Goal: Information Seeking & Learning: Learn about a topic

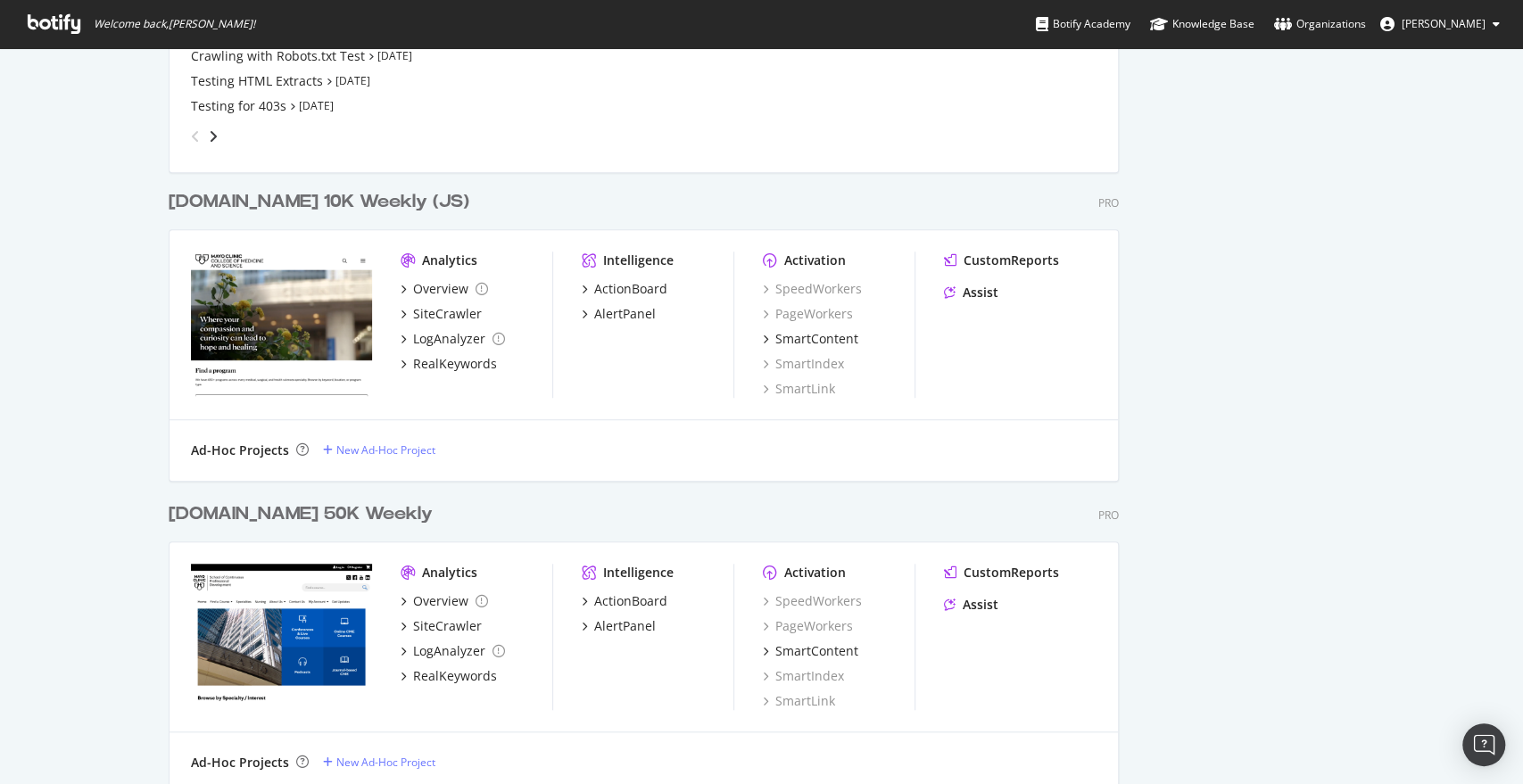
scroll to position [385, 0]
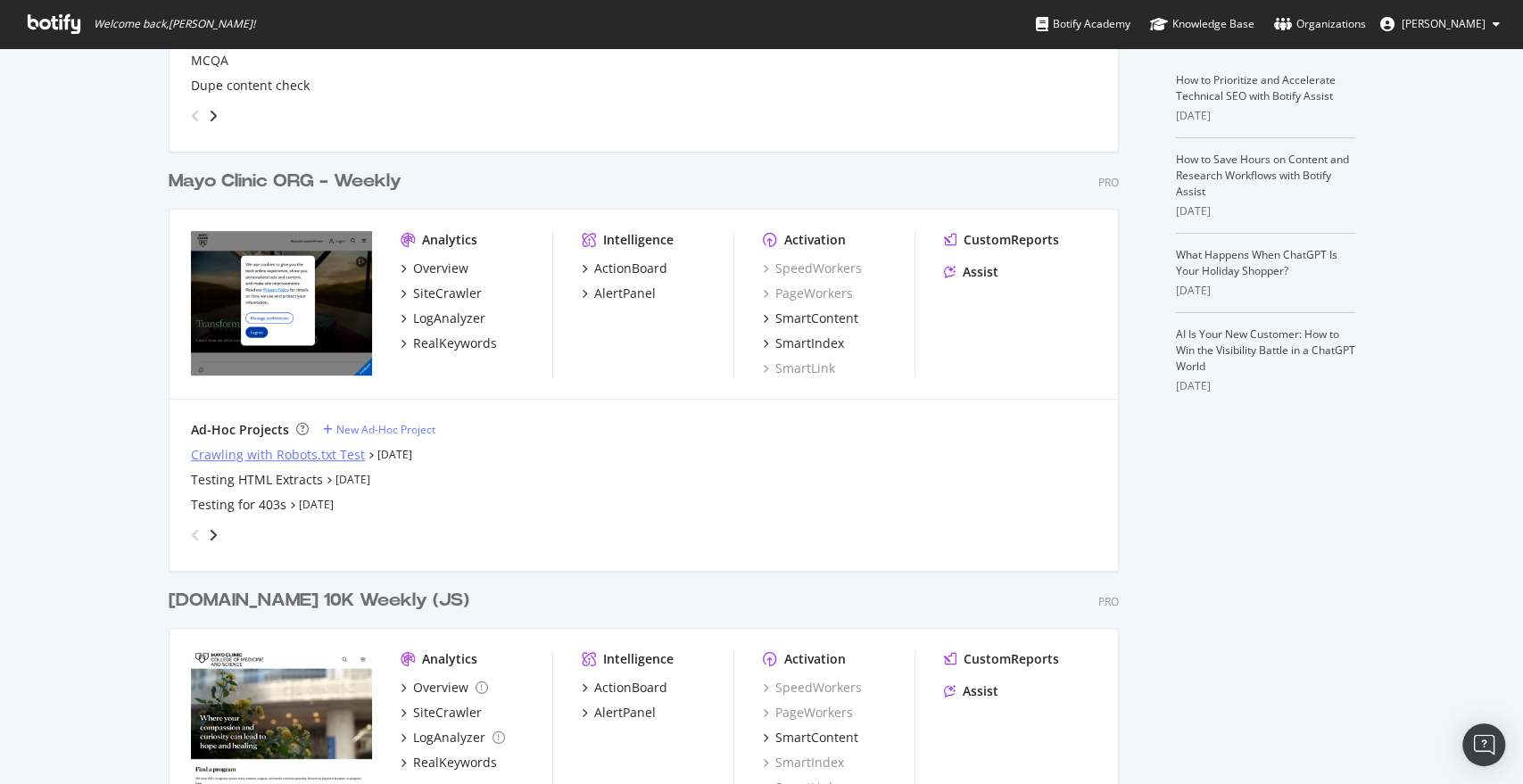
click at [251, 453] on div "Crawling with Robots.txt Test" at bounding box center [278, 454] width 174 height 18
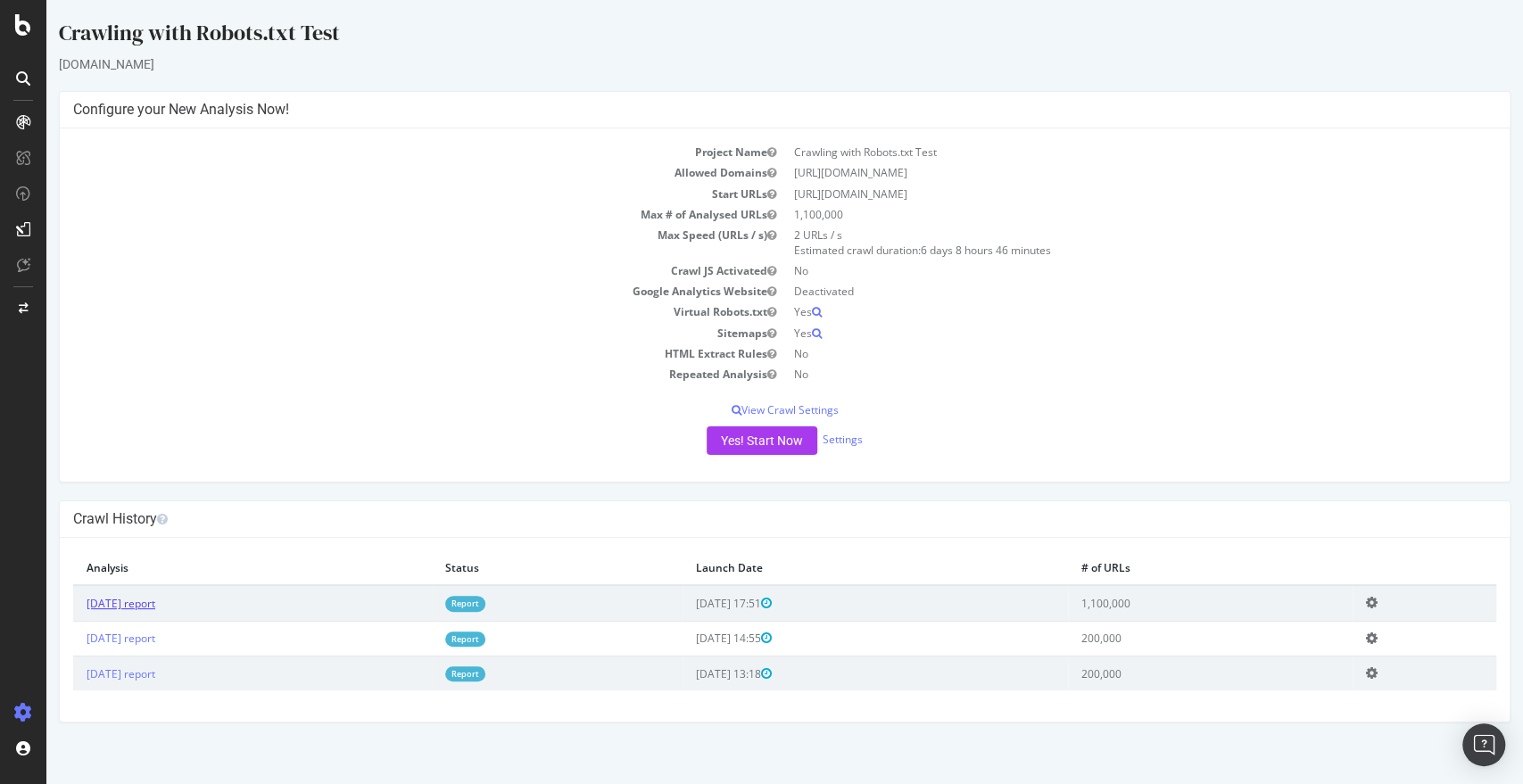
click at [124, 599] on link "2025 Sep. 19th report" at bounding box center [121, 603] width 68 height 15
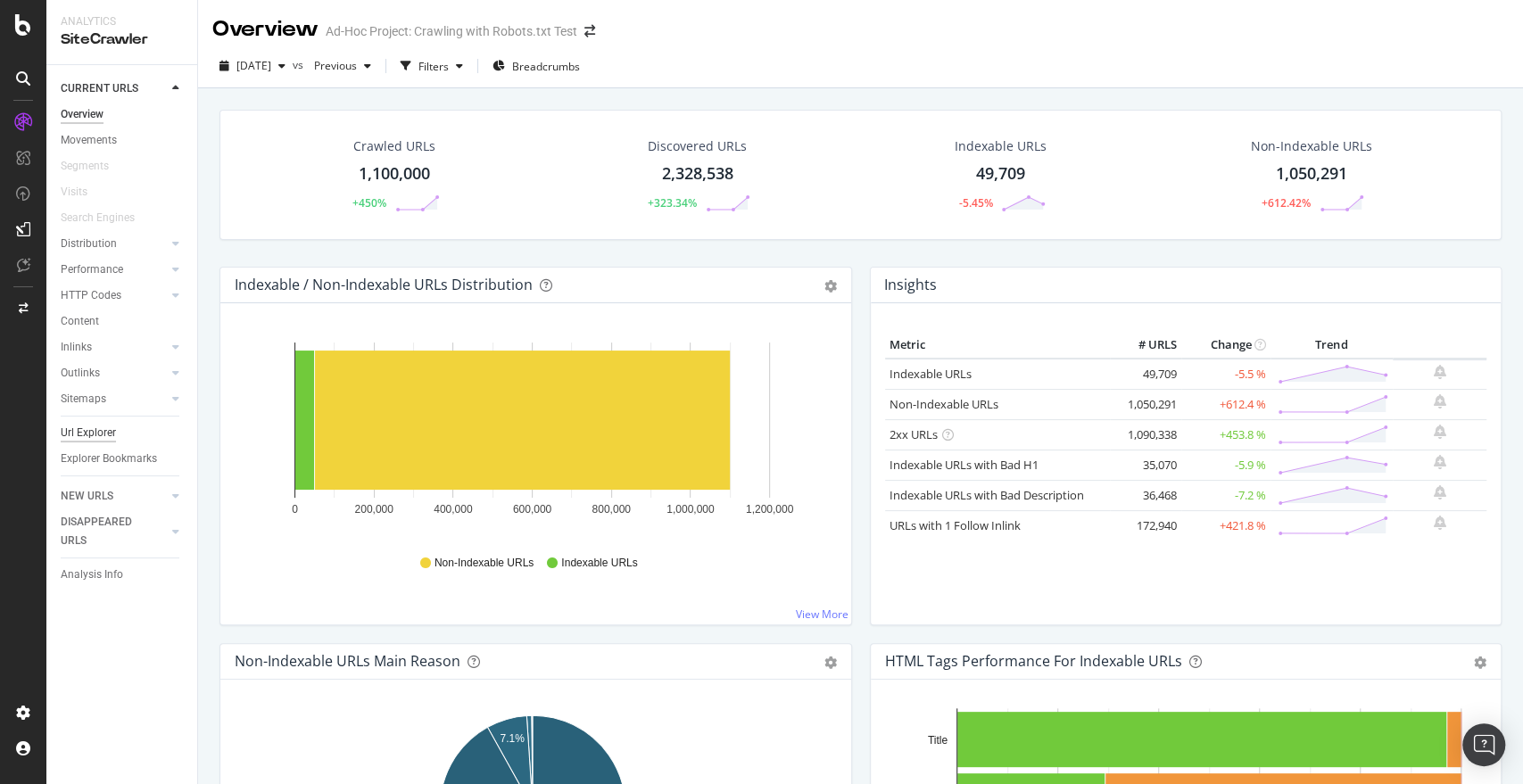
click at [84, 436] on div "Url Explorer" at bounding box center [88, 433] width 55 height 19
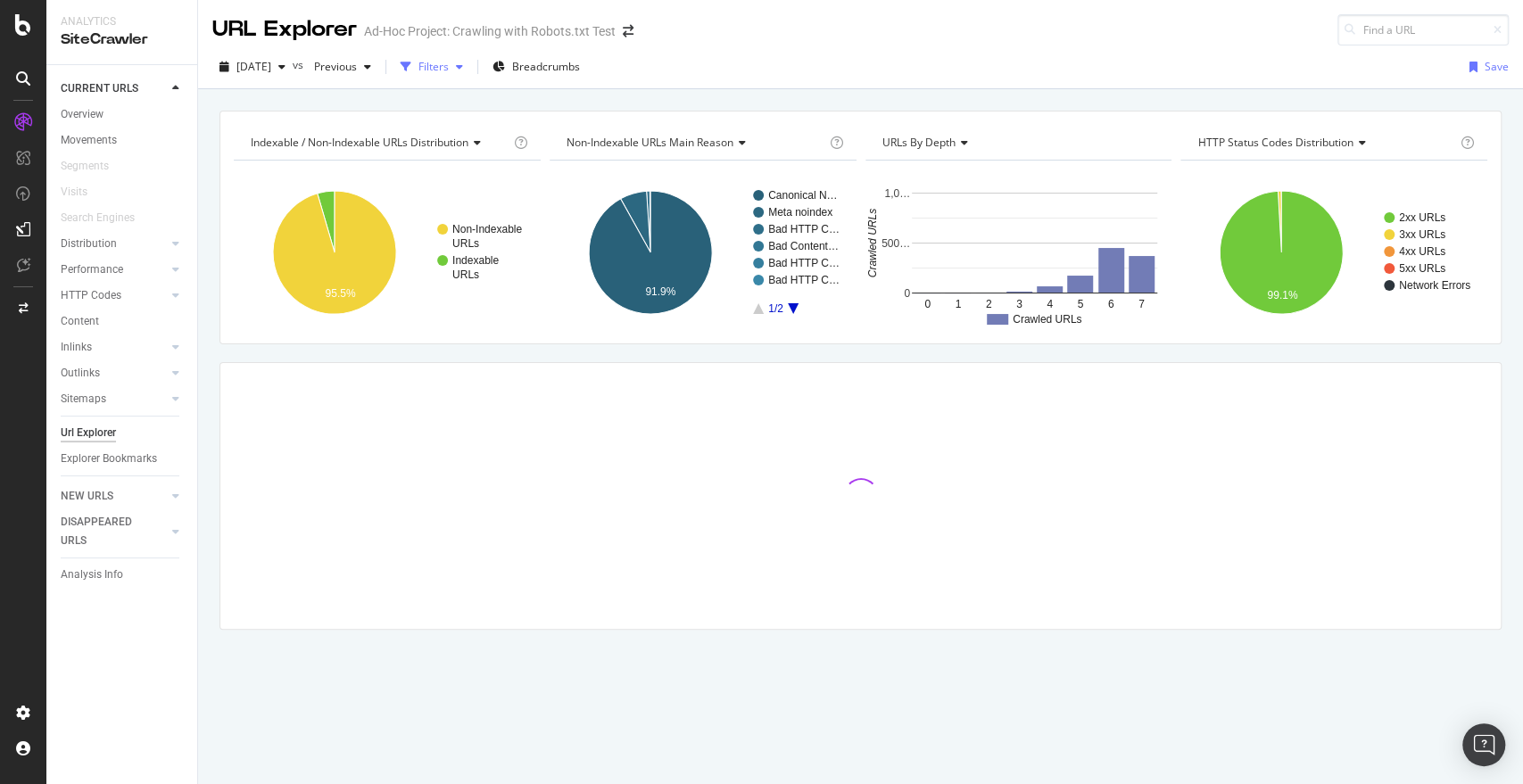
click at [463, 80] on button "Filters" at bounding box center [432, 67] width 77 height 29
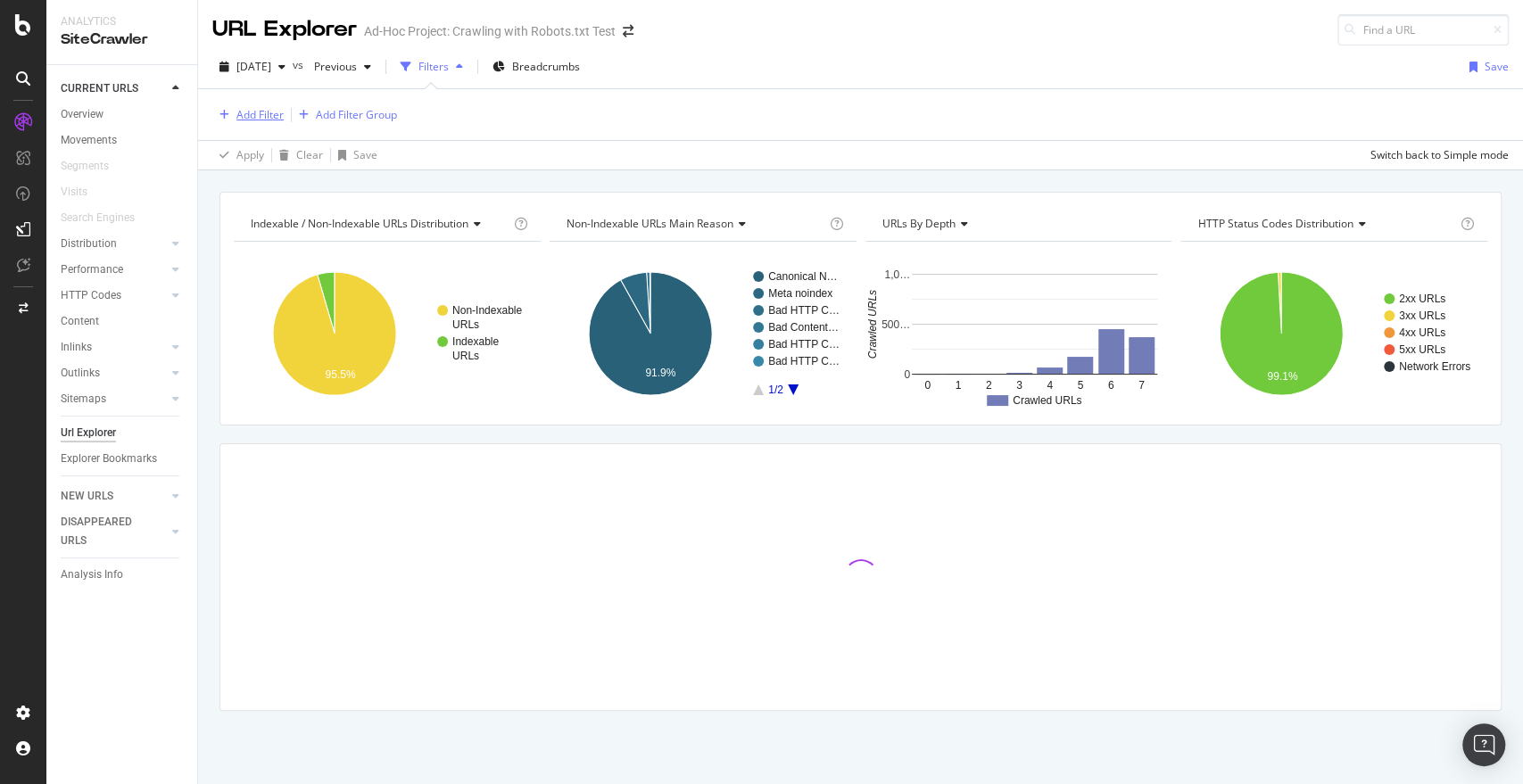
click at [262, 110] on div "Add Filter" at bounding box center [260, 115] width 48 height 15
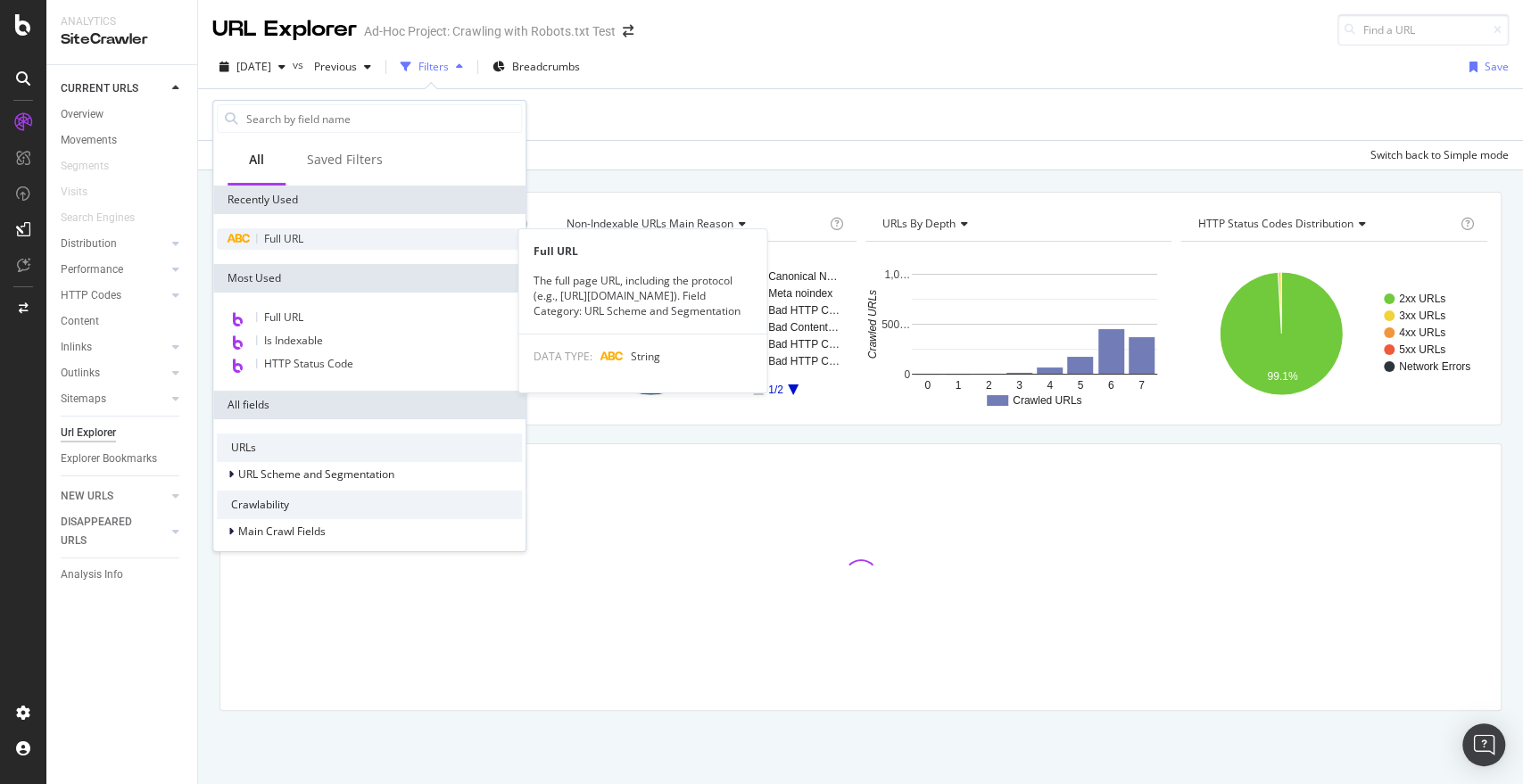
click at [302, 244] on span "Full URL" at bounding box center [283, 239] width 39 height 15
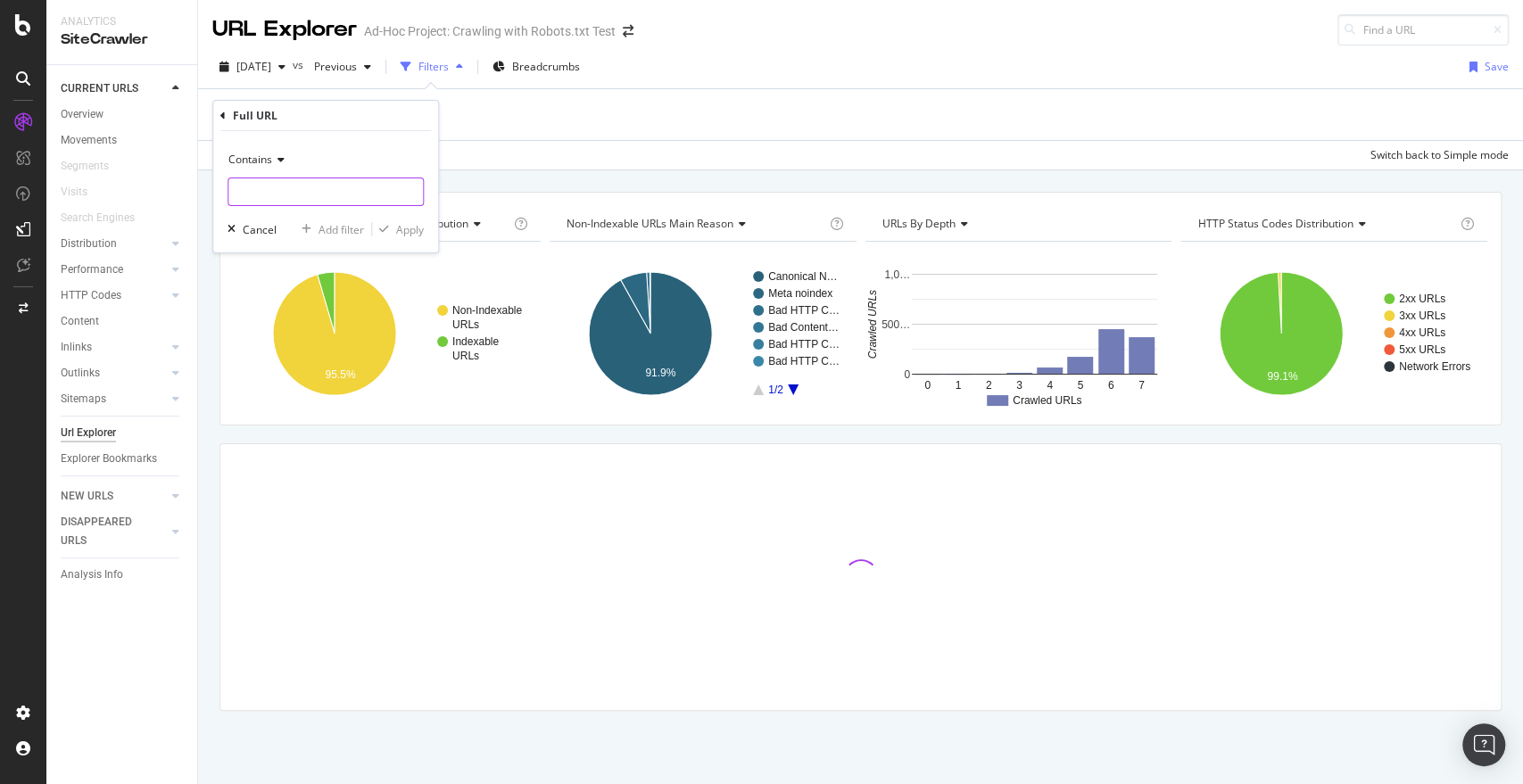
click at [308, 204] on input "text" at bounding box center [325, 192] width 195 height 29
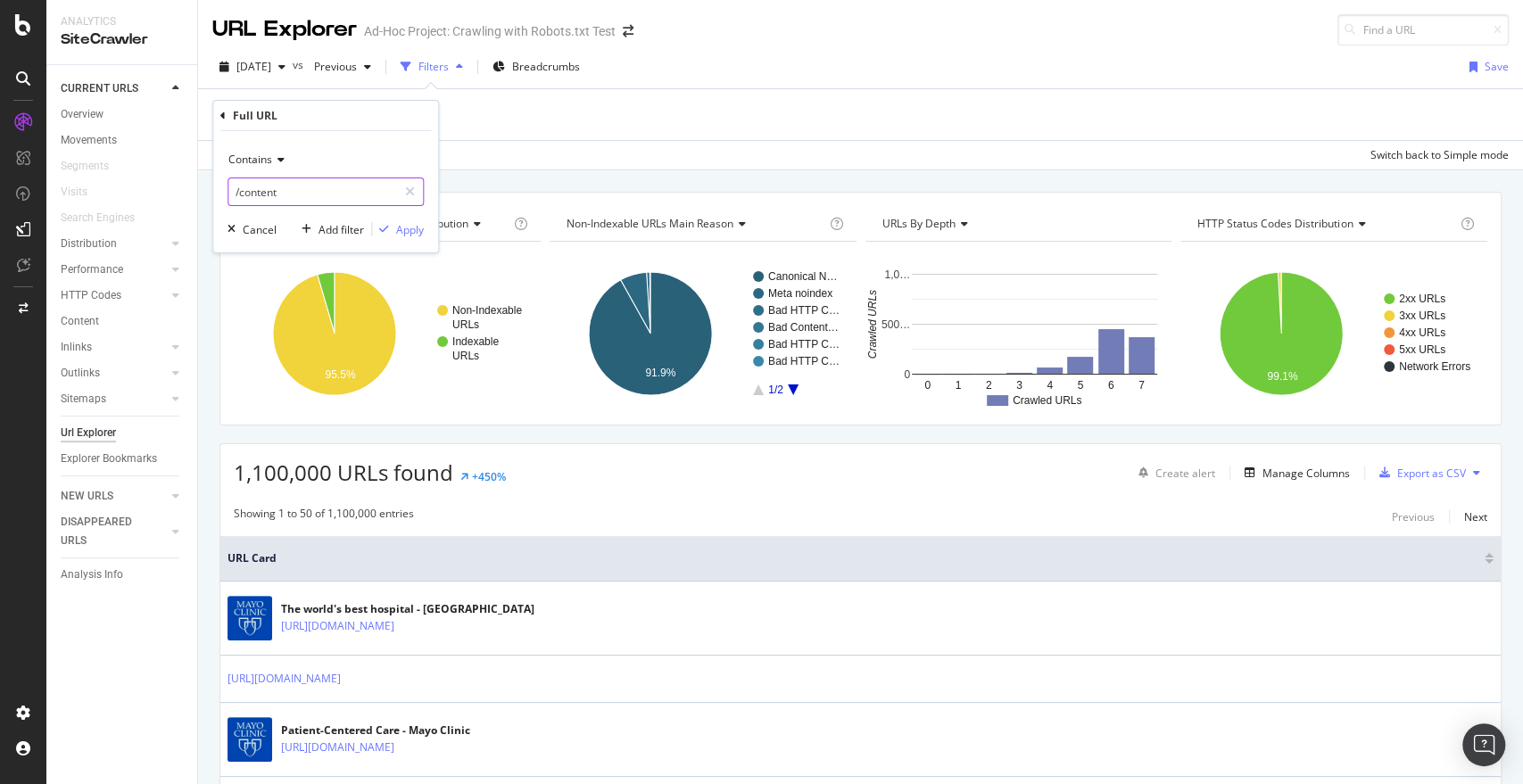
type input "/content"
click at [385, 233] on icon "button" at bounding box center [384, 229] width 10 height 10
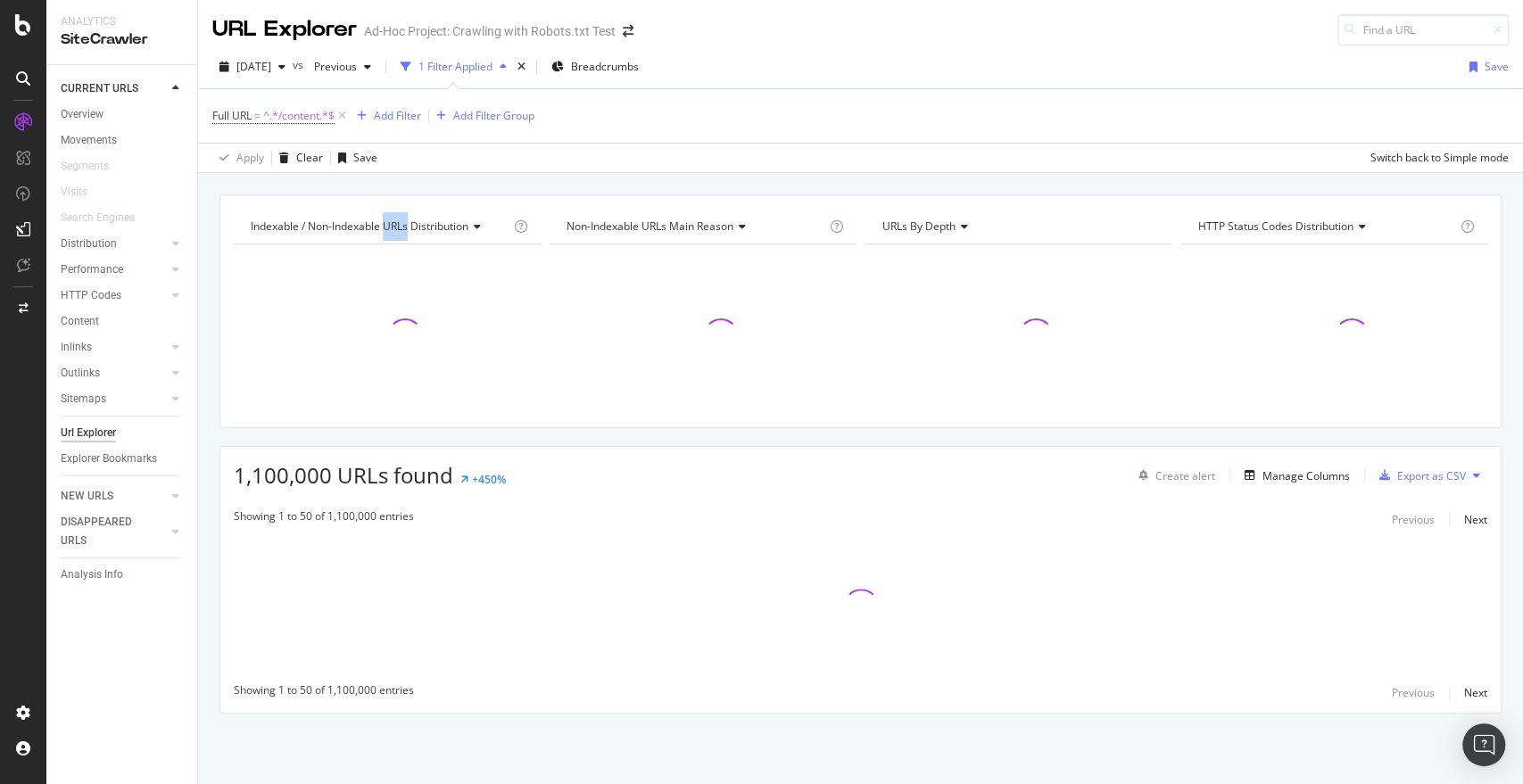
drag, startPoint x: 385, startPoint y: 233, endPoint x: 414, endPoint y: 191, distance: 51.0
click at [414, 191] on div "Indexable / Non-Indexable URLs distribution Chart (by Value) Table Expand Expor…" at bounding box center [860, 194] width 1325 height 43
click at [425, 184] on div "Indexable / Non-Indexable URLs distribution Chart (by Value) Table Expand Expor…" at bounding box center [860, 194] width 1325 height 43
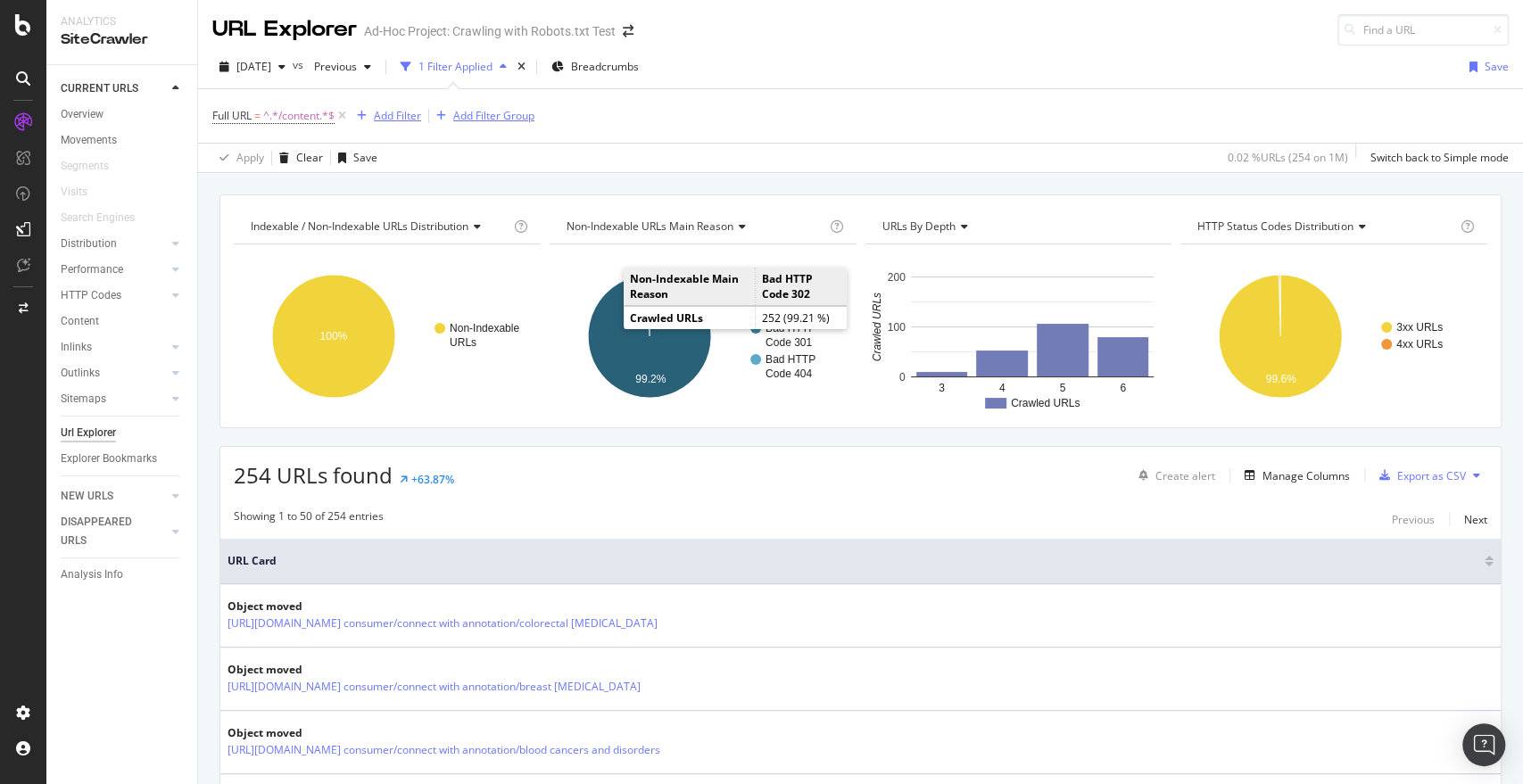
drag, startPoint x: 433, startPoint y: 105, endPoint x: 422, endPoint y: 115, distance: 14.9
click at [422, 115] on div "Add Filter Add Filter Group" at bounding box center [442, 116] width 184 height 22
click at [299, 111] on span "^.*/content.*$" at bounding box center [299, 116] width 71 height 25
click at [318, 135] on div "Full URL = ^.*/content.*$ Add Filter Add Filter Group" at bounding box center [860, 116] width 1297 height 53
click at [287, 114] on span "^.*/content.*$" at bounding box center [299, 116] width 71 height 25
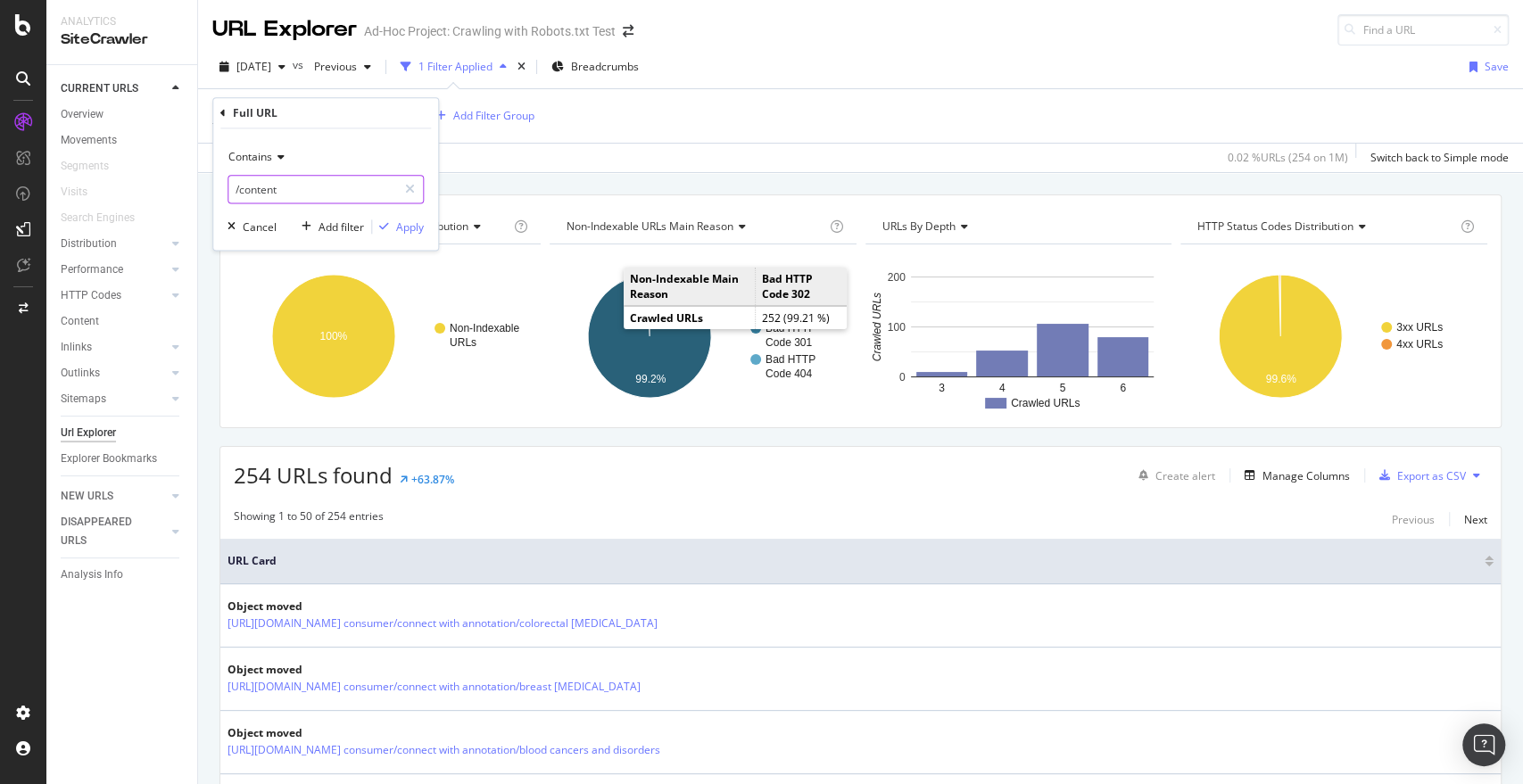
click at [236, 190] on input "/content" at bounding box center [312, 189] width 168 height 29
type input ".org/content"
click at [388, 224] on icon "button" at bounding box center [384, 226] width 10 height 10
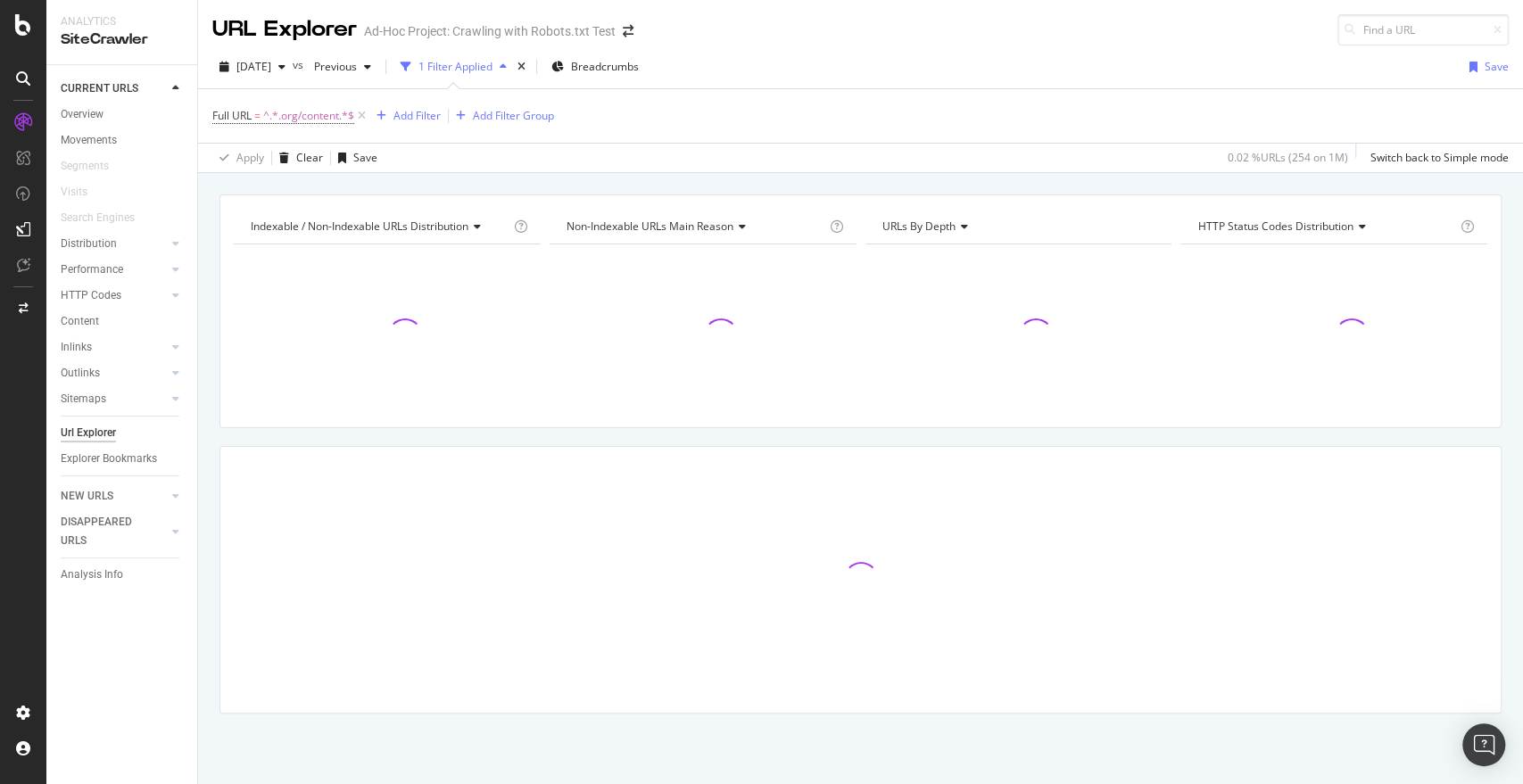
click at [549, 186] on div "Indexable / Non-Indexable URLs distribution Chart (by Value) Table Expand Expor…" at bounding box center [860, 194] width 1325 height 43
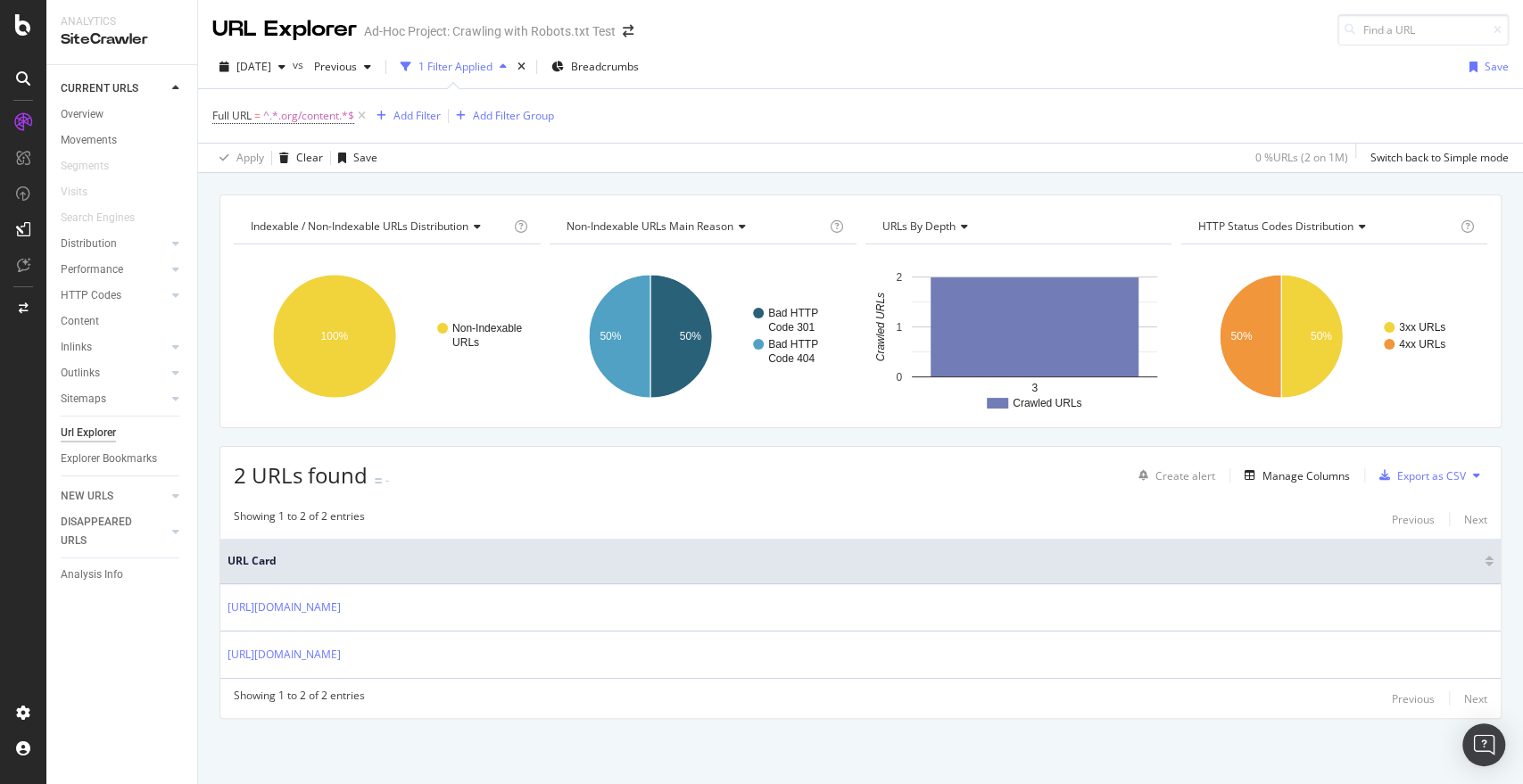
click at [894, 105] on div "Full URL = ^.*.org/content.*$ Add Filter Add Filter Group" at bounding box center [860, 116] width 1297 height 53
click at [950, 127] on div "Full URL = ^.*.org/content.*$ Add Filter Add Filter Group" at bounding box center [860, 116] width 1297 height 53
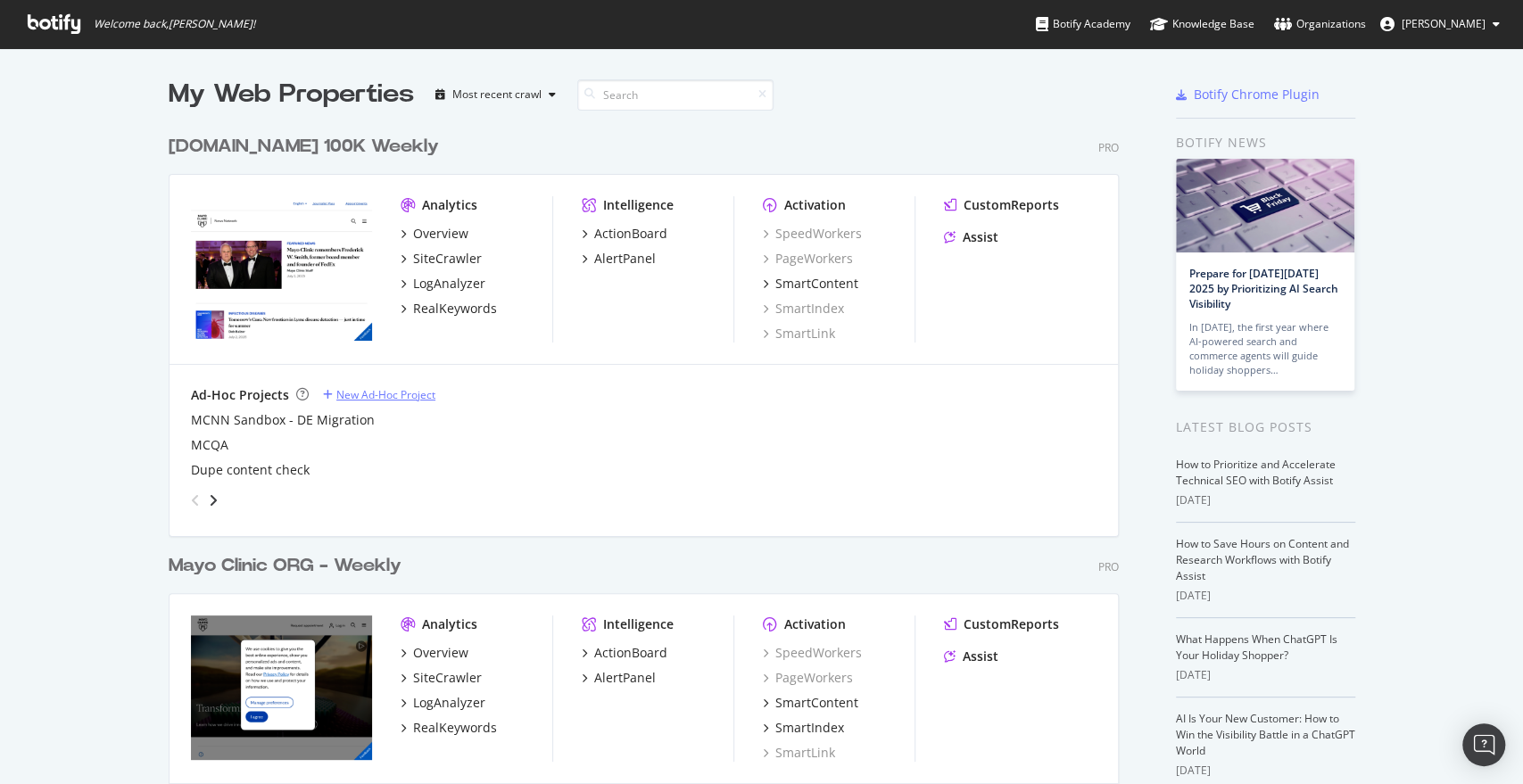
scroll to position [404, 0]
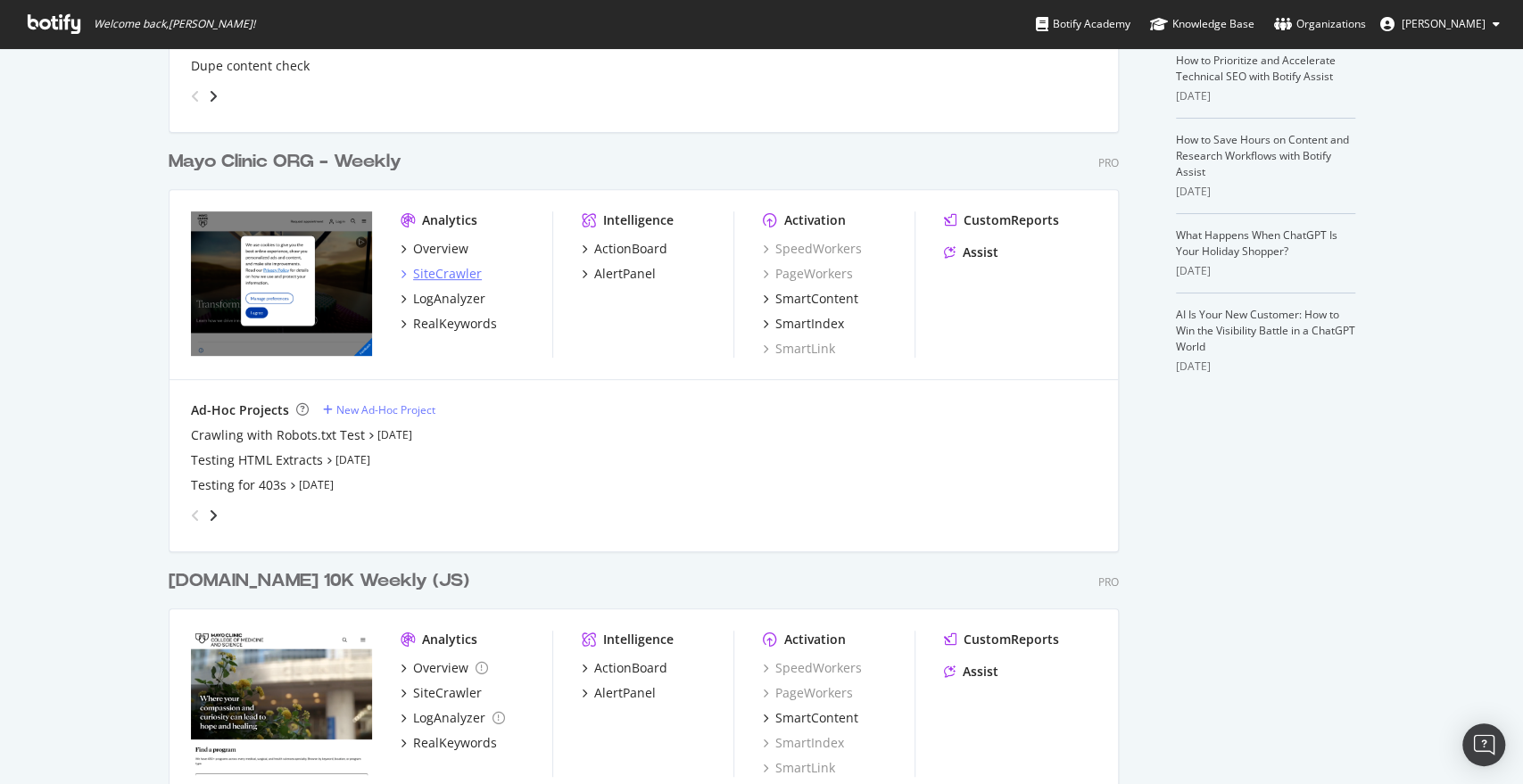
click at [440, 267] on div "SiteCrawler" at bounding box center [448, 274] width 68 height 18
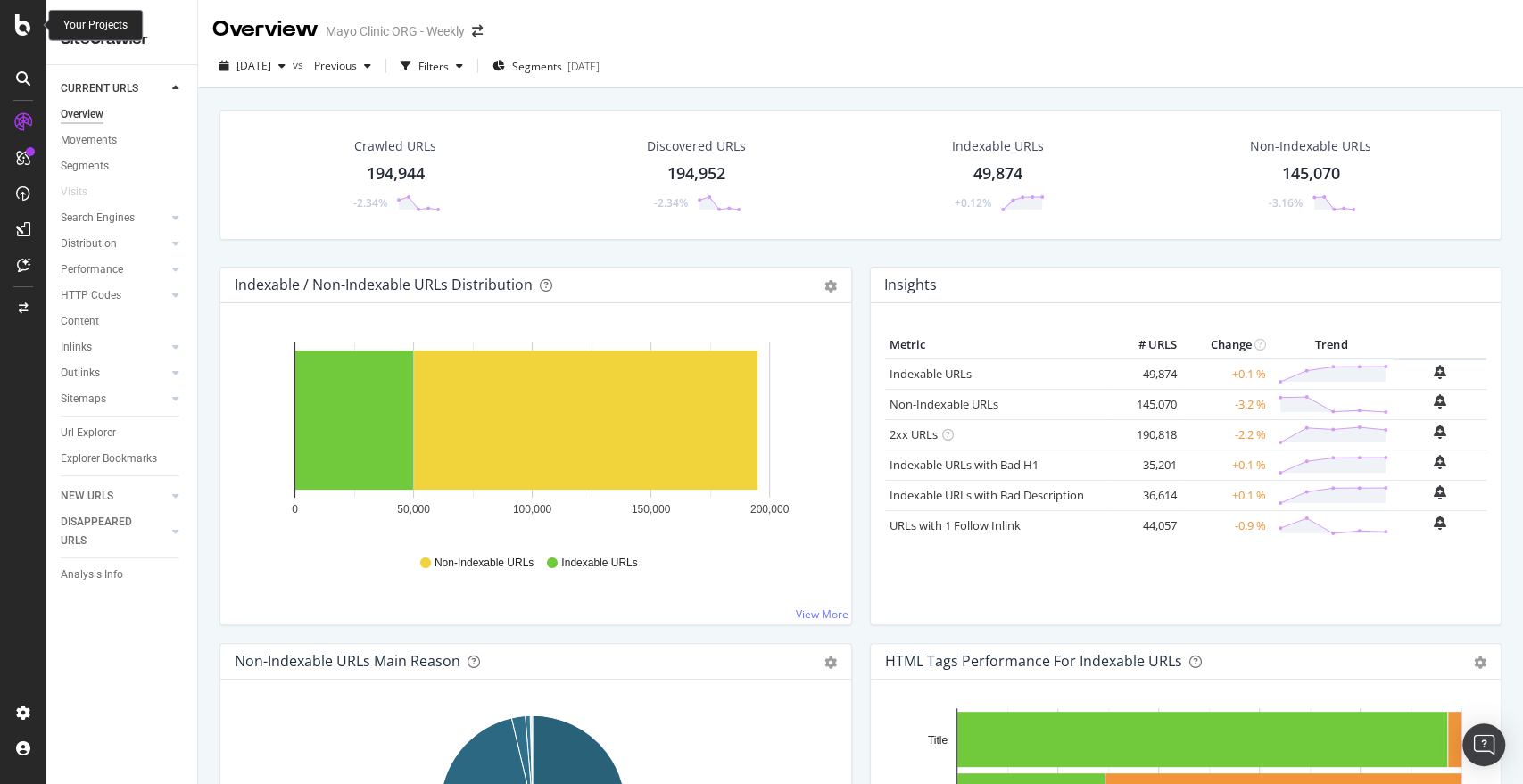
click at [22, 19] on icon at bounding box center [23, 25] width 16 height 22
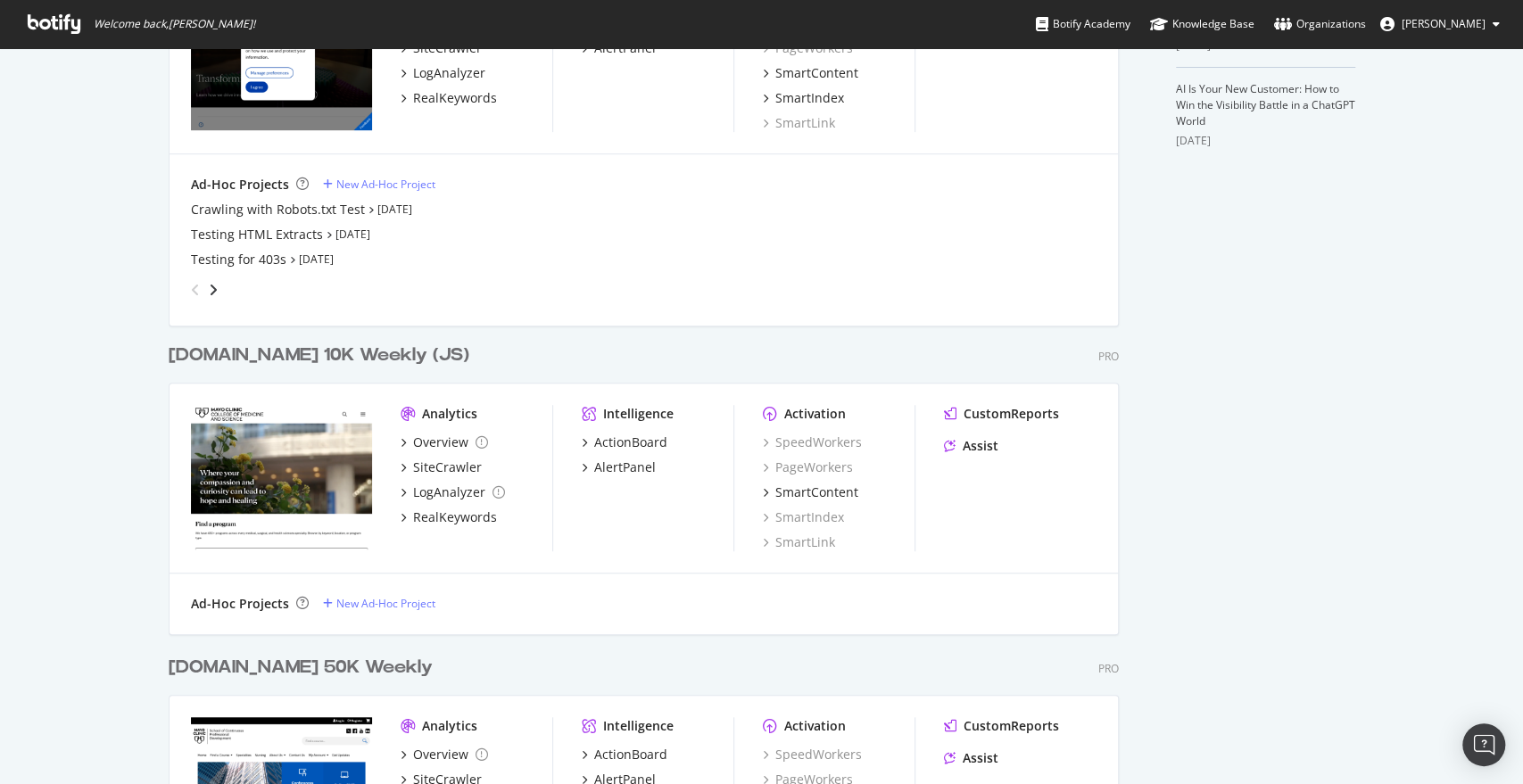
scroll to position [545, 0]
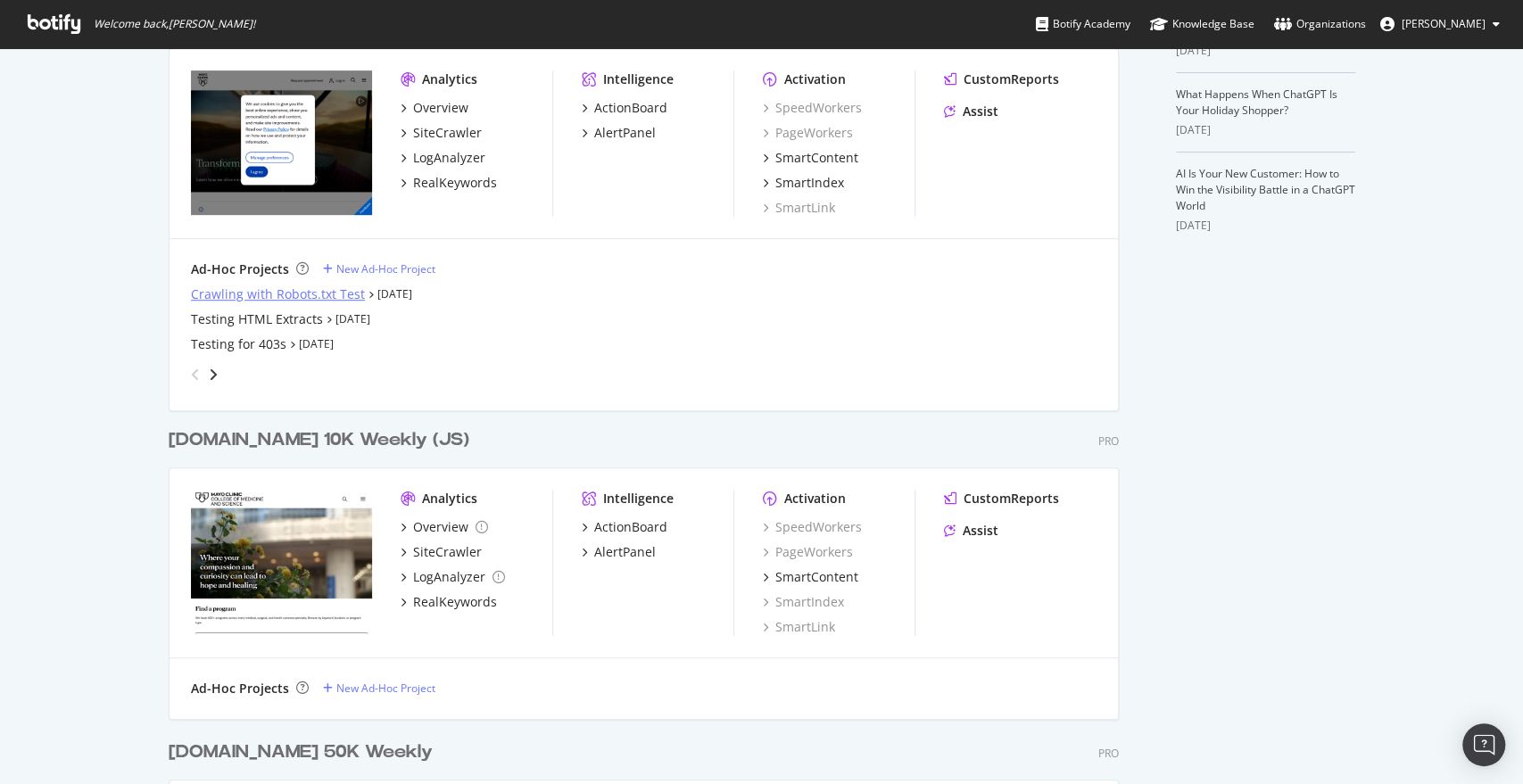
click at [225, 292] on div "Crawling with Robots.txt Test" at bounding box center [278, 294] width 174 height 18
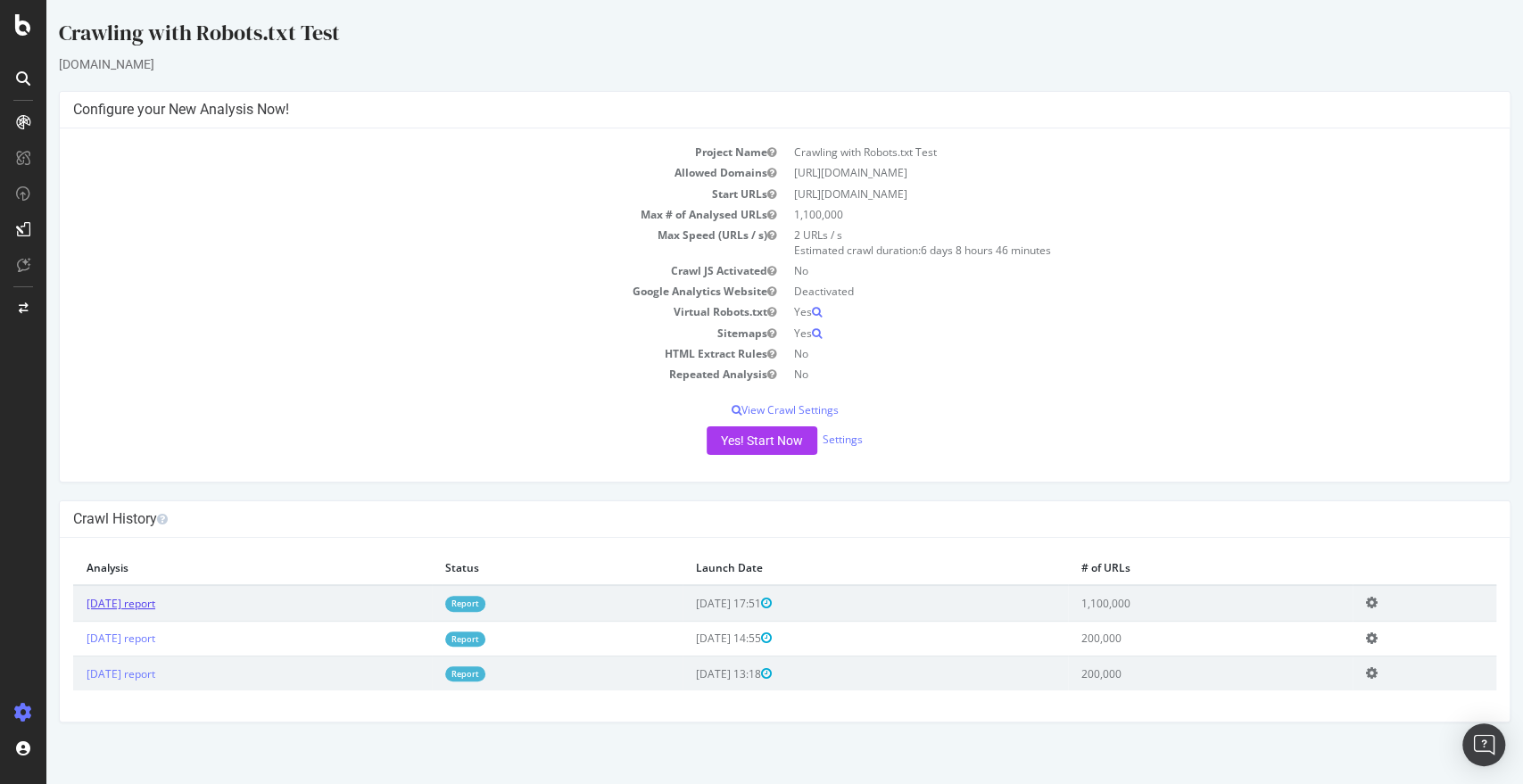
click at [130, 604] on link "2025 Sep. 19th report" at bounding box center [121, 603] width 68 height 15
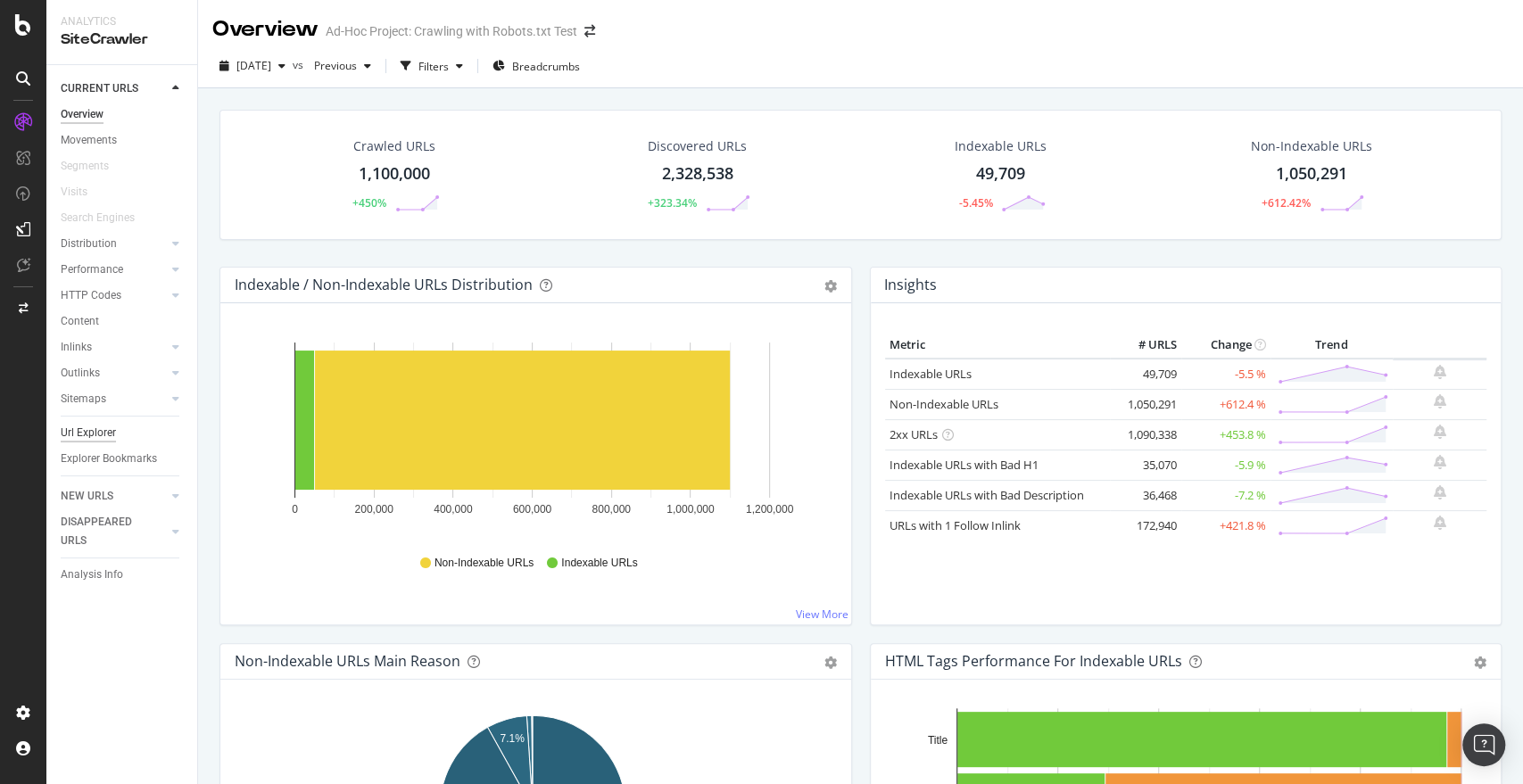
click at [100, 430] on div "Url Explorer" at bounding box center [88, 433] width 55 height 19
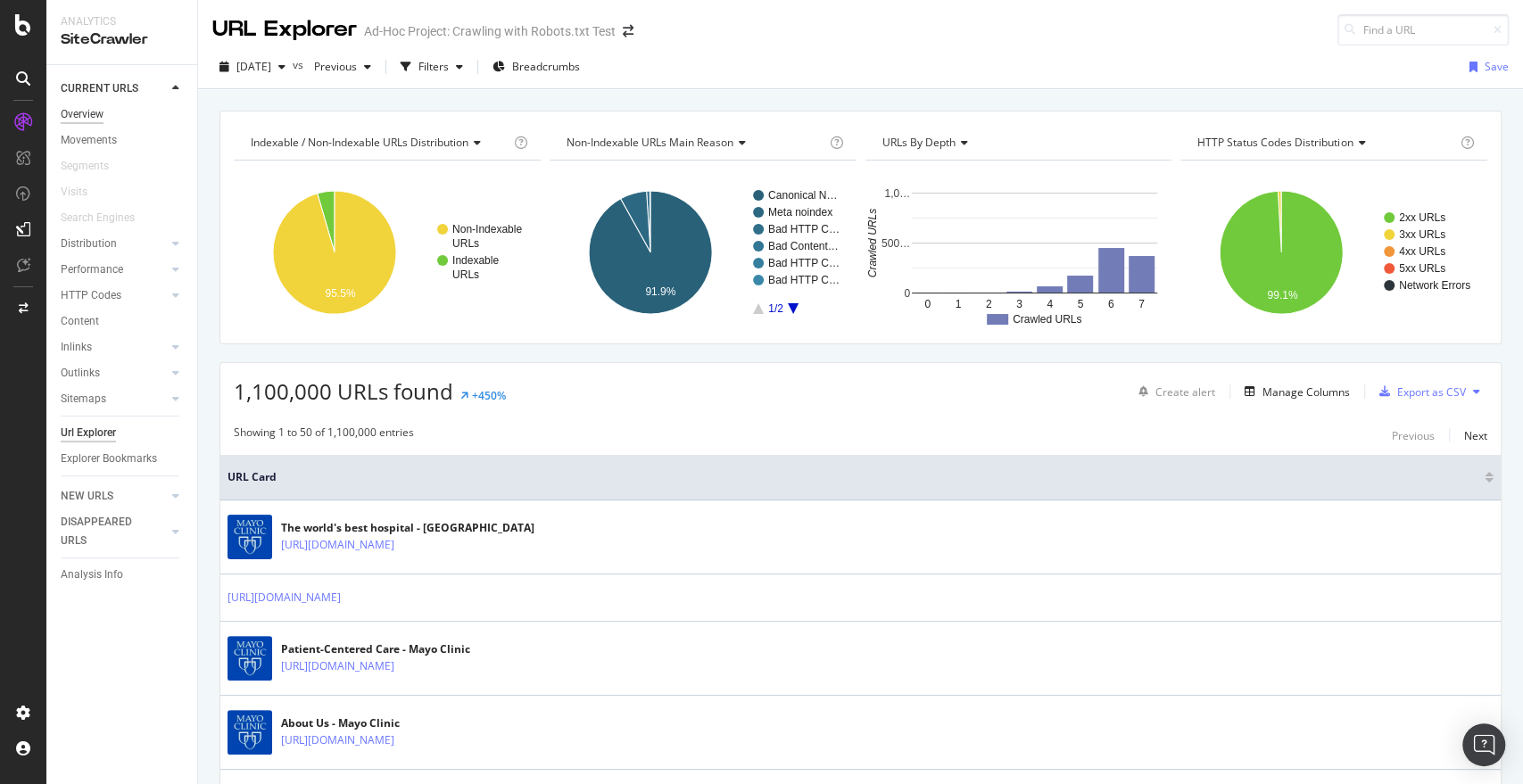
click at [91, 119] on div "Overview" at bounding box center [82, 115] width 43 height 19
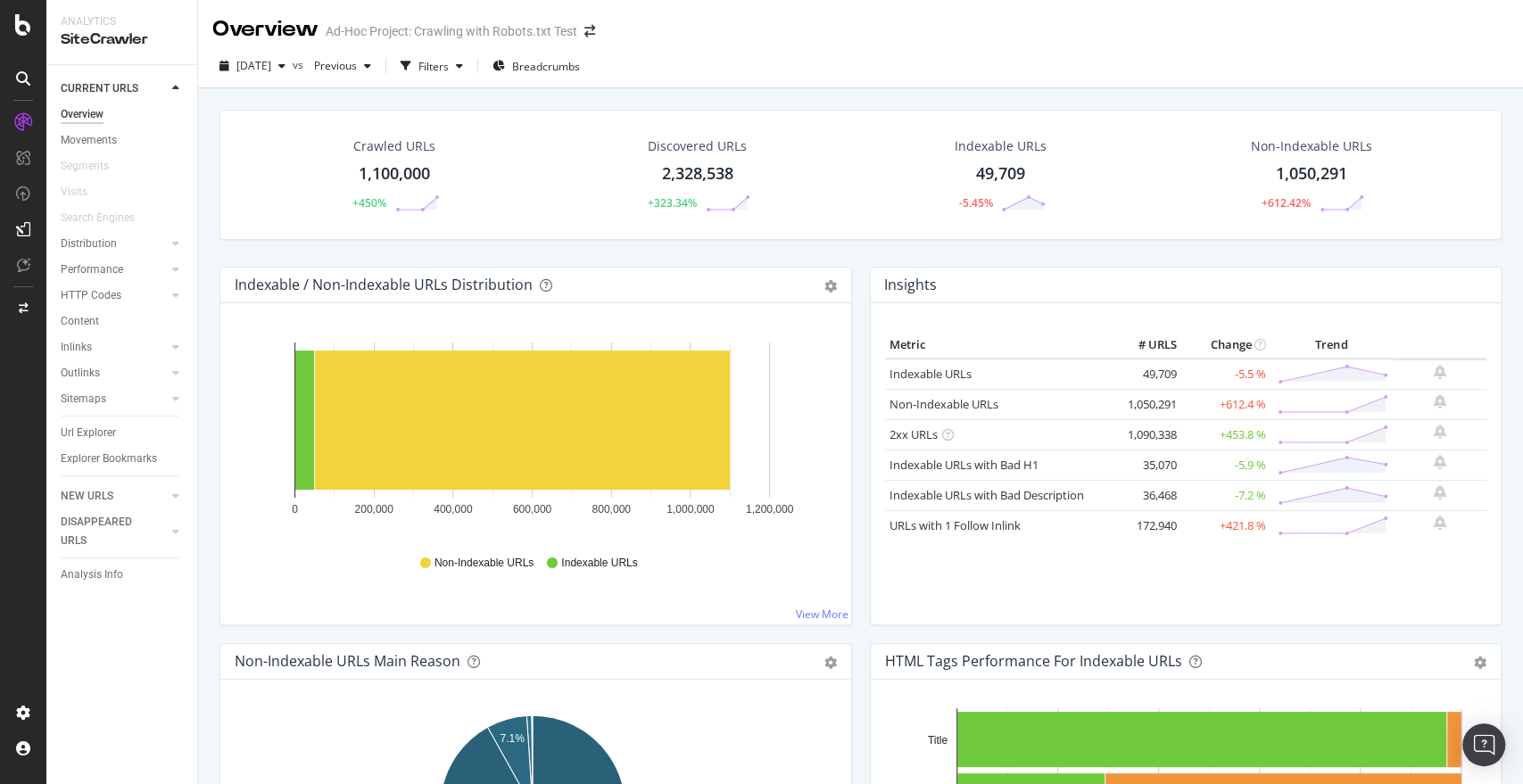
drag, startPoint x: 92, startPoint y: 423, endPoint x: 240, endPoint y: 27, distance: 422.8
click at [92, 424] on div "Url Explorer" at bounding box center [88, 433] width 55 height 19
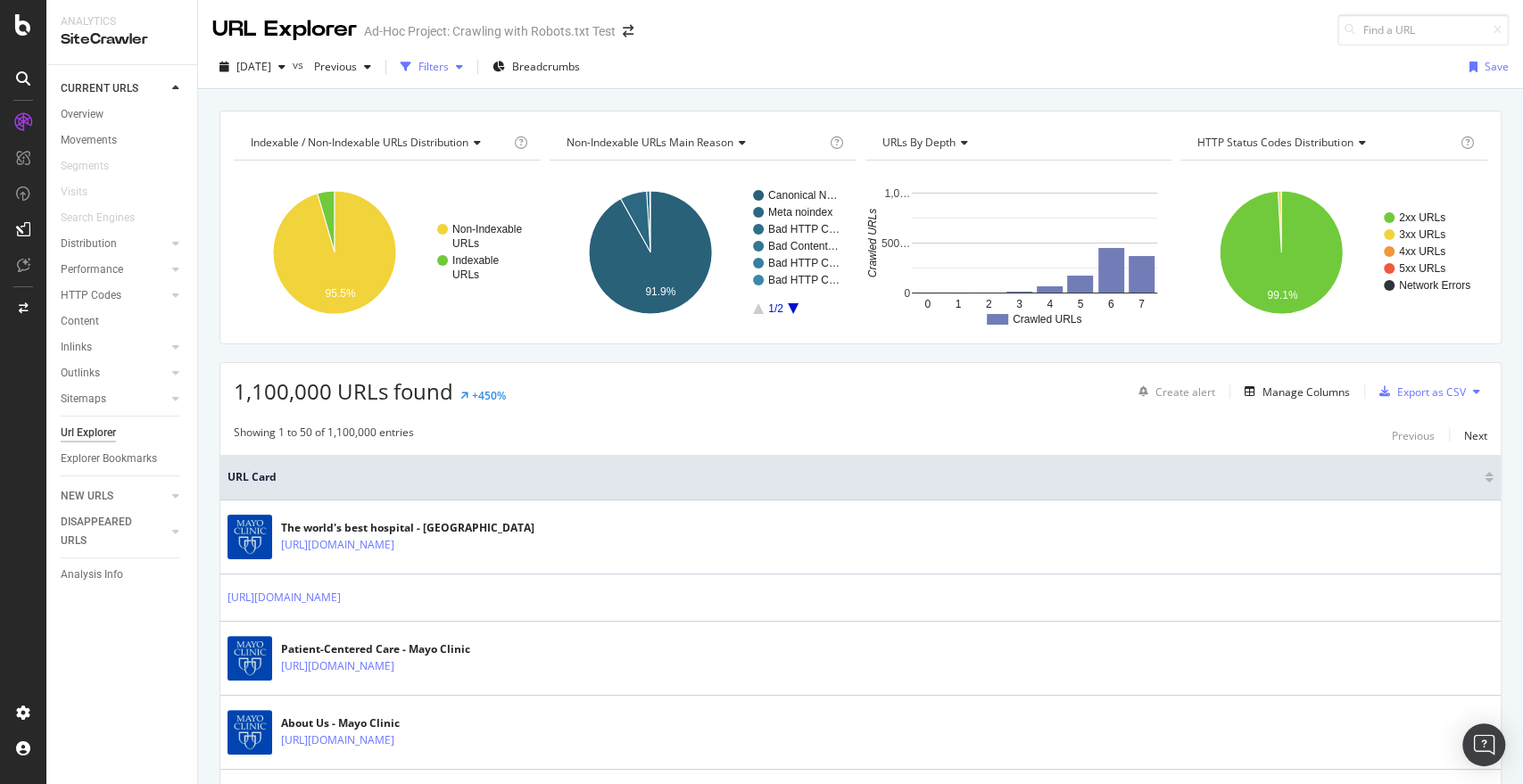
click at [471, 77] on div "Filters" at bounding box center [432, 67] width 77 height 27
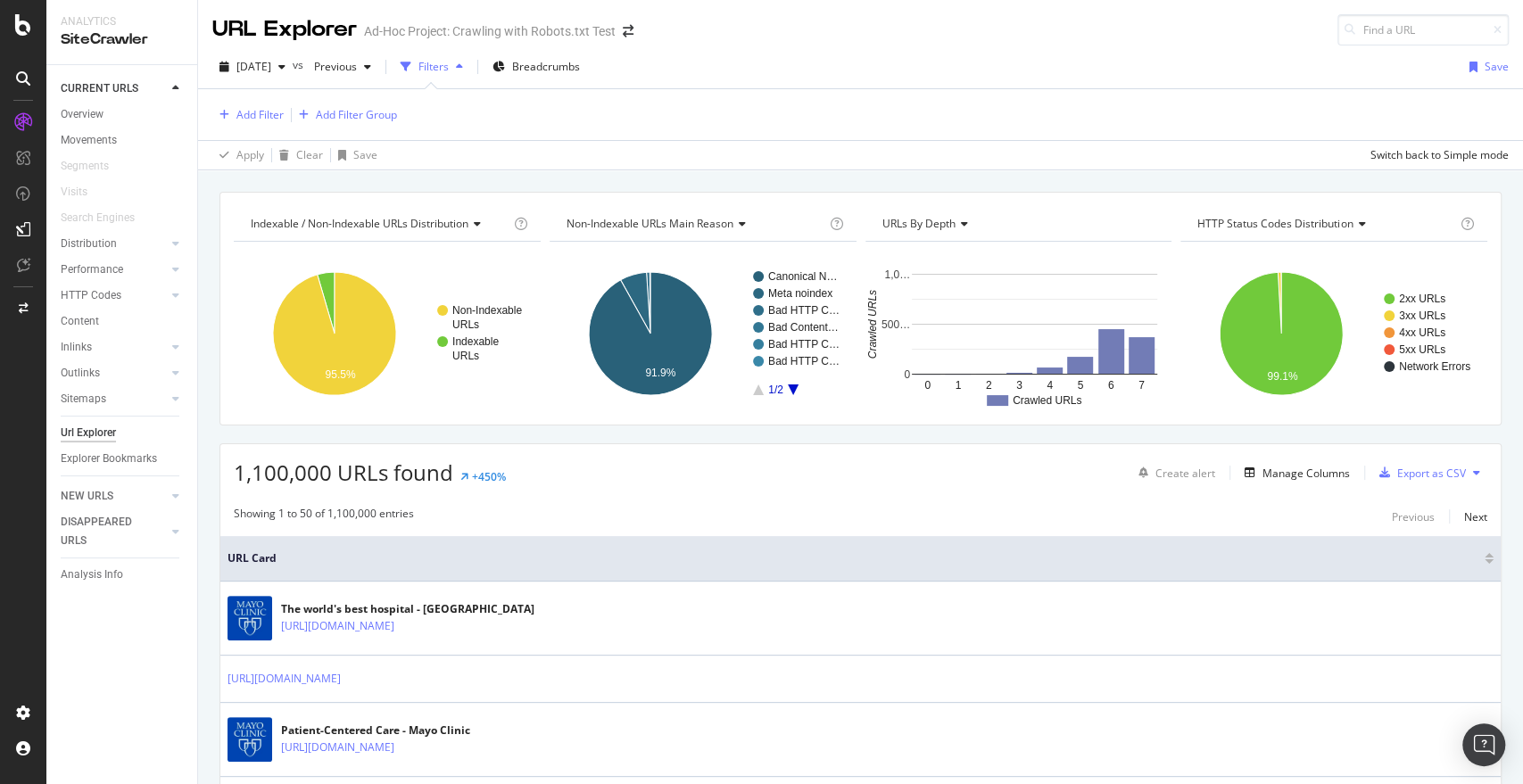
click at [263, 126] on div "Add Filter Add Filter Group" at bounding box center [860, 114] width 1297 height 50
click at [256, 117] on div "Add Filter" at bounding box center [260, 115] width 48 height 15
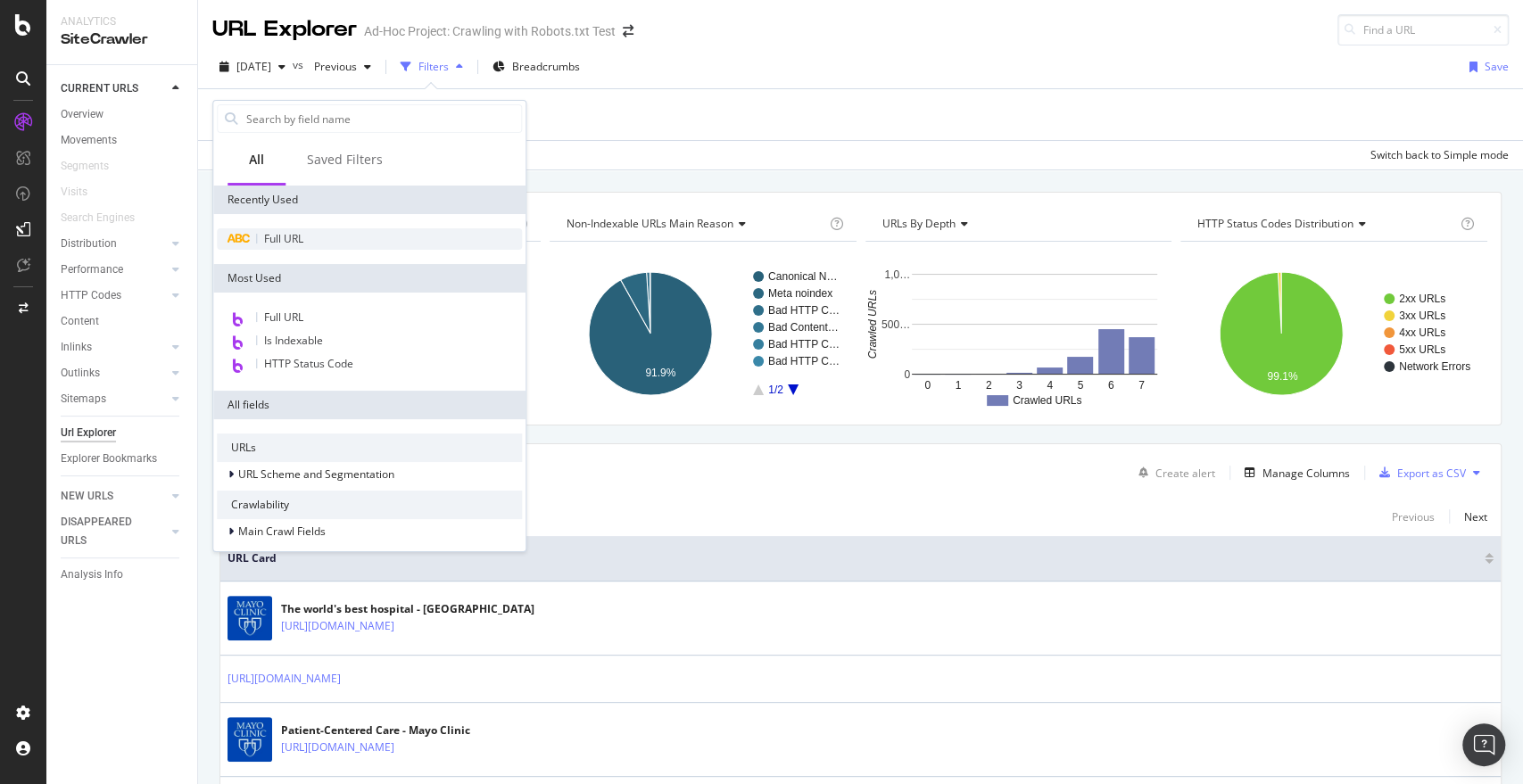
click at [303, 242] on span "Full URL" at bounding box center [283, 239] width 39 height 15
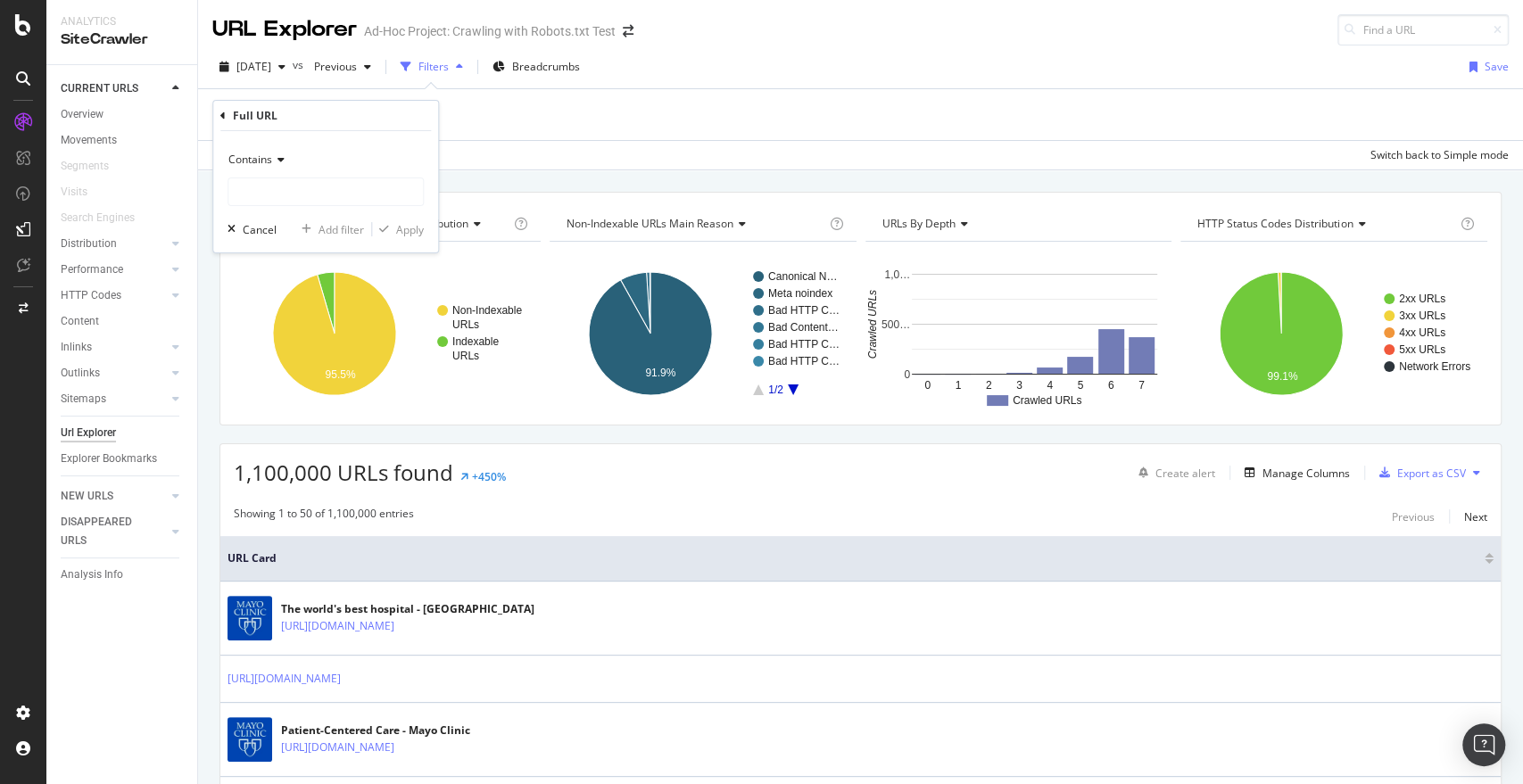
click at [285, 212] on div "Contains Cancel Add filter Apply" at bounding box center [325, 192] width 225 height 122
click at [281, 185] on input "text" at bounding box center [325, 192] width 195 height 29
paste input "/content/experience-fragments/"
type input "/content/experience-fragments/"
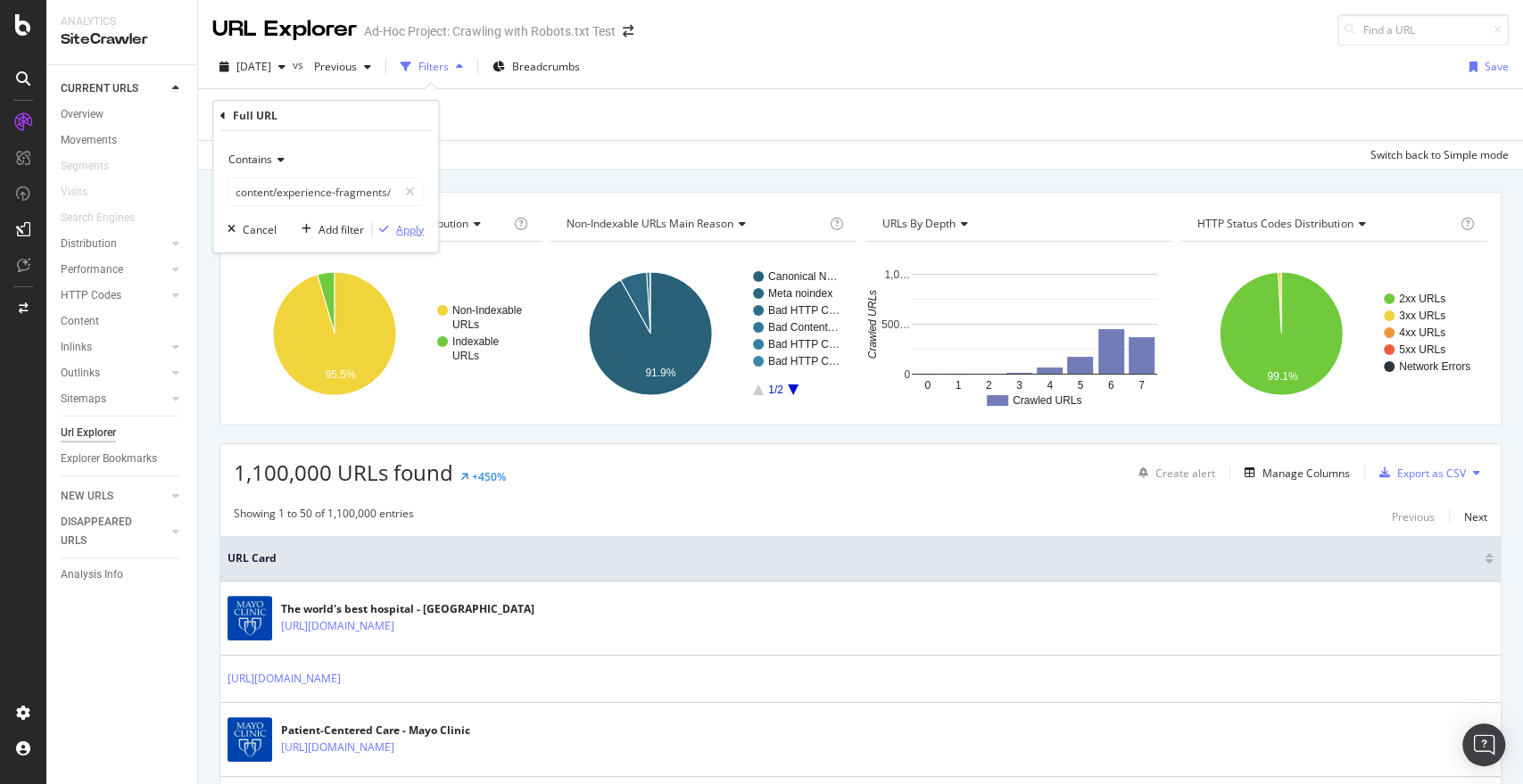
scroll to position [0, 0]
click at [401, 220] on button "Apply" at bounding box center [397, 229] width 51 height 18
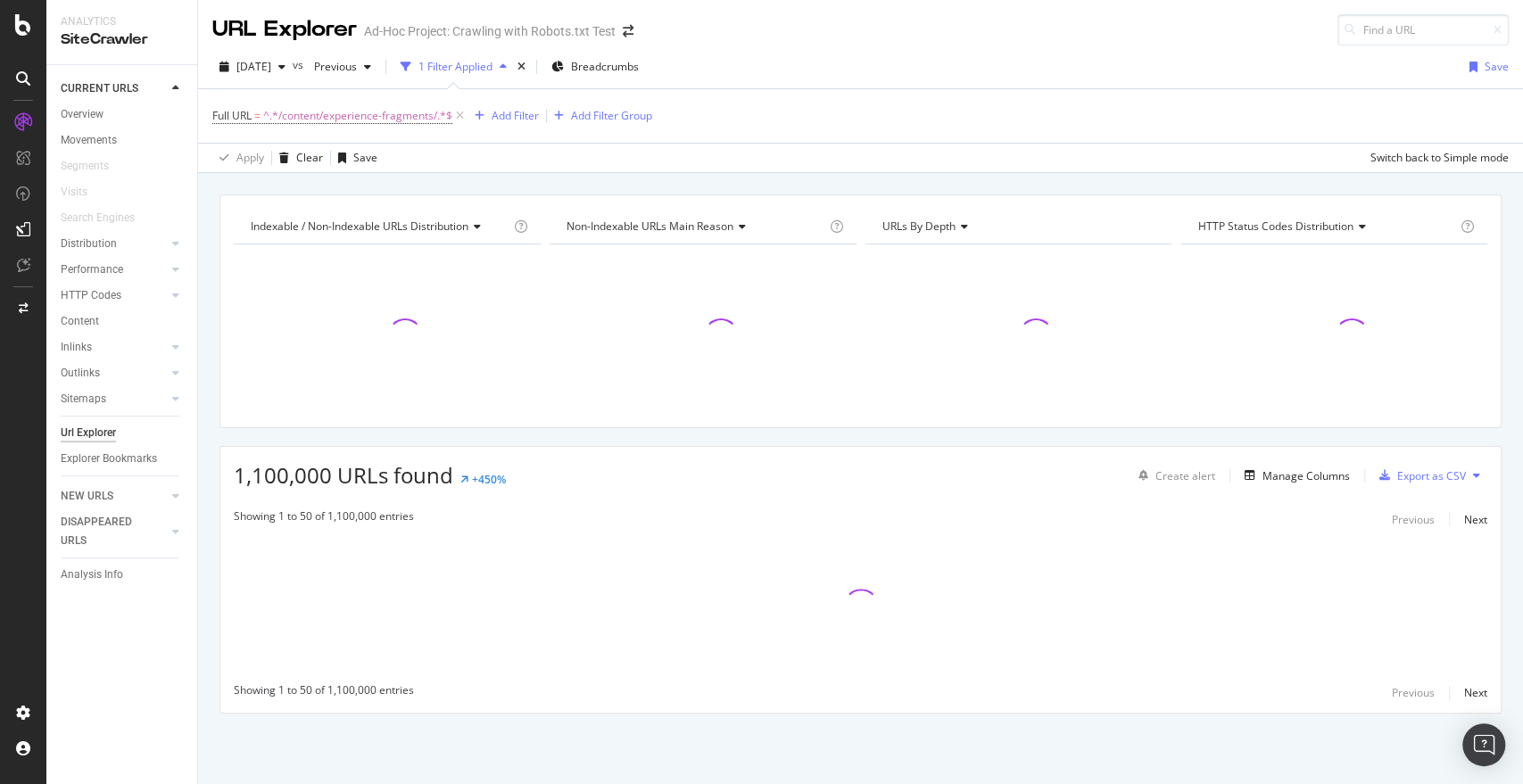
click at [536, 171] on div "2025 Sep. 19th vs Previous 1 Filter Applied Breadcrumbs Save Full URL = ^.*/con…" at bounding box center [860, 109] width 1325 height 127
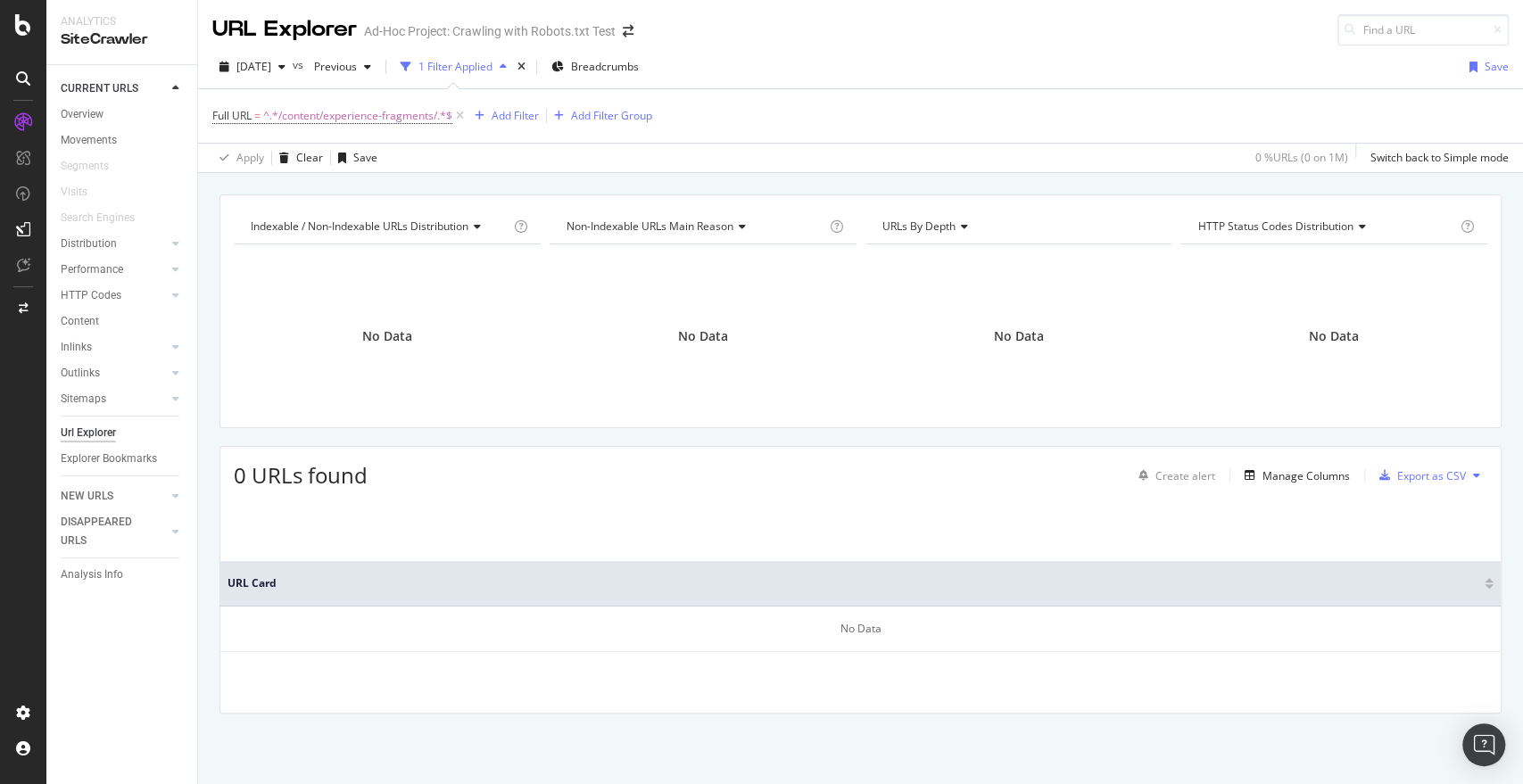
drag, startPoint x: 536, startPoint y: 171, endPoint x: 615, endPoint y: 134, distance: 87.2
click at [615, 134] on div "2025 Sep. 19th vs Previous 1 Filter Applied Breadcrumbs Save Full URL = ^.*/con…" at bounding box center [860, 109] width 1325 height 127
click at [342, 111] on span "^.*/content/experience-fragments/.*$" at bounding box center [357, 116] width 189 height 25
click at [307, 185] on input "/content/experience-fragments/" at bounding box center [312, 189] width 168 height 29
paste input "mayoclinic"
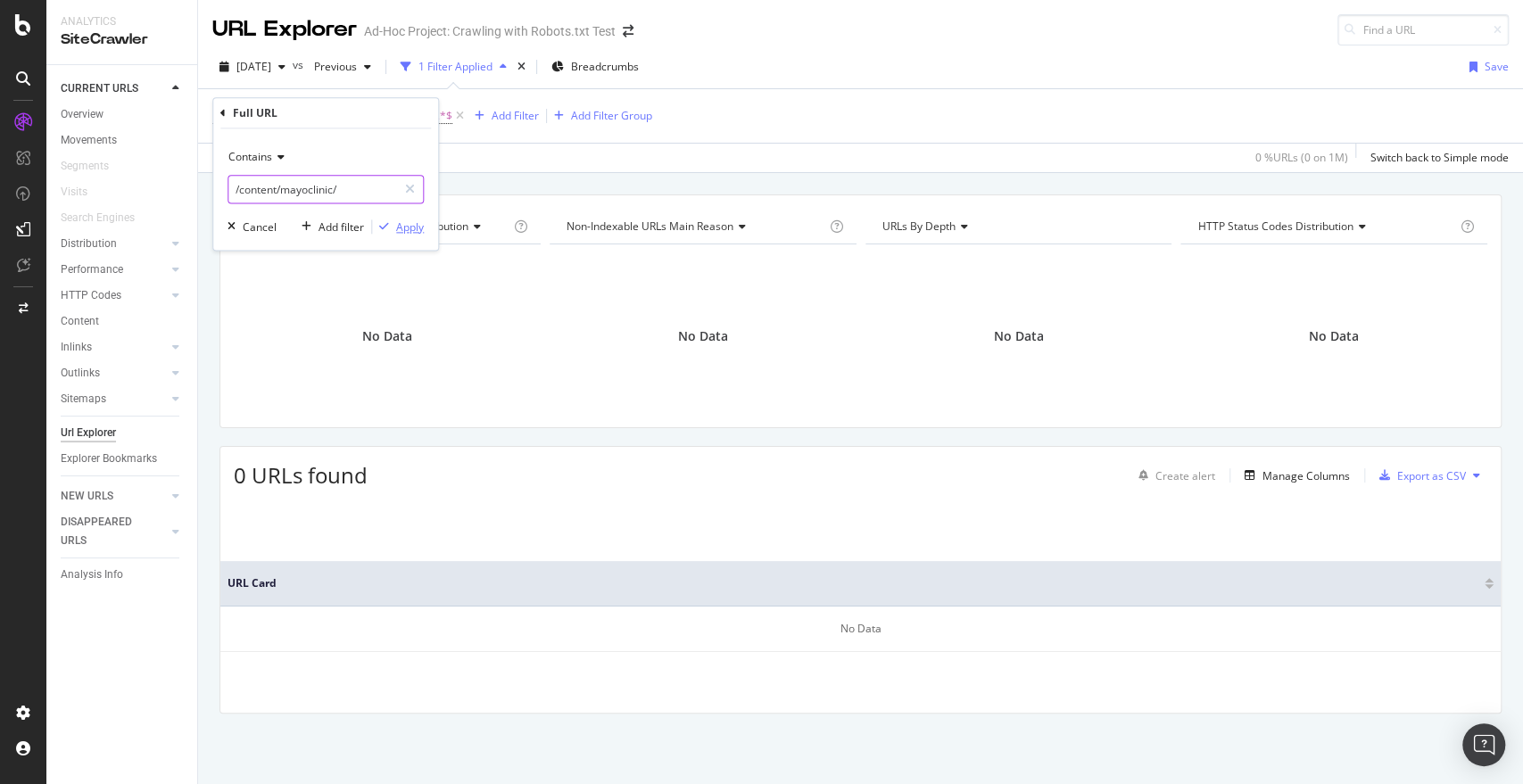
type input "/content/mayoclinic/"
click at [414, 235] on button "Apply" at bounding box center [397, 226] width 51 height 18
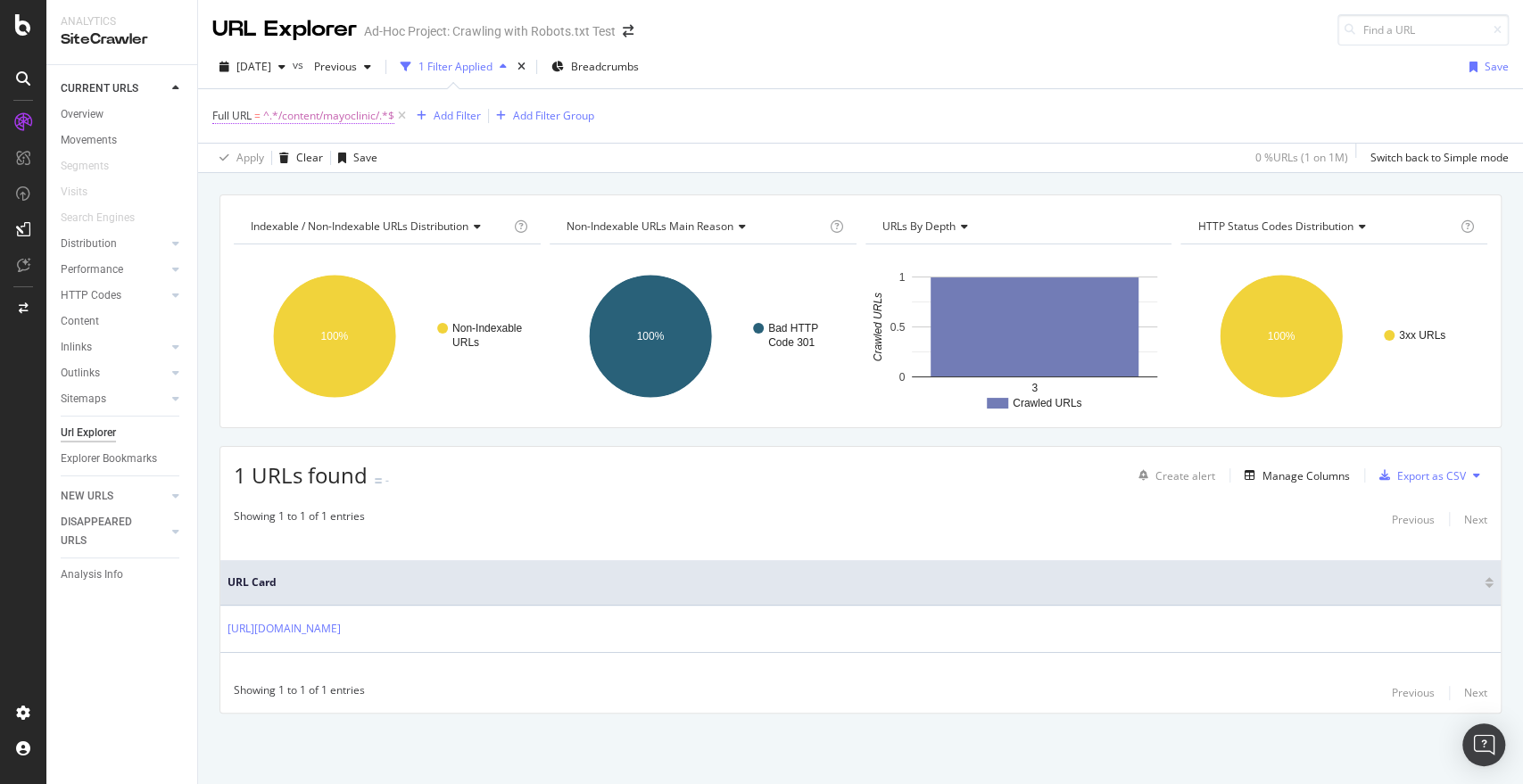
click at [350, 125] on span "^.*/content/mayoclinic/.*$" at bounding box center [329, 116] width 131 height 25
click at [341, 182] on input "/content/mayoclinic/" at bounding box center [312, 189] width 168 height 29
click at [366, 194] on input "/content/mayoclinic/" at bounding box center [312, 189] width 168 height 29
click at [721, 95] on div "Full URL = ^.*/content/mayoclinic/.*$ Add Filter Add Filter Group" at bounding box center [860, 116] width 1297 height 53
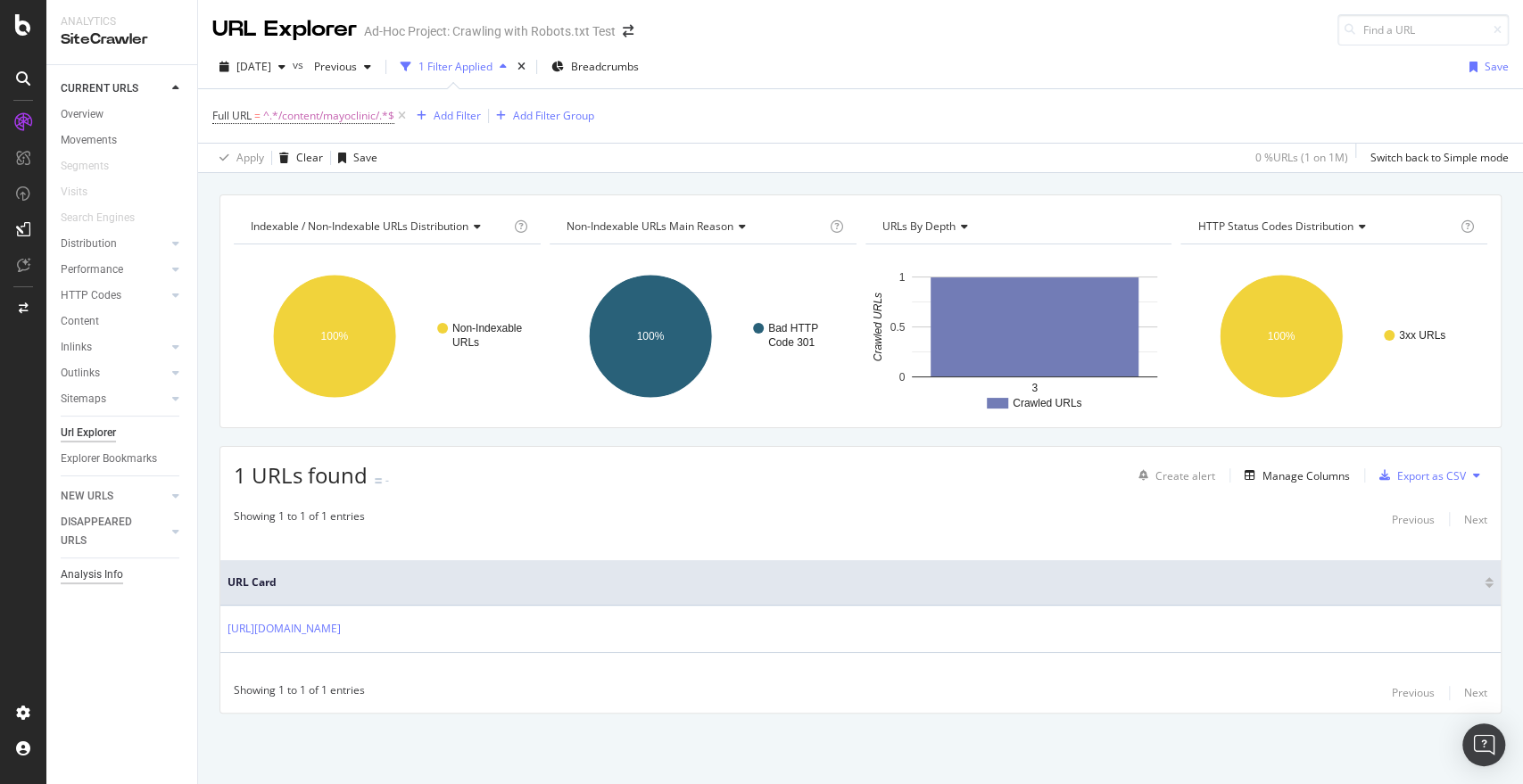
click at [106, 569] on div "Analysis Info" at bounding box center [92, 575] width 63 height 19
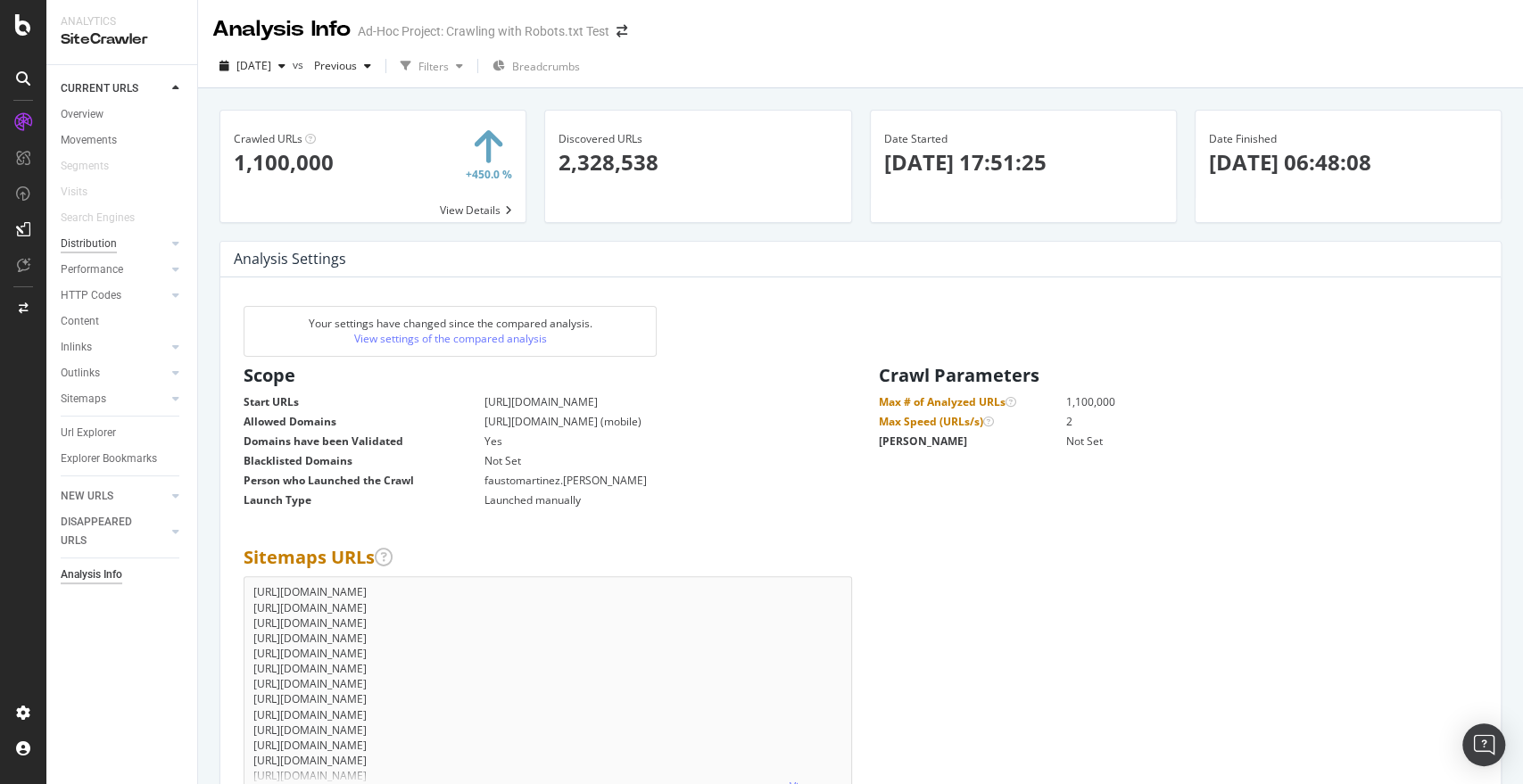
click at [89, 237] on div "Distribution" at bounding box center [88, 244] width 56 height 19
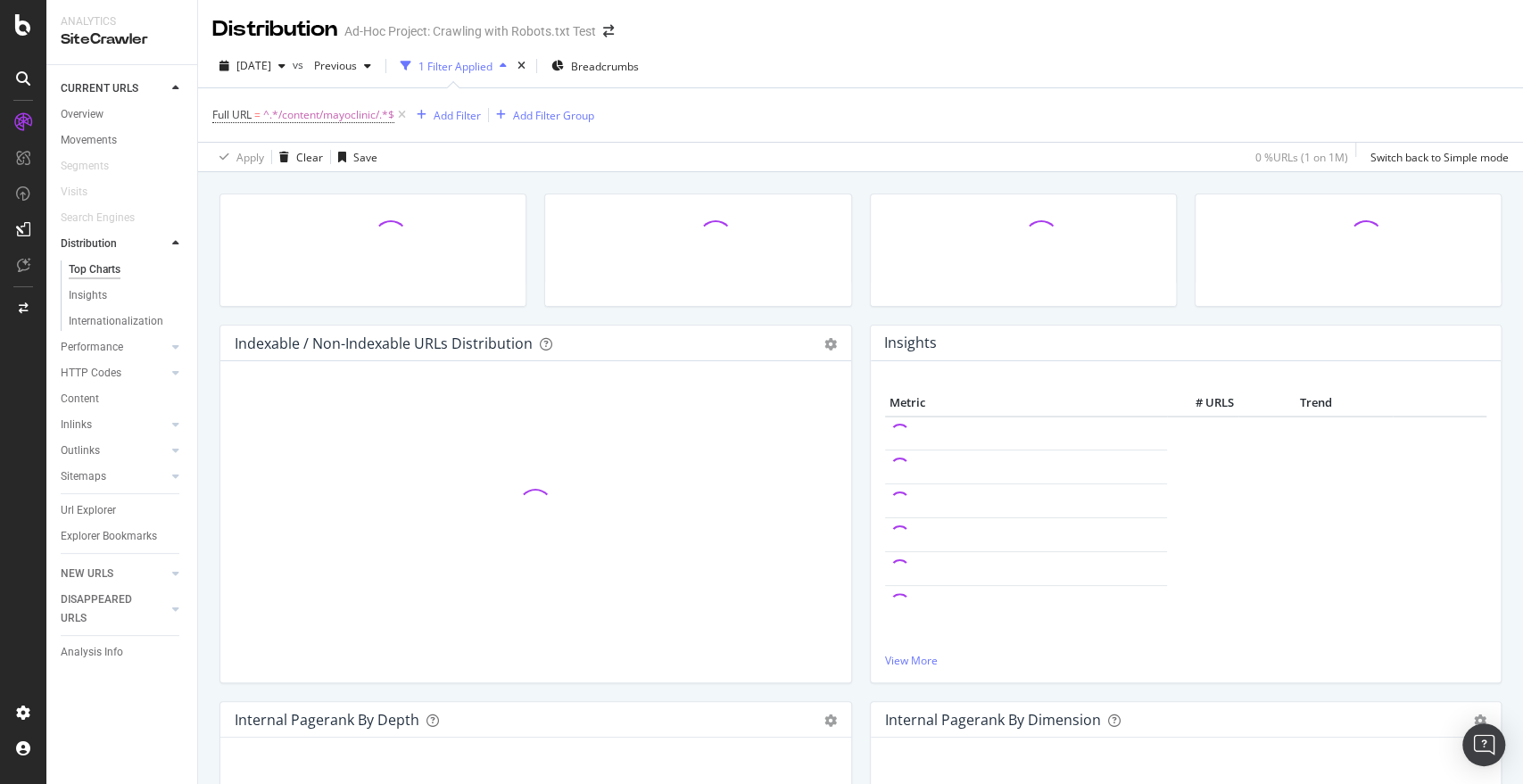
click at [106, 271] on div "Top Charts" at bounding box center [94, 270] width 51 height 19
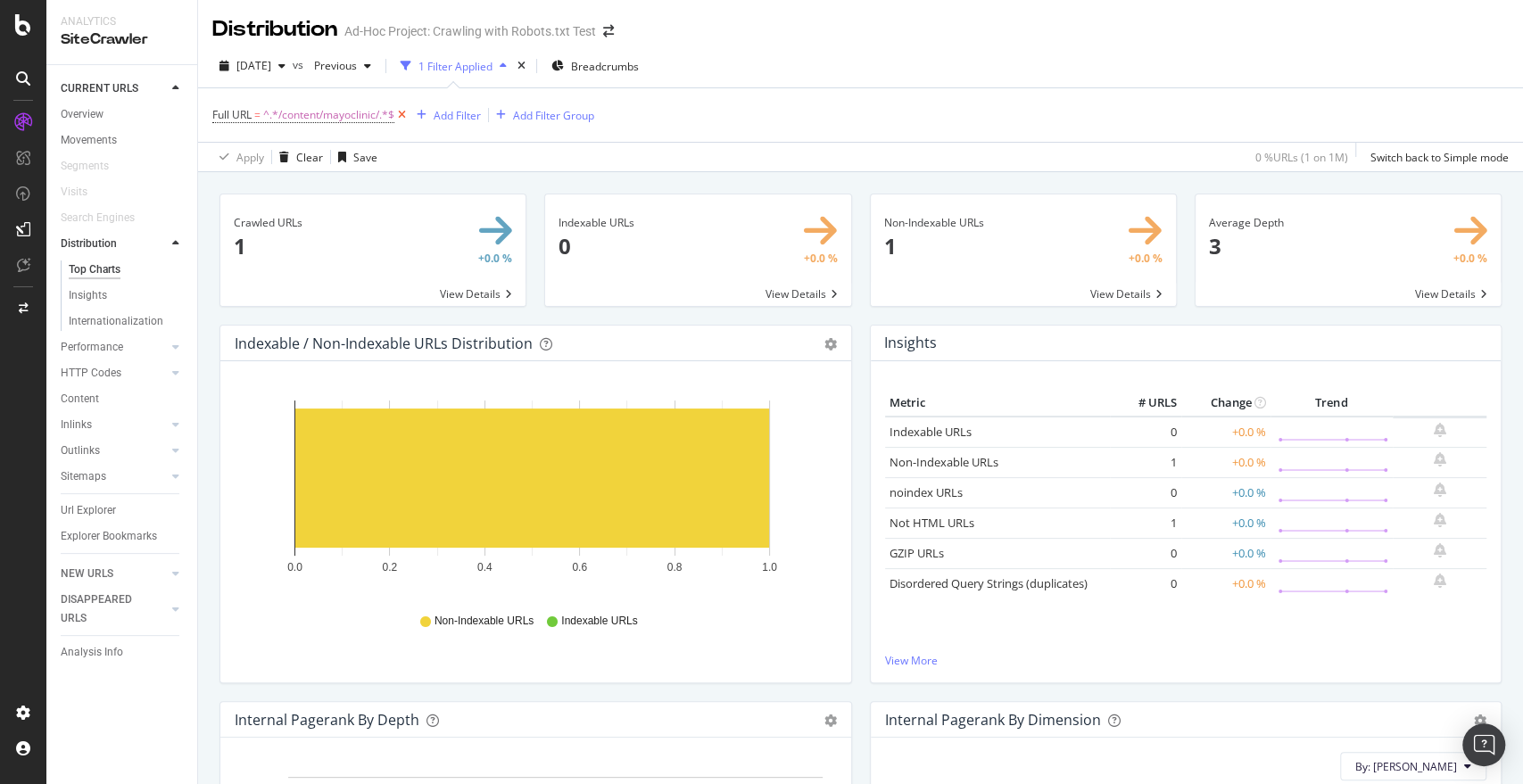
click at [405, 106] on icon at bounding box center [402, 115] width 15 height 18
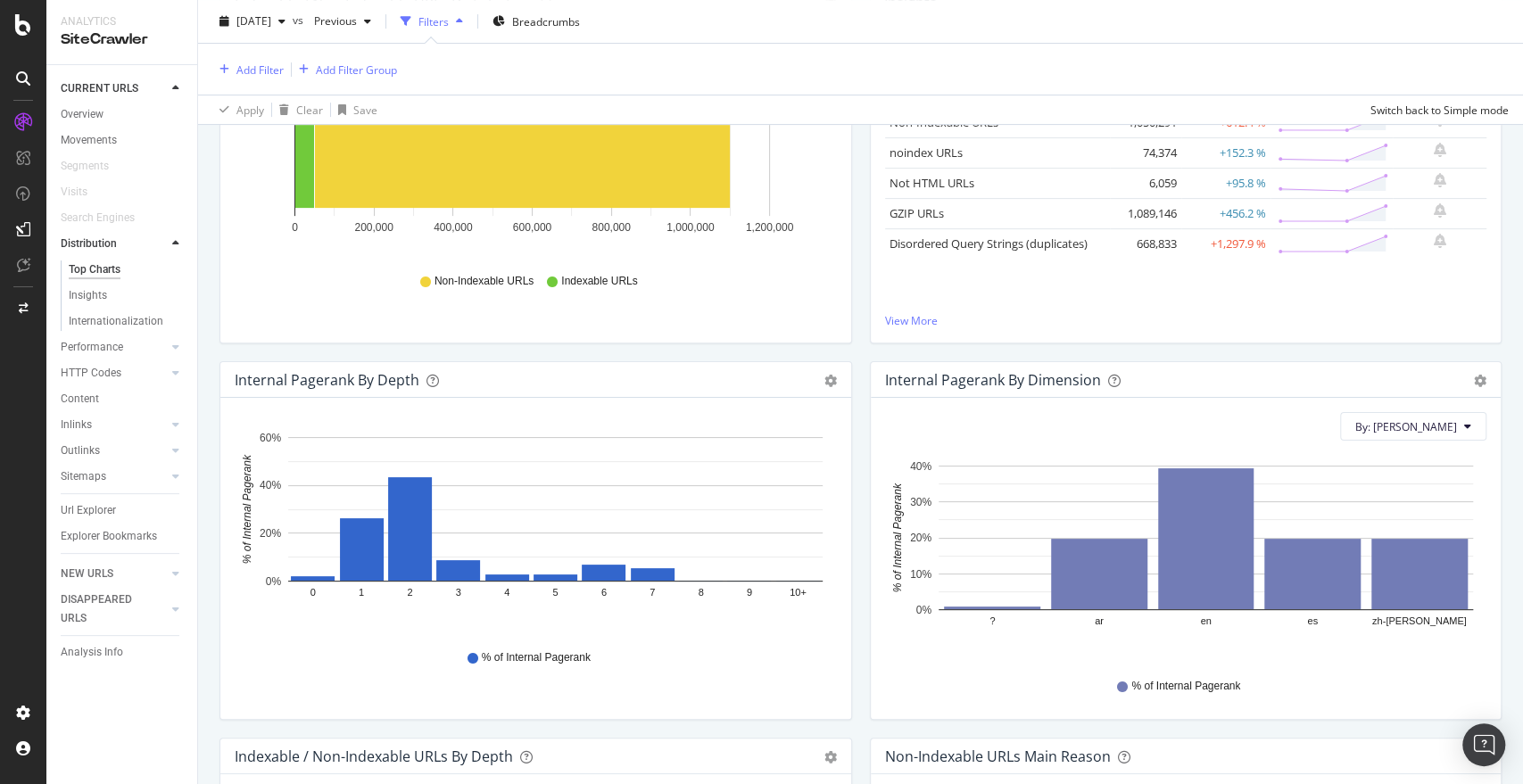
scroll to position [328, 0]
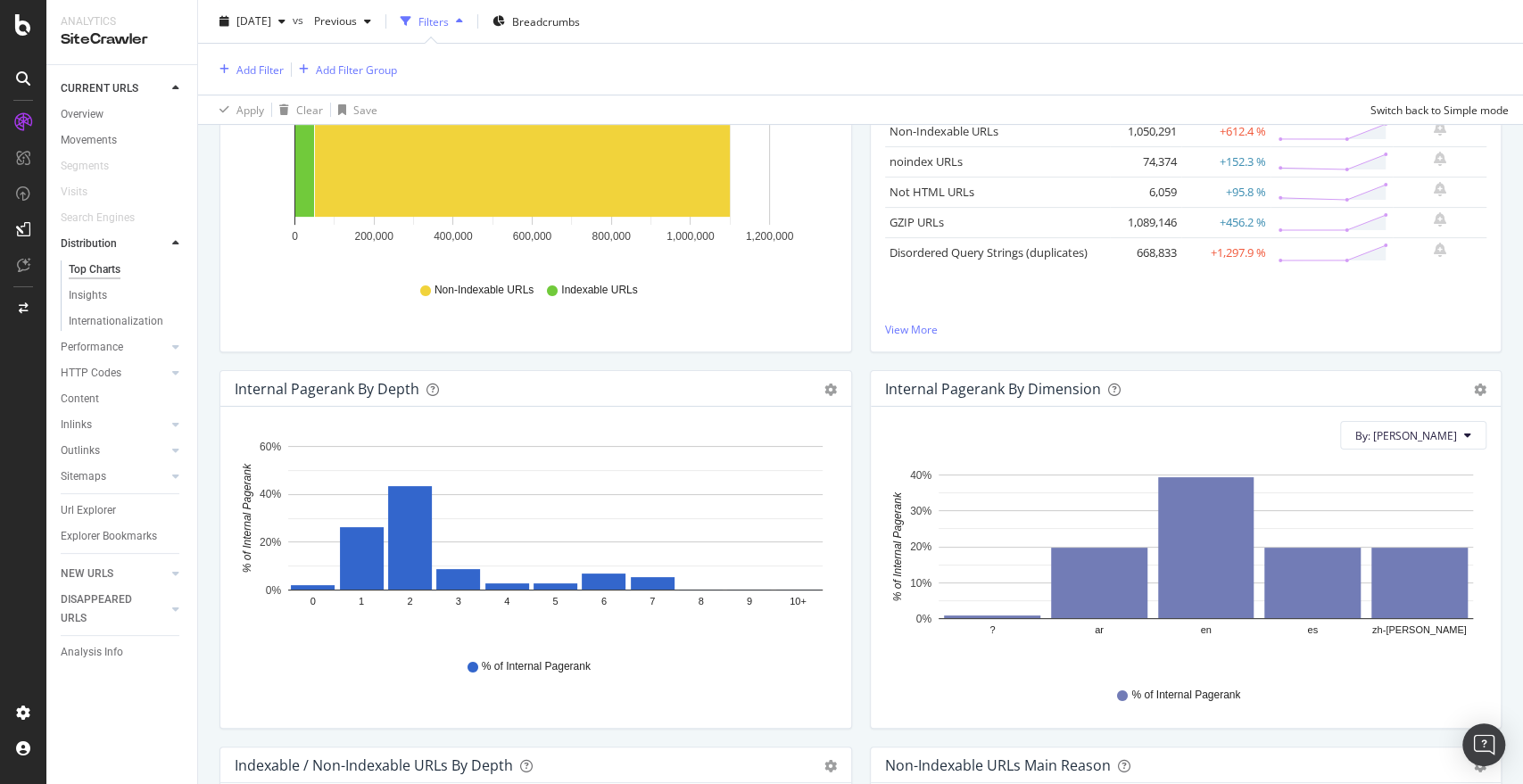
click at [1425, 449] on div "By: Lang Hold CTRL while clicking to filter the report. ? ar en es zh-Hans 0% 1…" at bounding box center [1186, 567] width 631 height 321
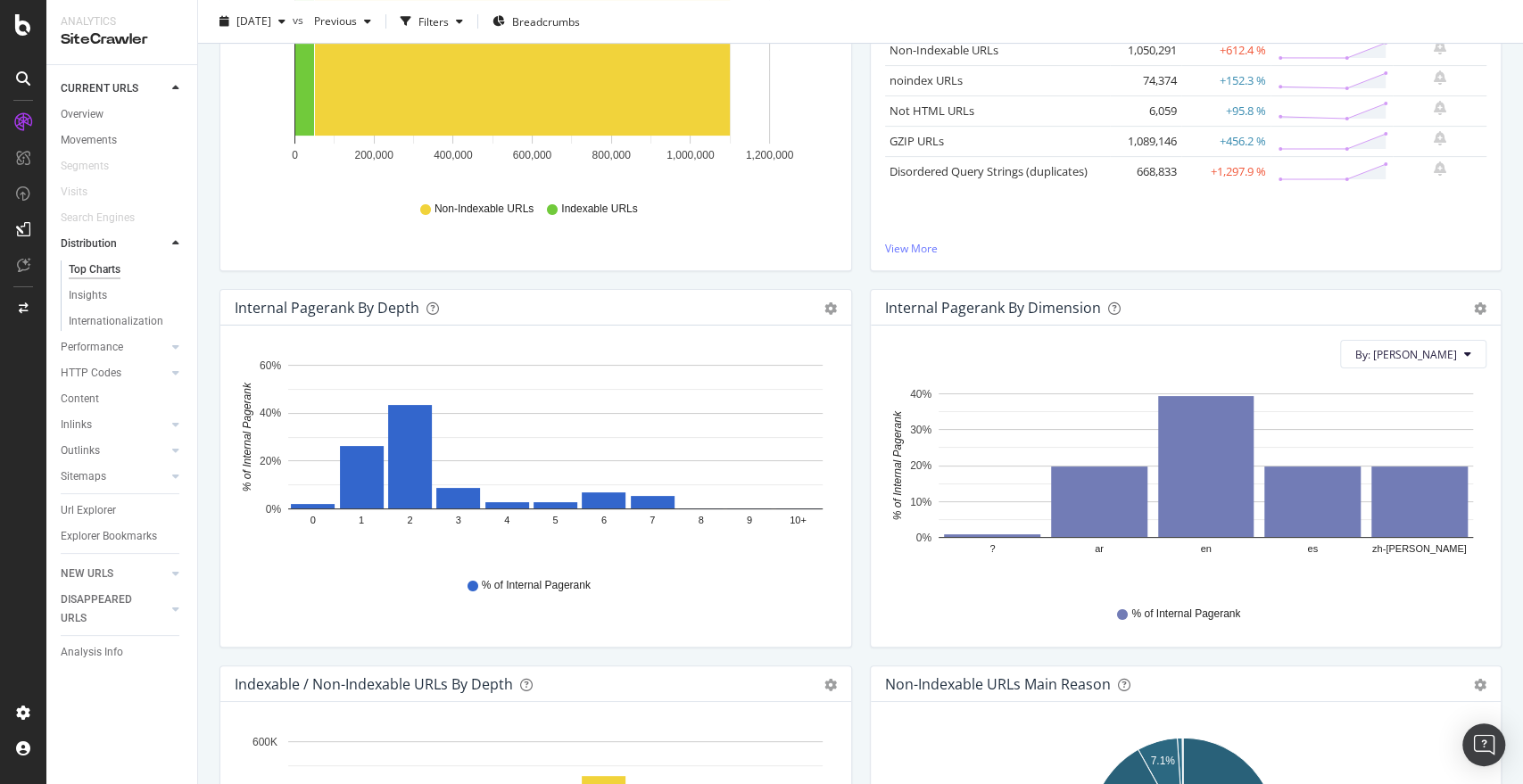
scroll to position [247, 0]
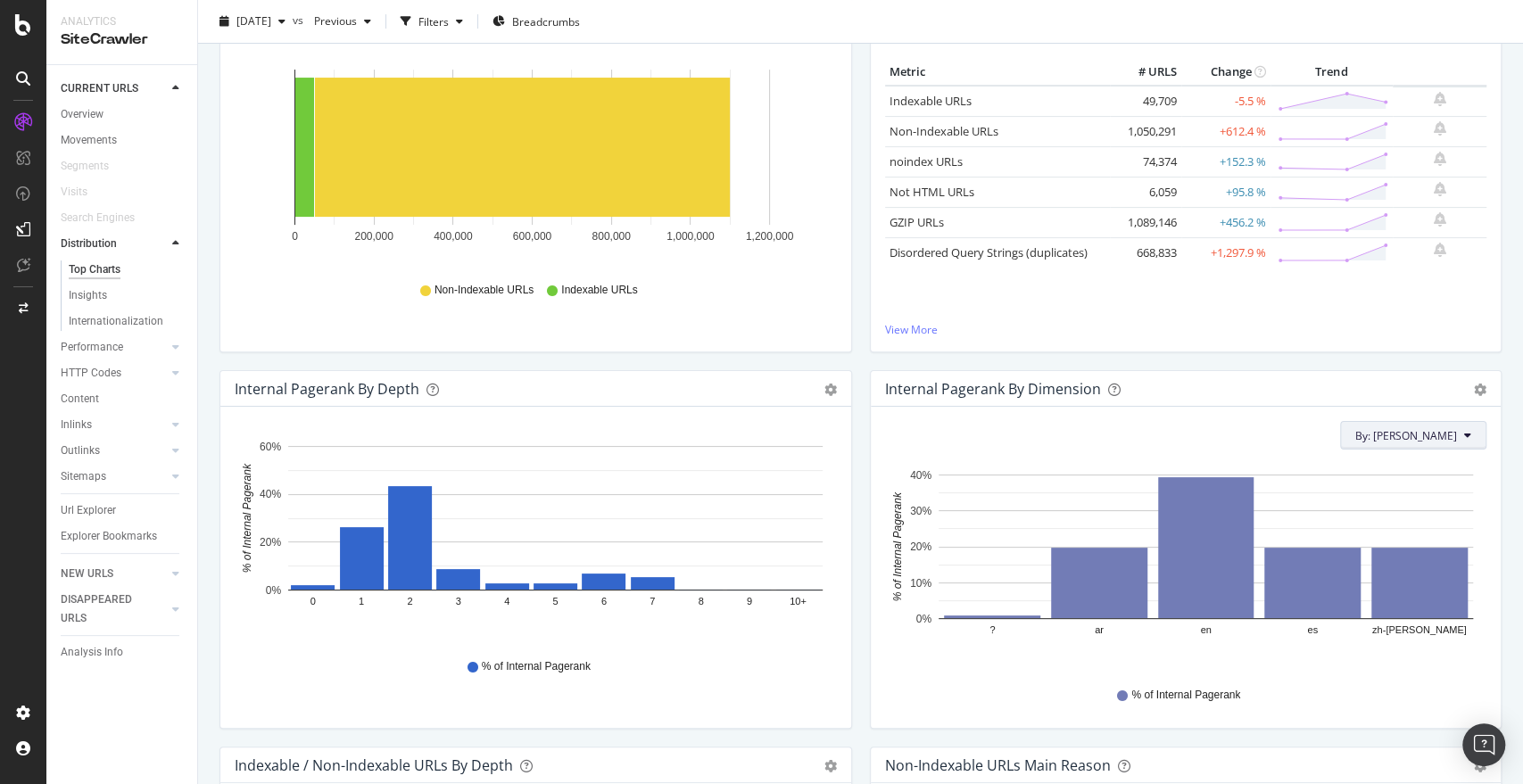
click at [1412, 436] on span "By: Lang" at bounding box center [1406, 435] width 102 height 15
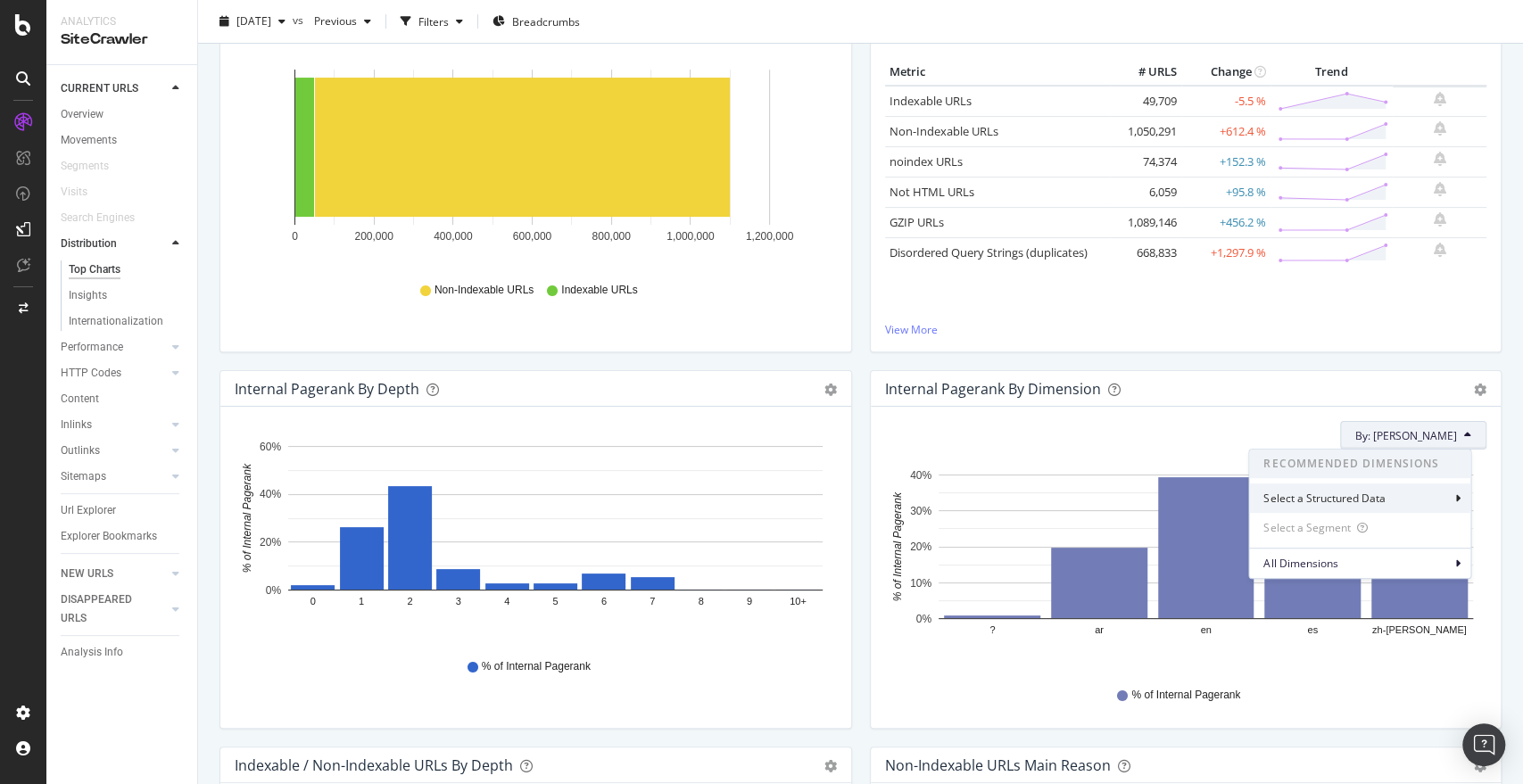
click at [1367, 506] on div "Select a Structured Data" at bounding box center [1359, 498] width 222 height 29
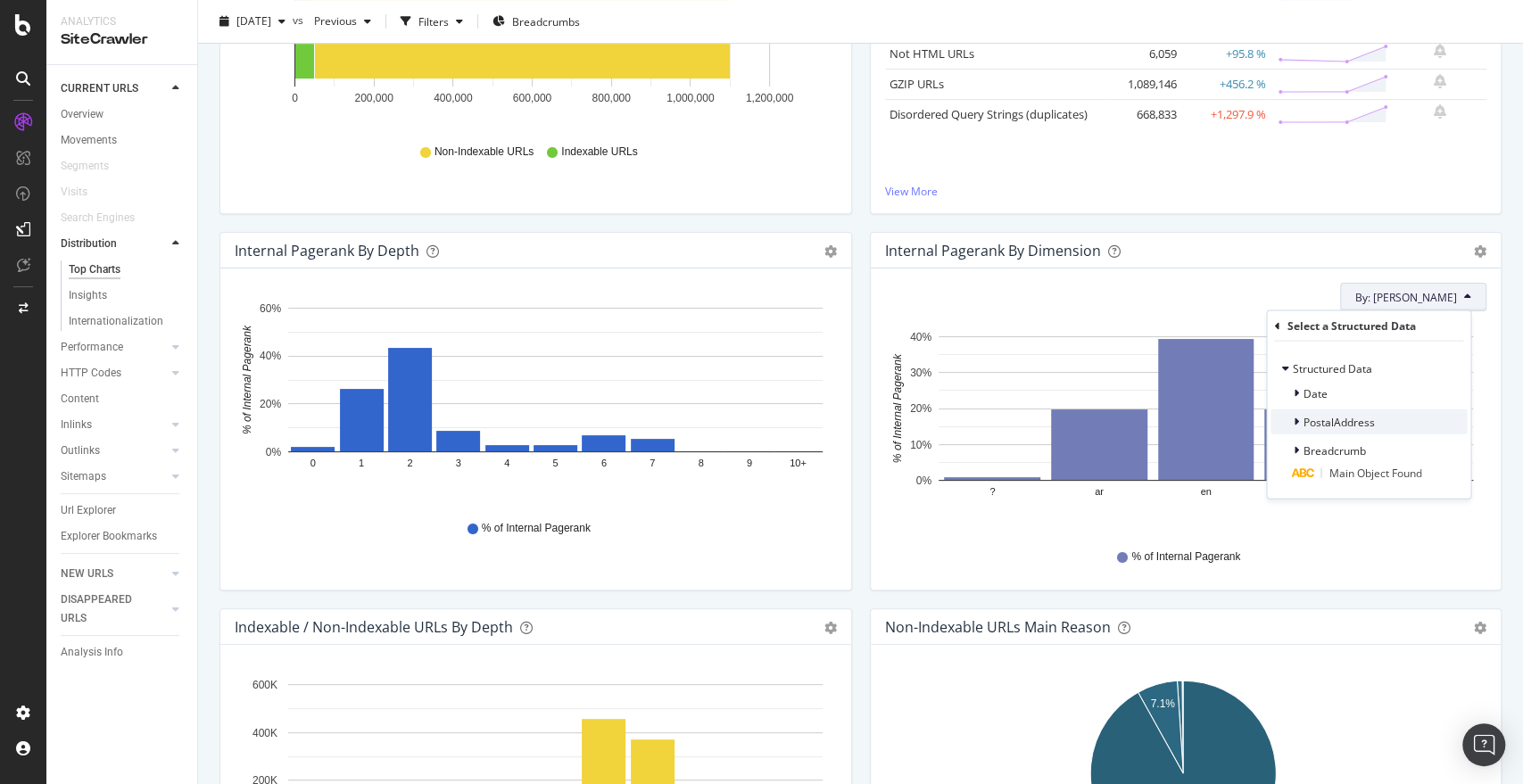
scroll to position [387, 0]
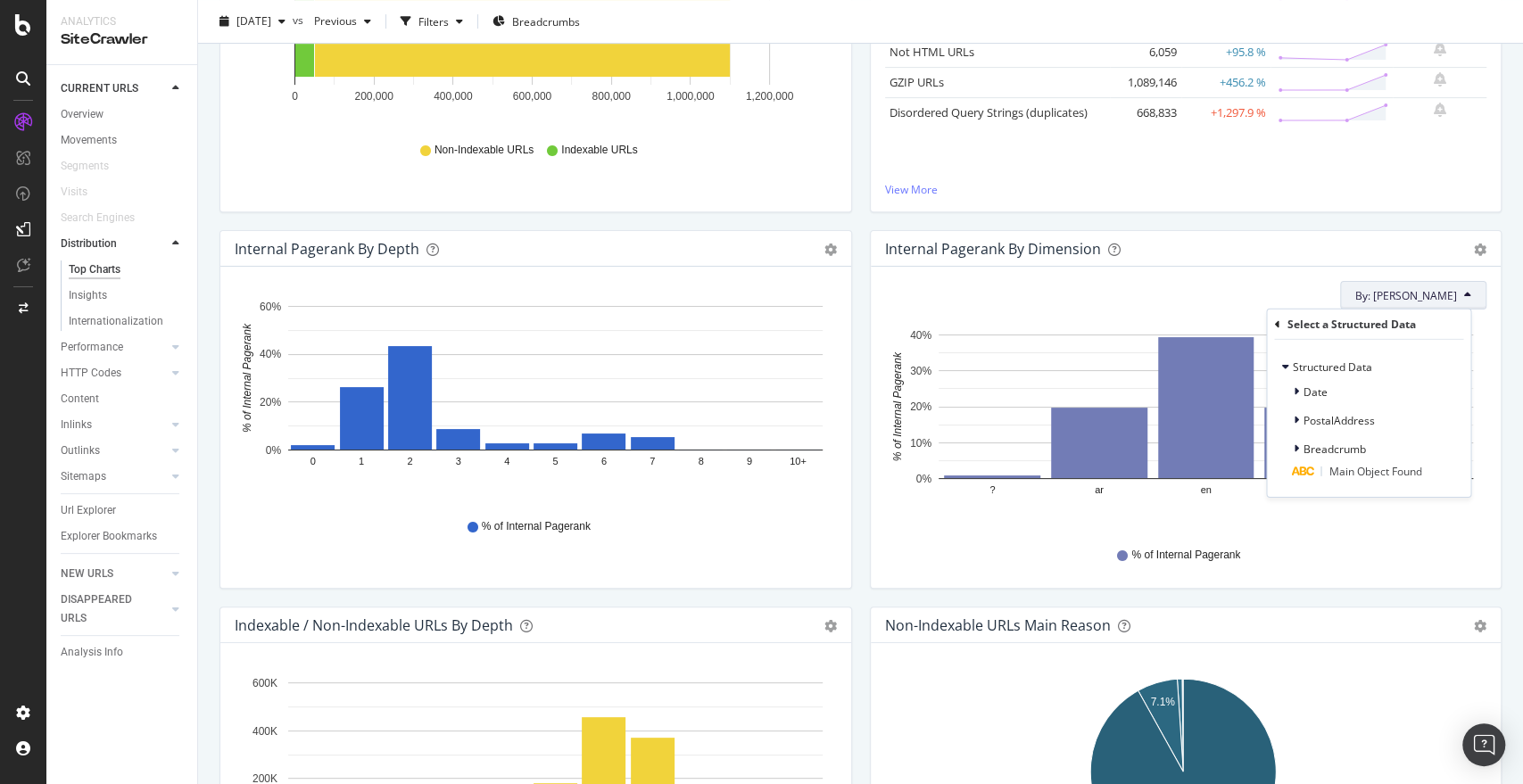
click at [1270, 326] on div "Select a Structured Data Structured Data Date PostalAddress Breadcrumb Main Obj…" at bounding box center [1369, 403] width 203 height 187
click at [1284, 326] on div "Select a Structured Data" at bounding box center [1368, 325] width 189 height 30
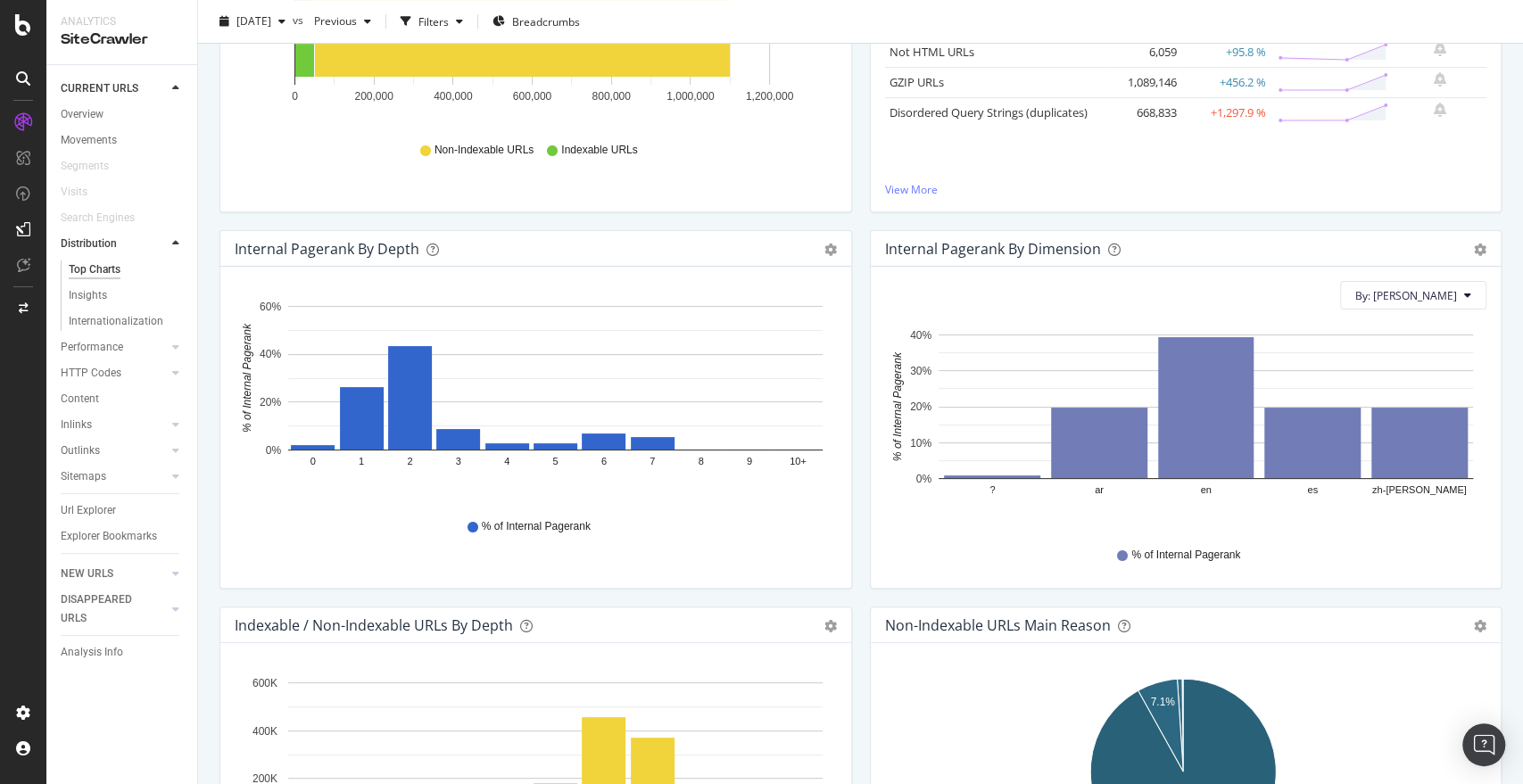
click at [1198, 261] on div "Internal Pagerank By Dimension Bar (by Value) Bar (by Percentage) Table Export …" at bounding box center [1186, 249] width 631 height 36
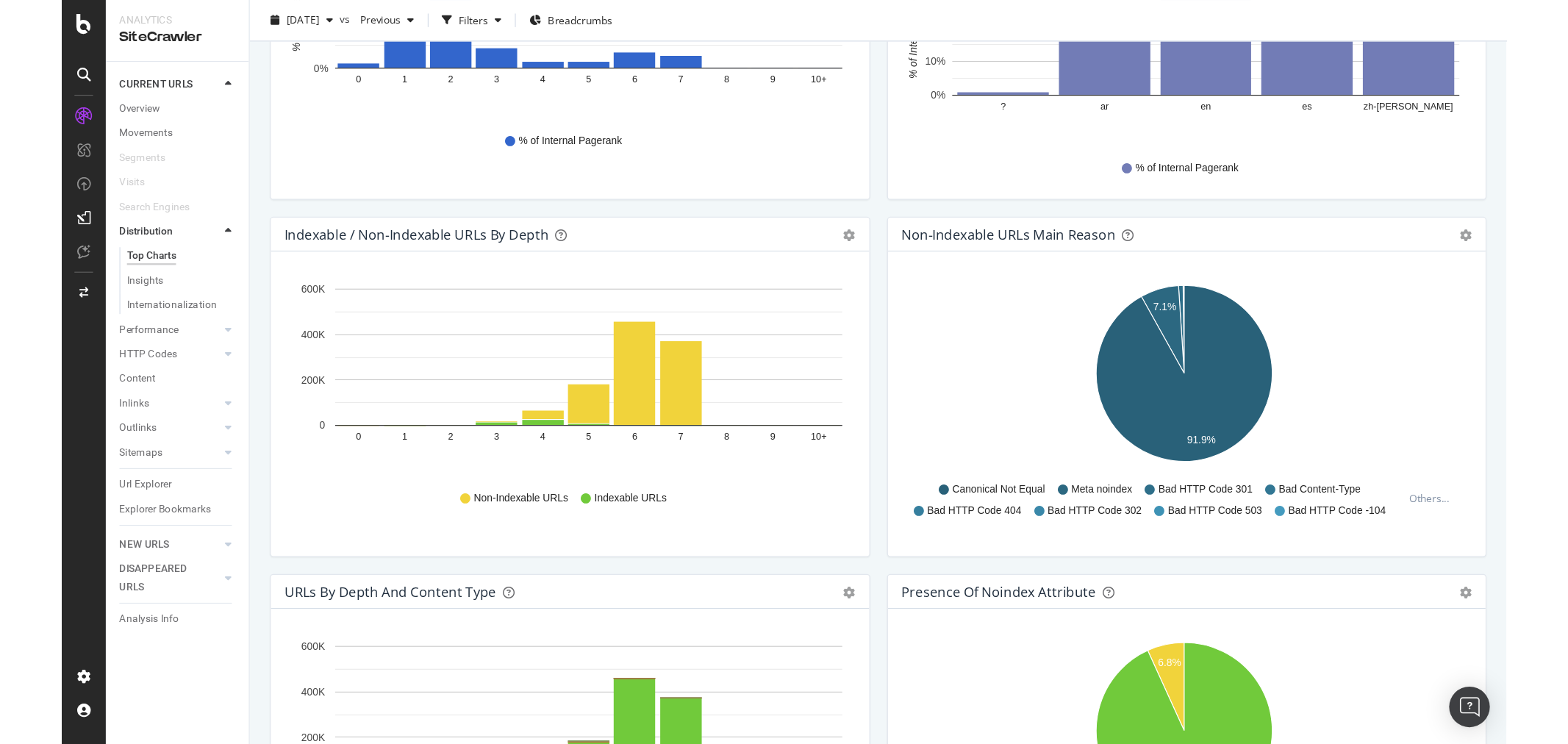
scroll to position [0, 0]
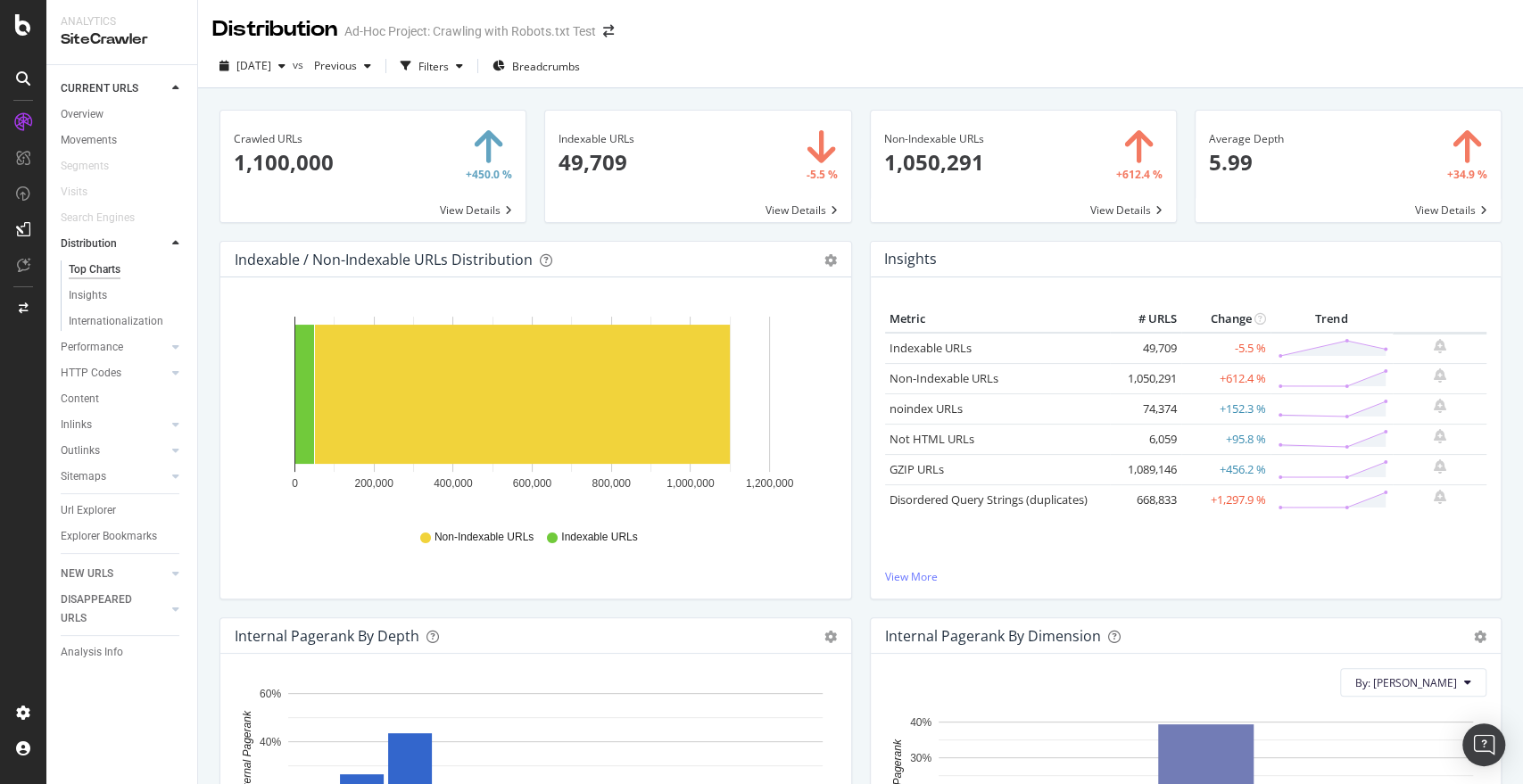
click at [93, 498] on div "Url Explorer" at bounding box center [129, 510] width 137 height 26
click at [87, 509] on div "Url Explorer" at bounding box center [88, 510] width 55 height 19
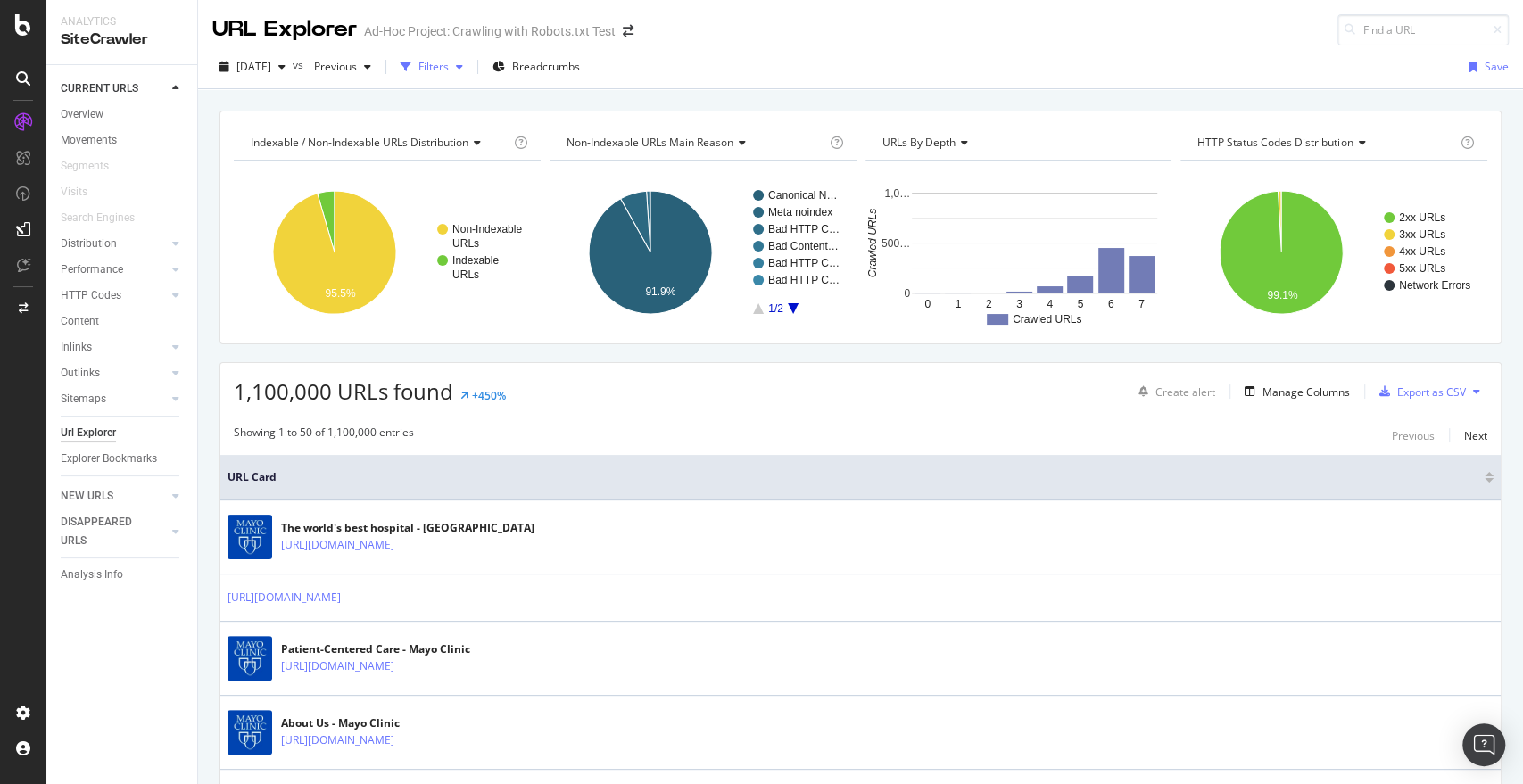
click at [449, 66] on div "Filters" at bounding box center [434, 67] width 30 height 15
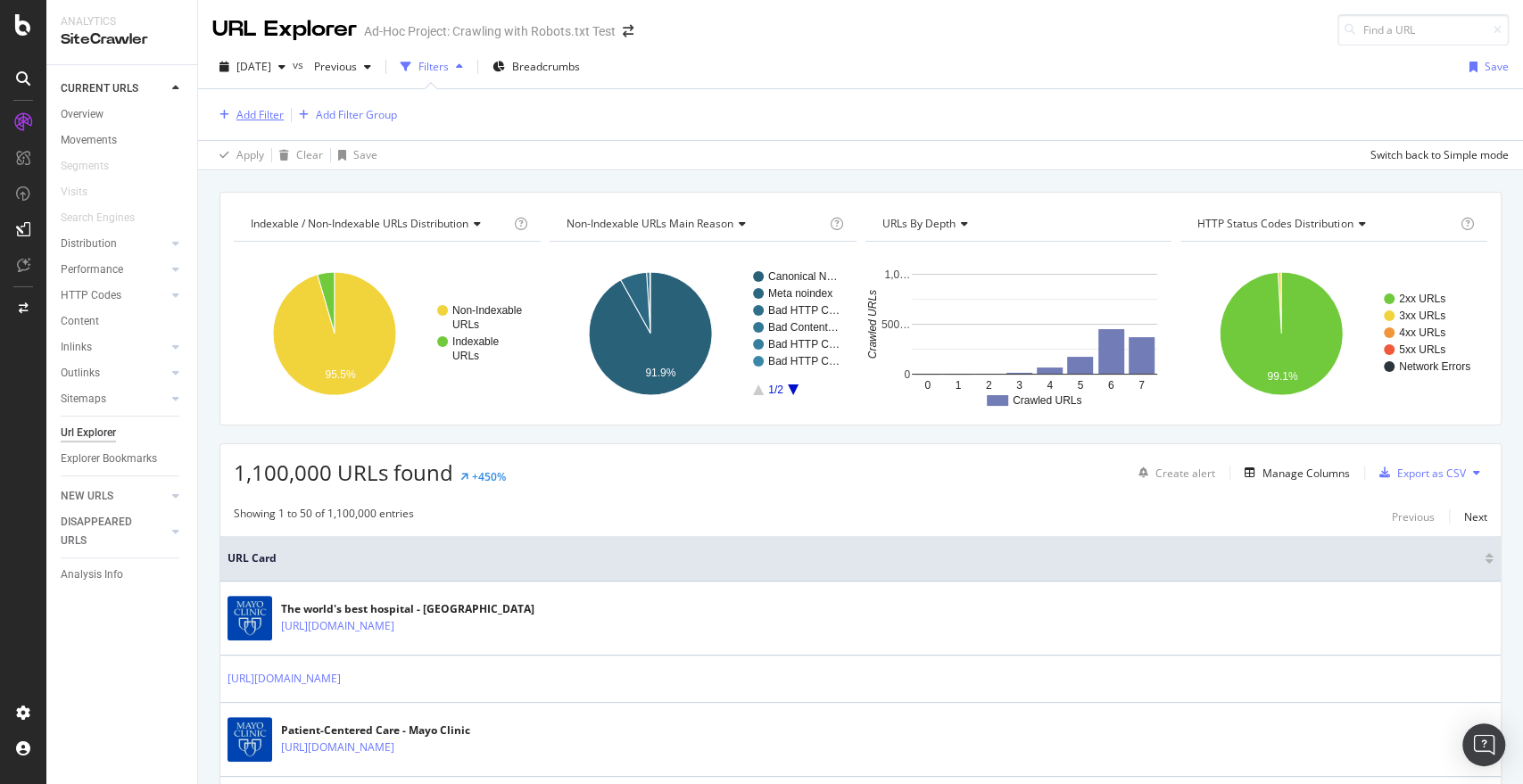
click at [276, 105] on button "Add Filter" at bounding box center [247, 115] width 71 height 22
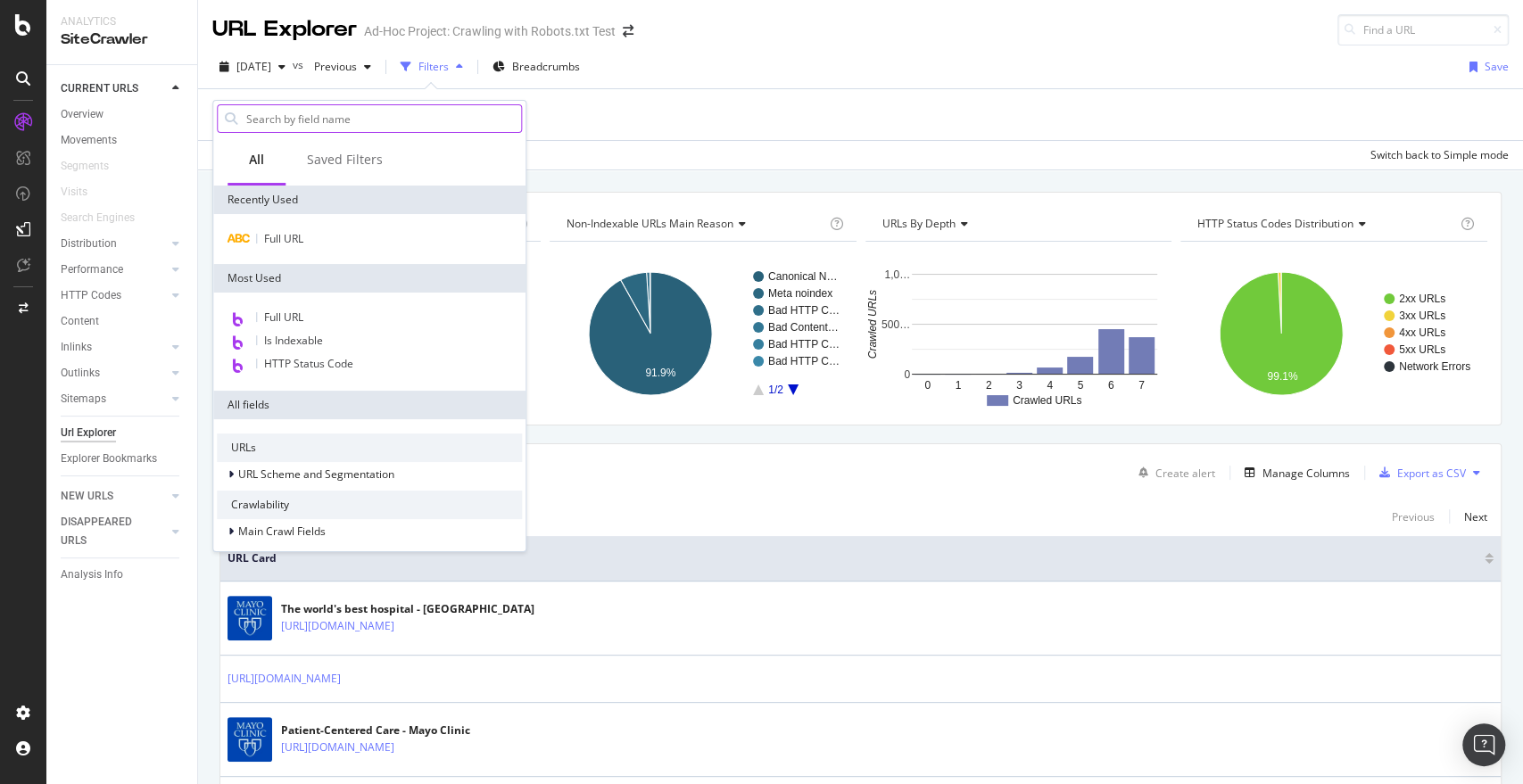
click at [280, 124] on input "text" at bounding box center [382, 119] width 277 height 27
type input "."
click at [299, 252] on div "Full URL" at bounding box center [369, 239] width 312 height 50
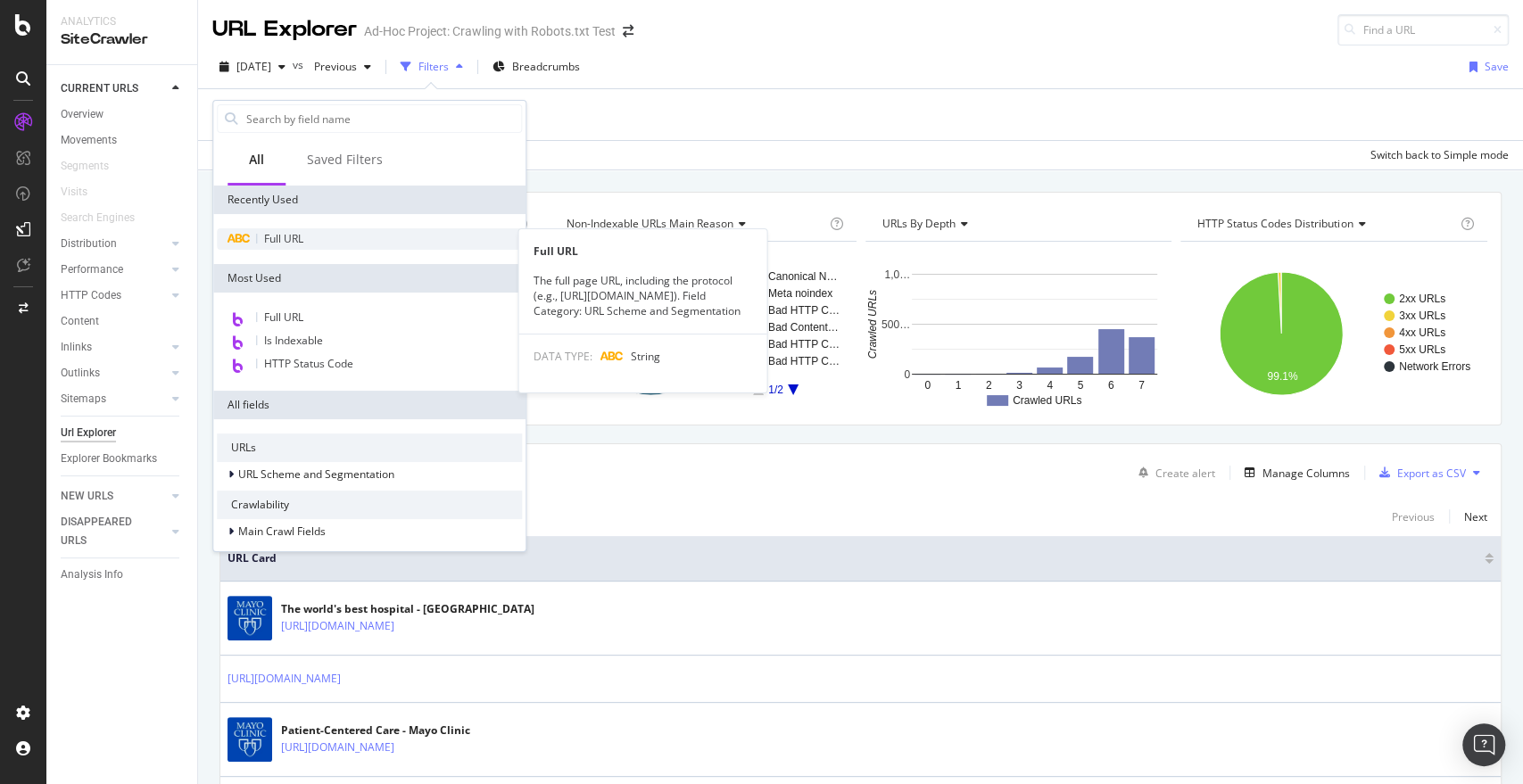
click at [294, 237] on span "Full URL" at bounding box center [283, 239] width 39 height 15
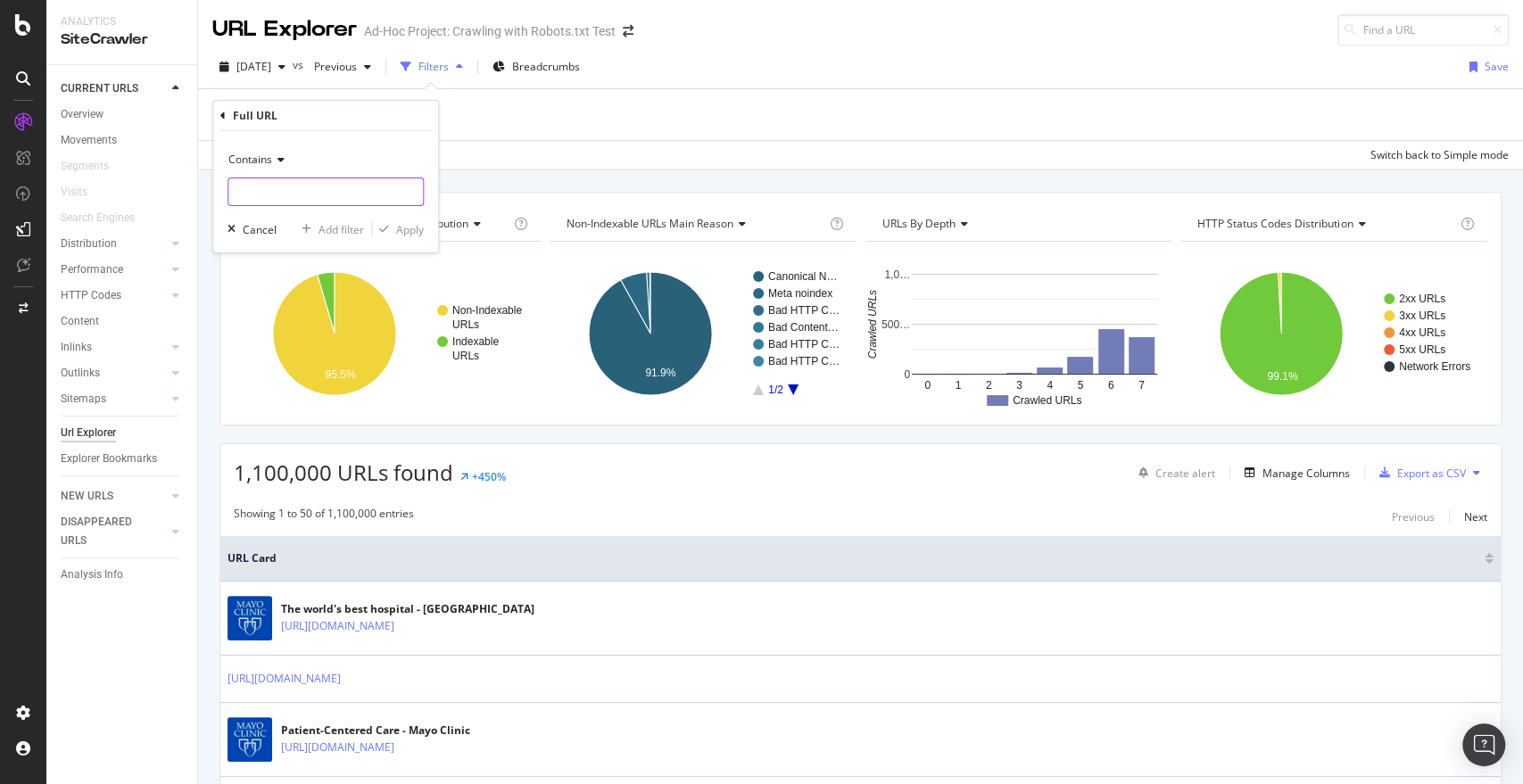
click at [263, 183] on input "text" at bounding box center [325, 192] width 195 height 29
type input ".org/content"
click at [414, 212] on div "Contains .org/content Cancel Add filter Apply" at bounding box center [325, 192] width 225 height 122
click at [413, 231] on div "Apply" at bounding box center [410, 230] width 28 height 15
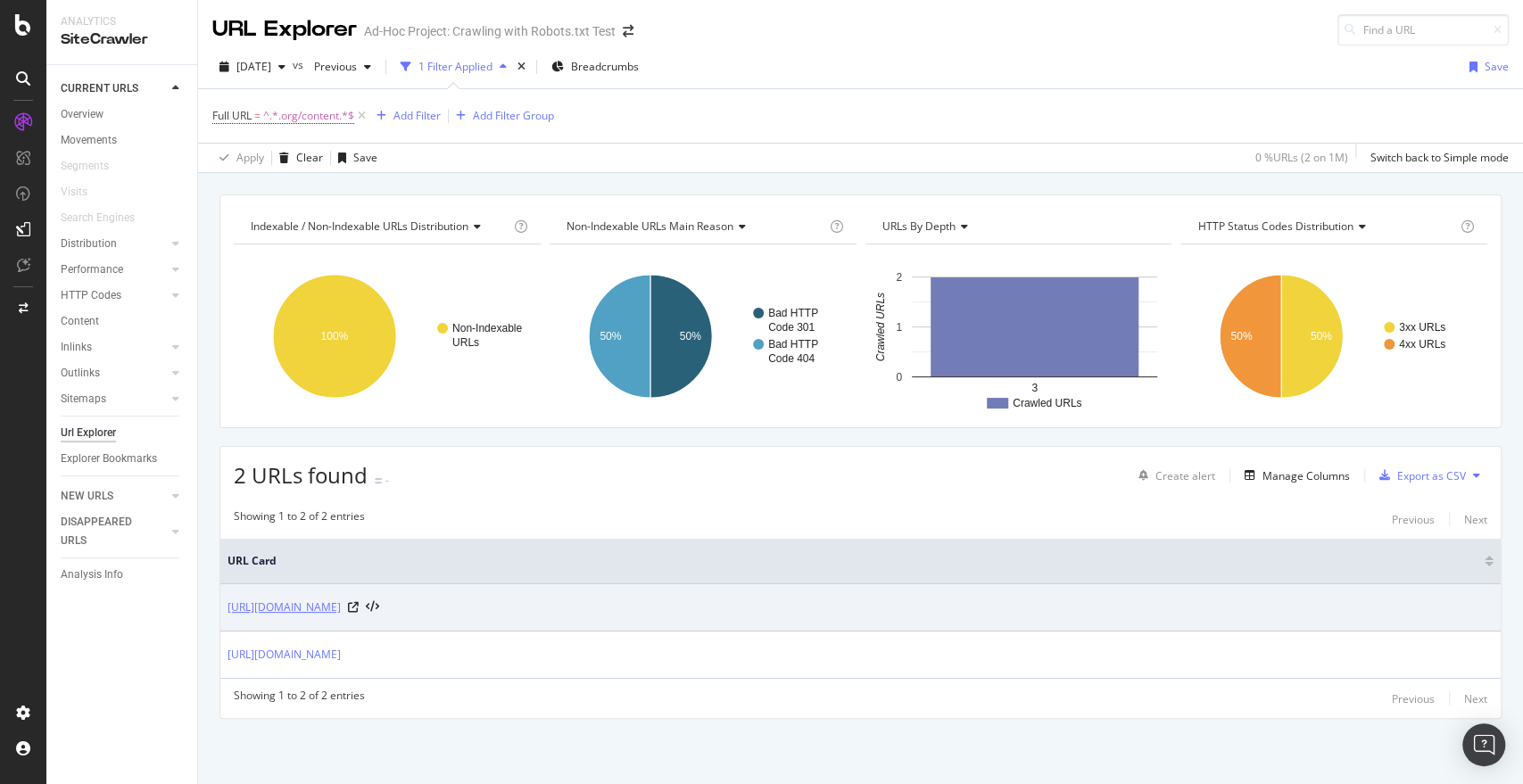
click at [341, 601] on link "https://www.mayoclinic.org/content/mayoclinc/zh-hans/about-this-site/meet-our-m…" at bounding box center [283, 607] width 113 height 18
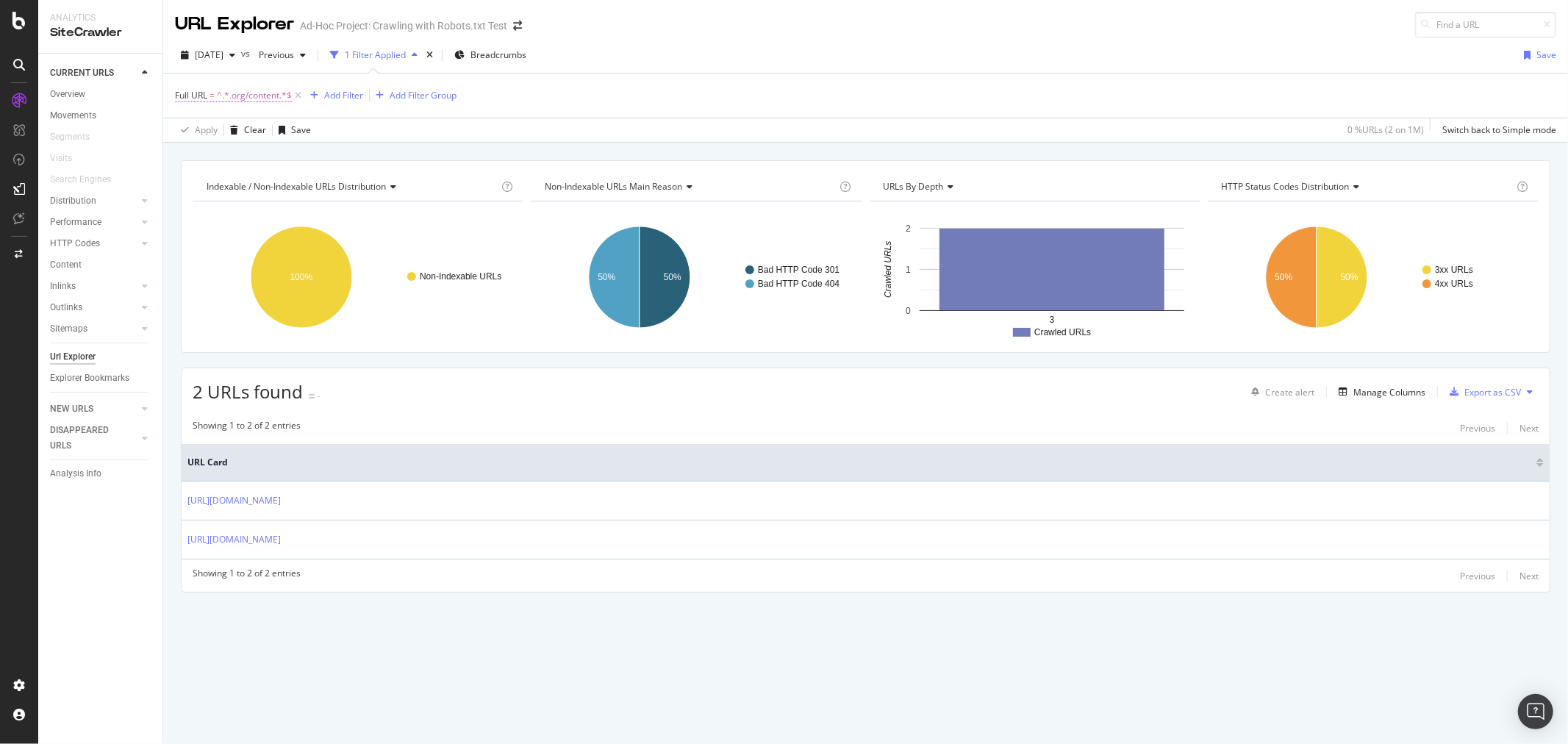
click at [263, 103] on span "^.*.org/content.*$" at bounding box center [255, 96] width 75 height 20
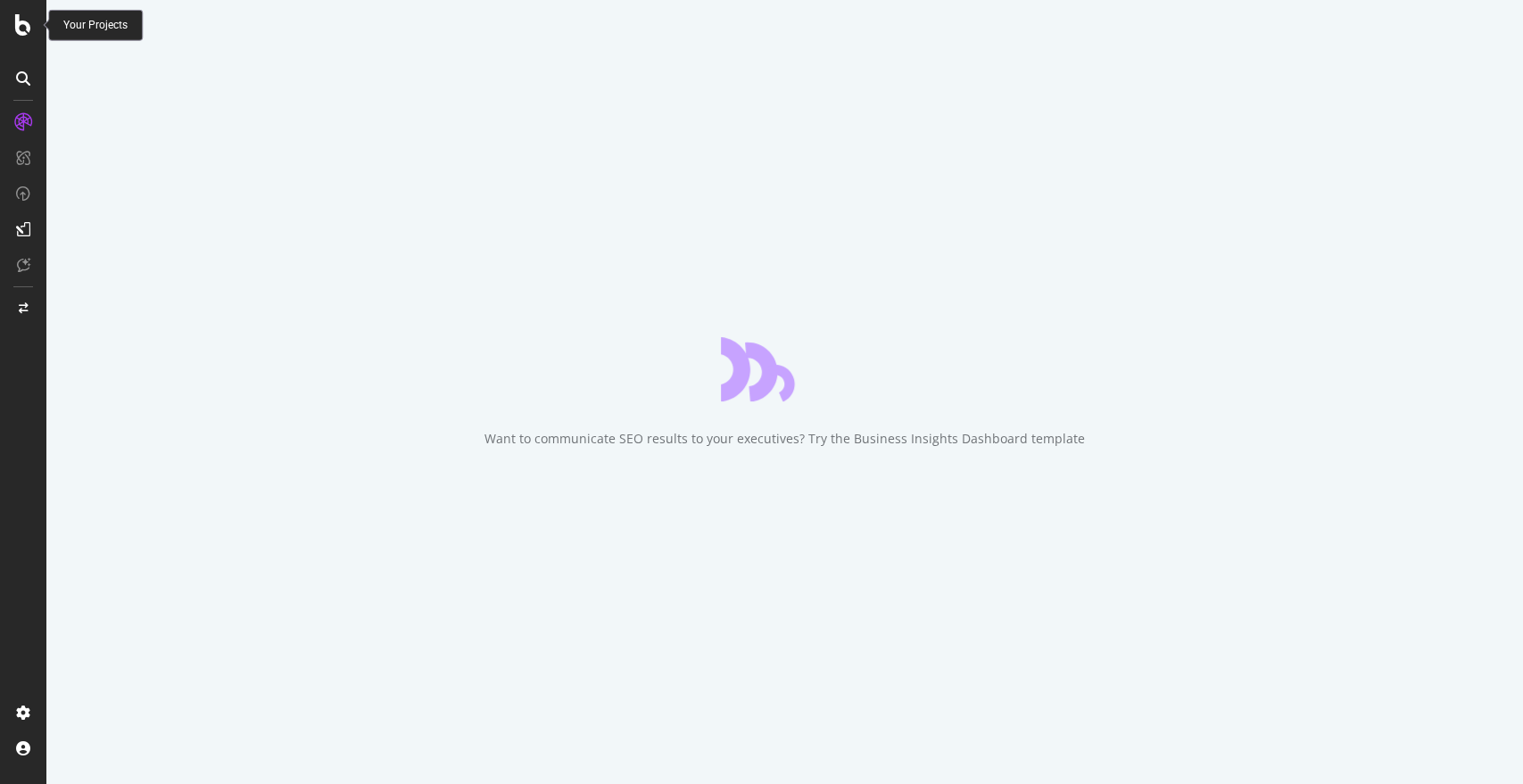
click at [26, 31] on icon at bounding box center [23, 25] width 16 height 22
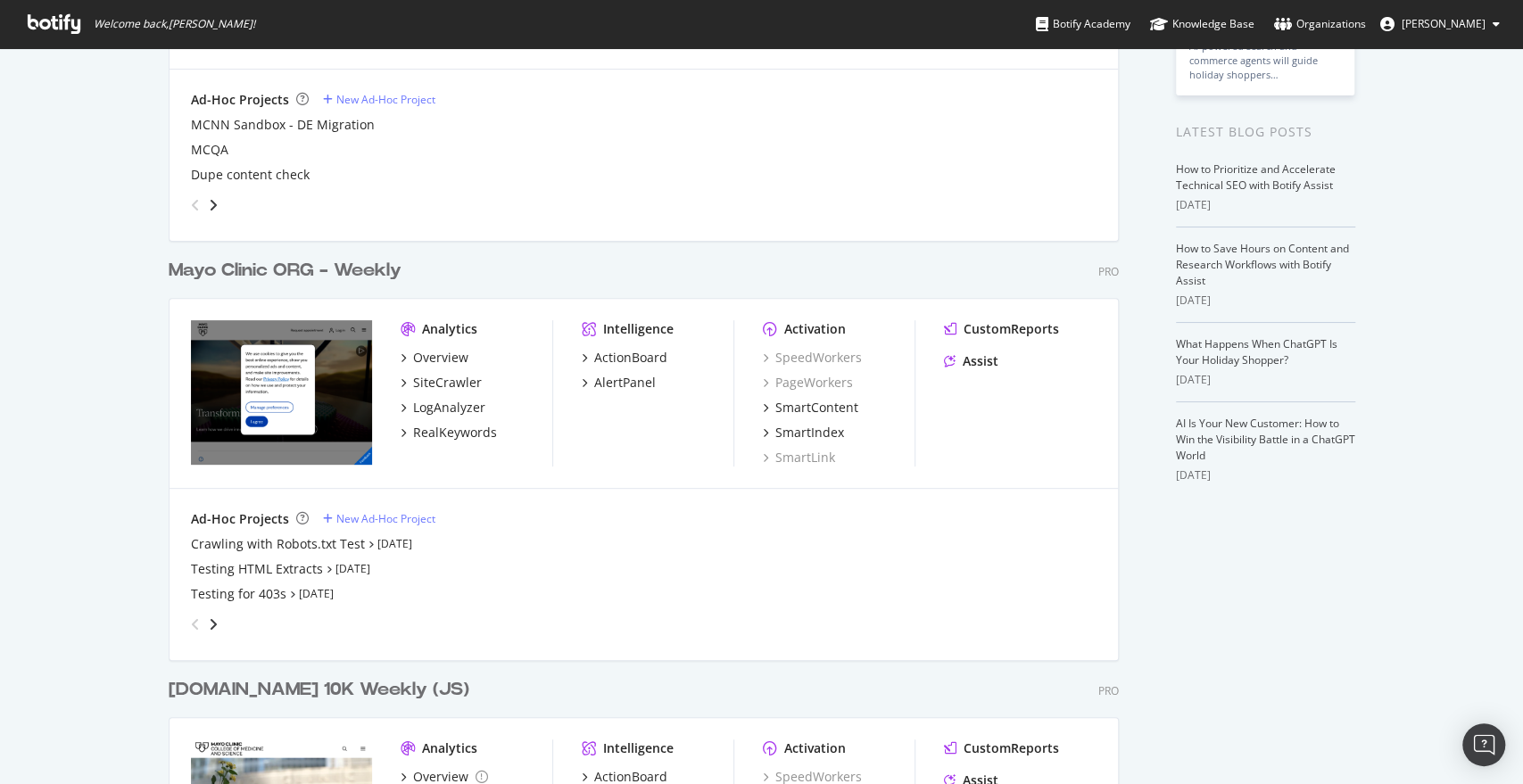
scroll to position [336, 0]
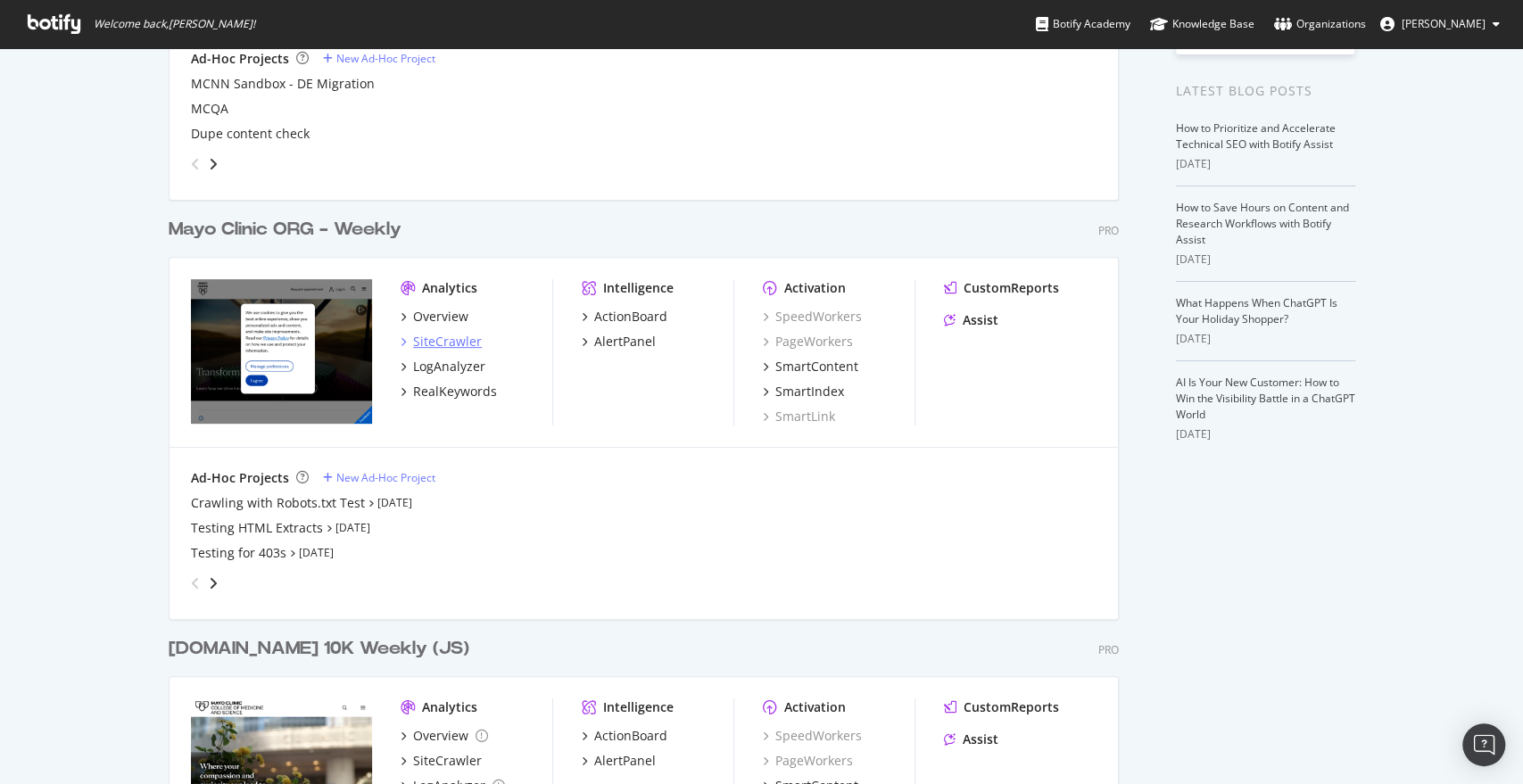
click at [443, 348] on div "SiteCrawler" at bounding box center [448, 341] width 68 height 18
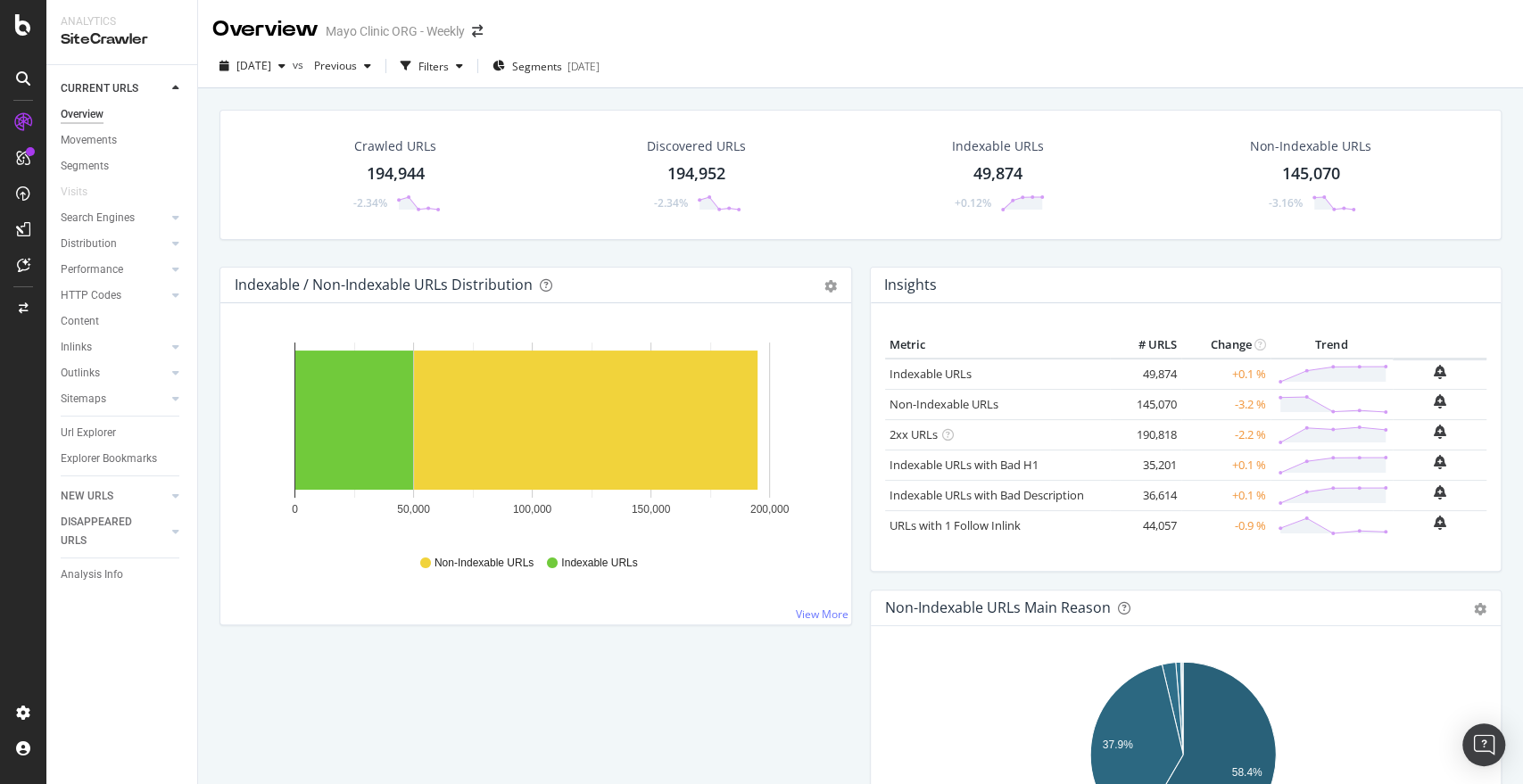
drag, startPoint x: 79, startPoint y: 427, endPoint x: 190, endPoint y: 6, distance: 435.4
click at [79, 427] on div "Url Explorer" at bounding box center [88, 433] width 55 height 19
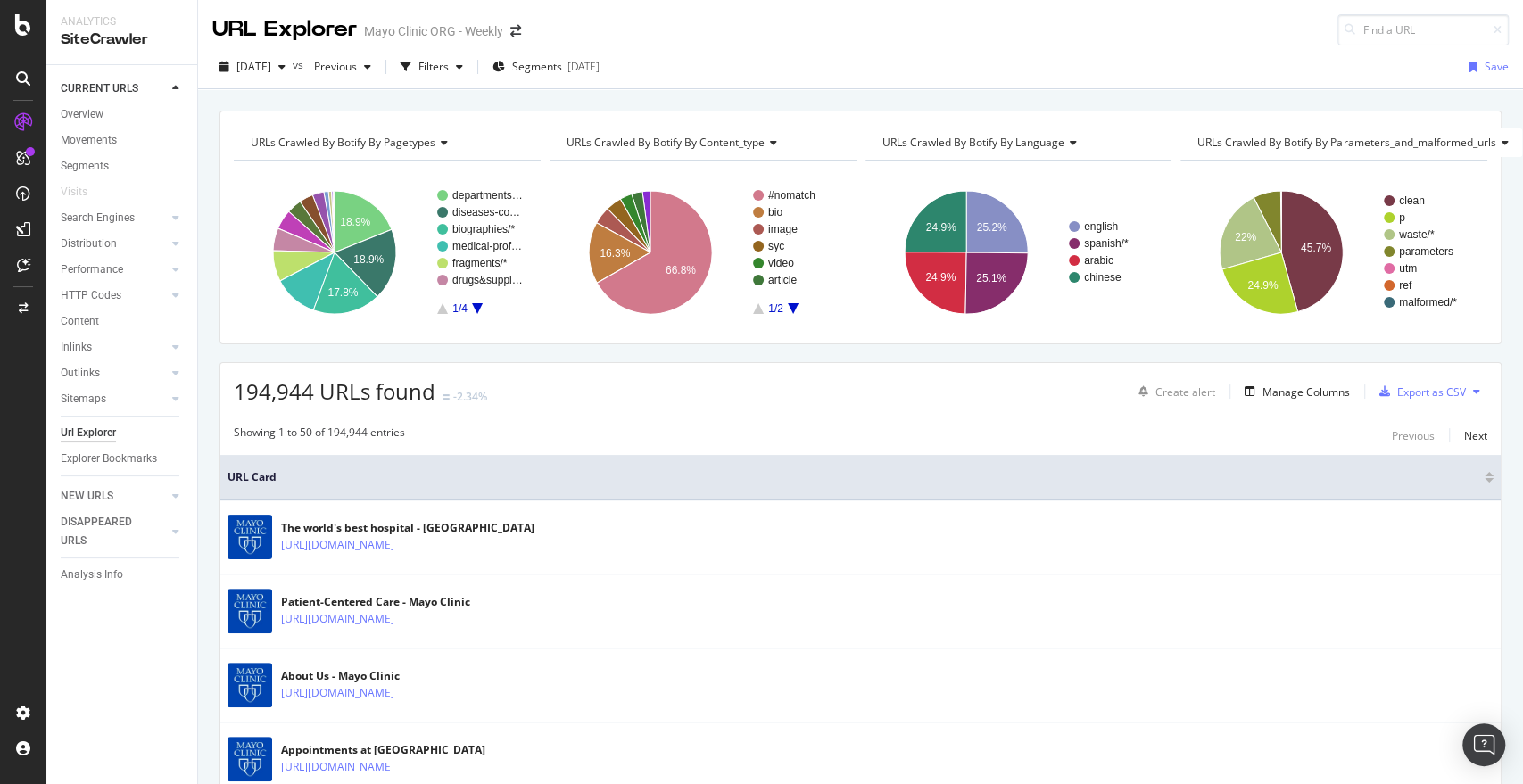
click at [98, 254] on div "Distribution" at bounding box center [129, 243] width 137 height 26
click at [79, 242] on div "Distribution" at bounding box center [88, 244] width 56 height 19
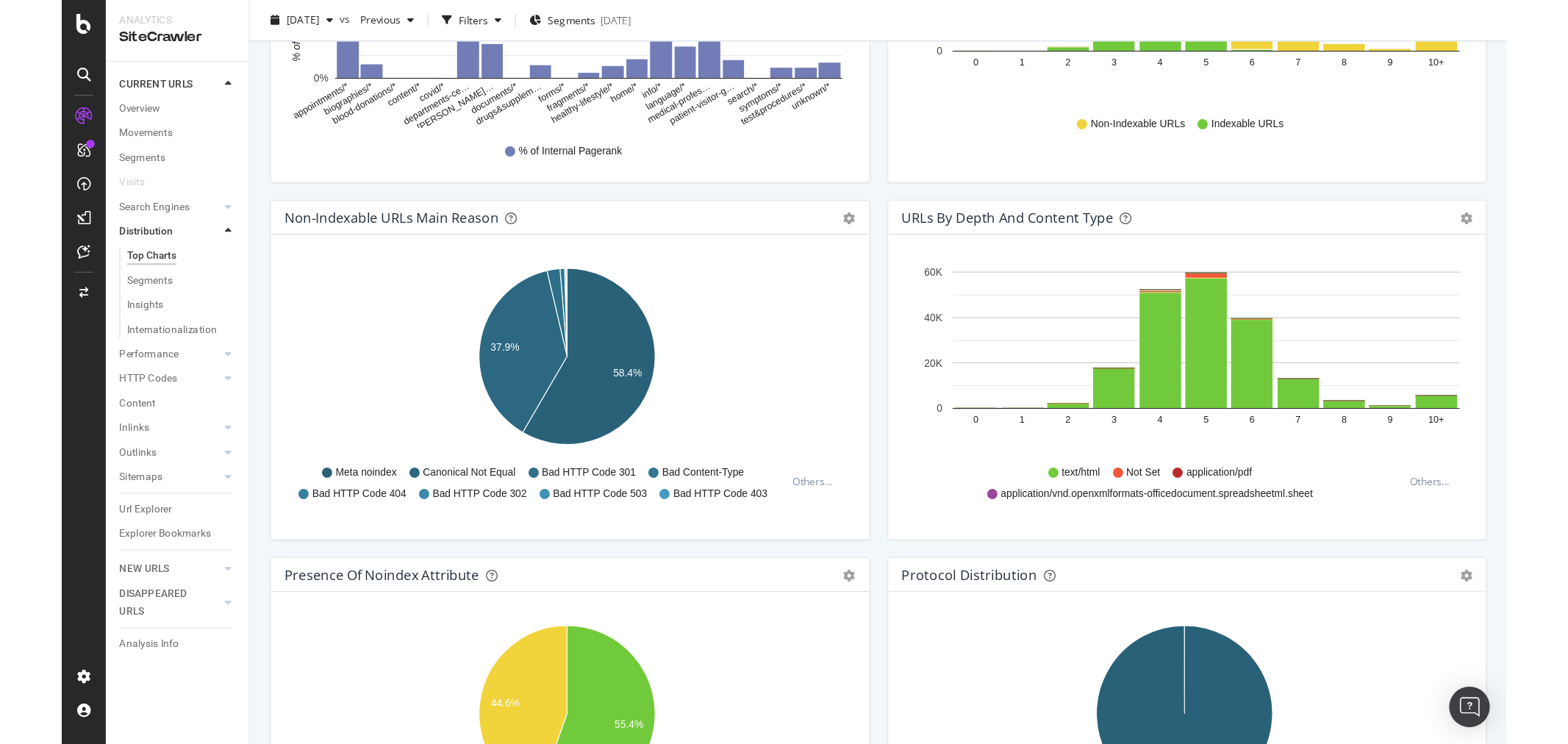
scroll to position [467, 0]
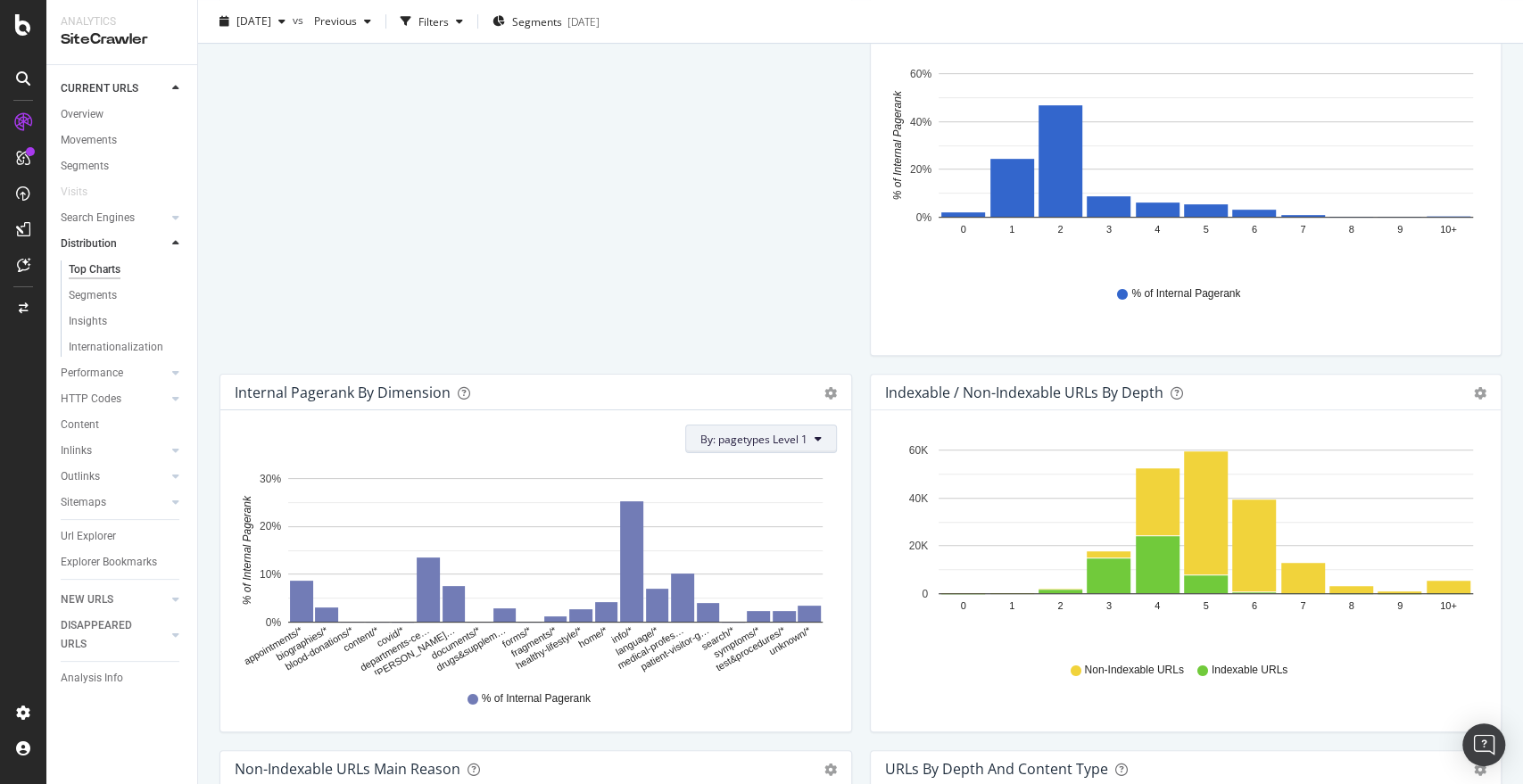
click at [750, 440] on span "By: pagetypes Level 1" at bounding box center [754, 439] width 107 height 15
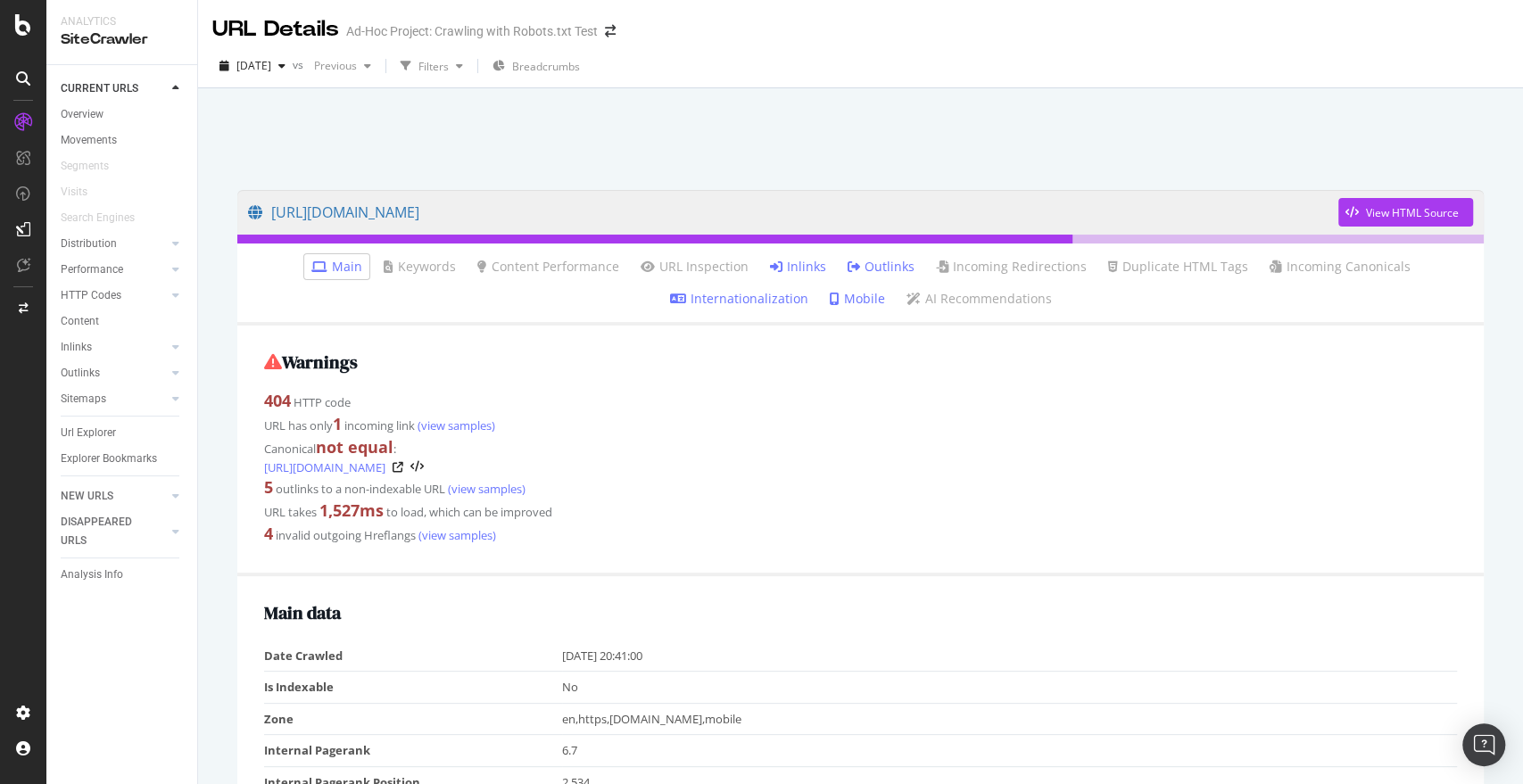
click at [782, 272] on link "Inlinks" at bounding box center [798, 266] width 56 height 18
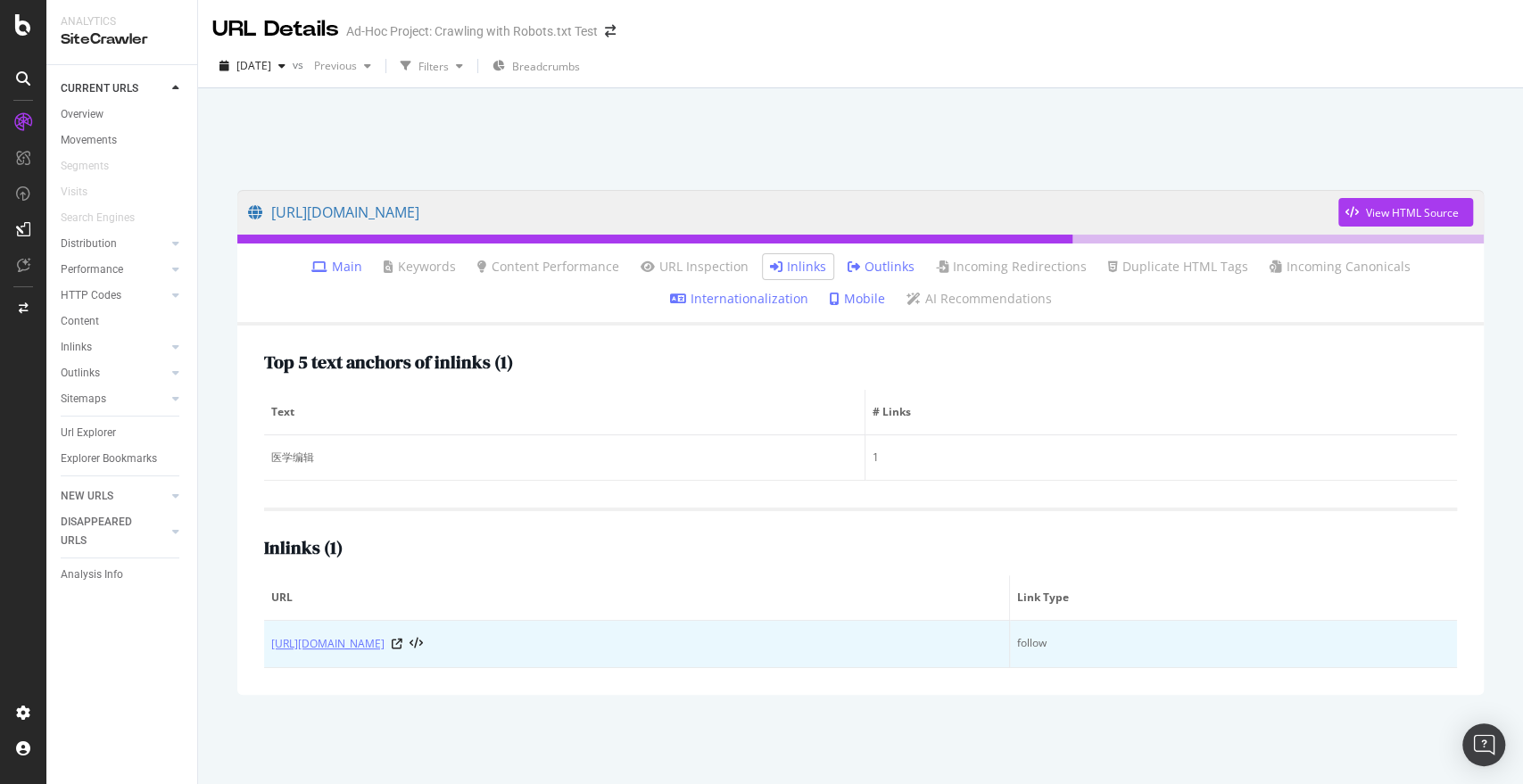
click at [385, 641] on link "https://www.mayoclinic.org/zh-hans/about-this-site/health-information-policy" at bounding box center [327, 643] width 113 height 18
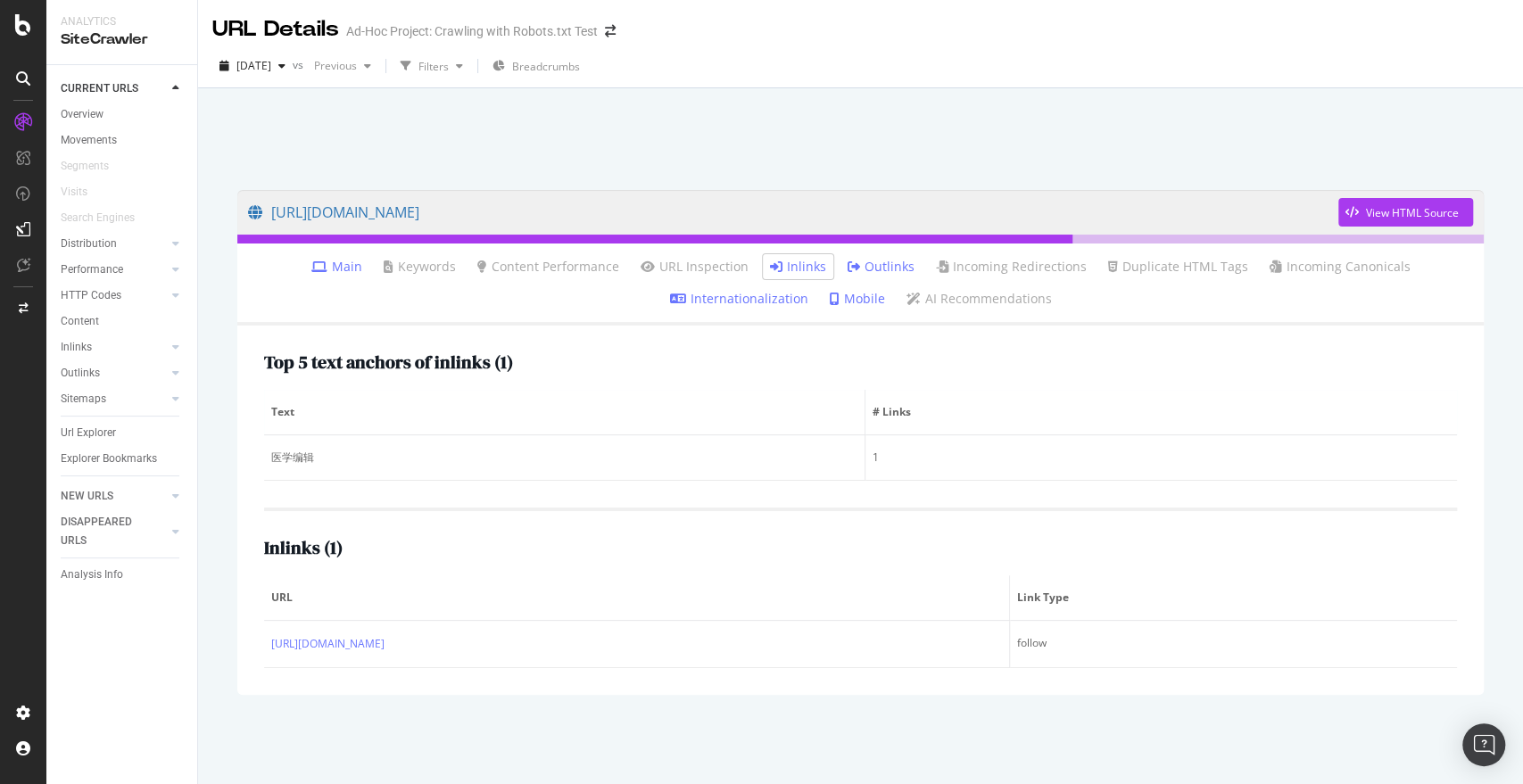
click at [564, 427] on th "Text" at bounding box center [565, 412] width 602 height 46
